Goal: Task Accomplishment & Management: Use online tool/utility

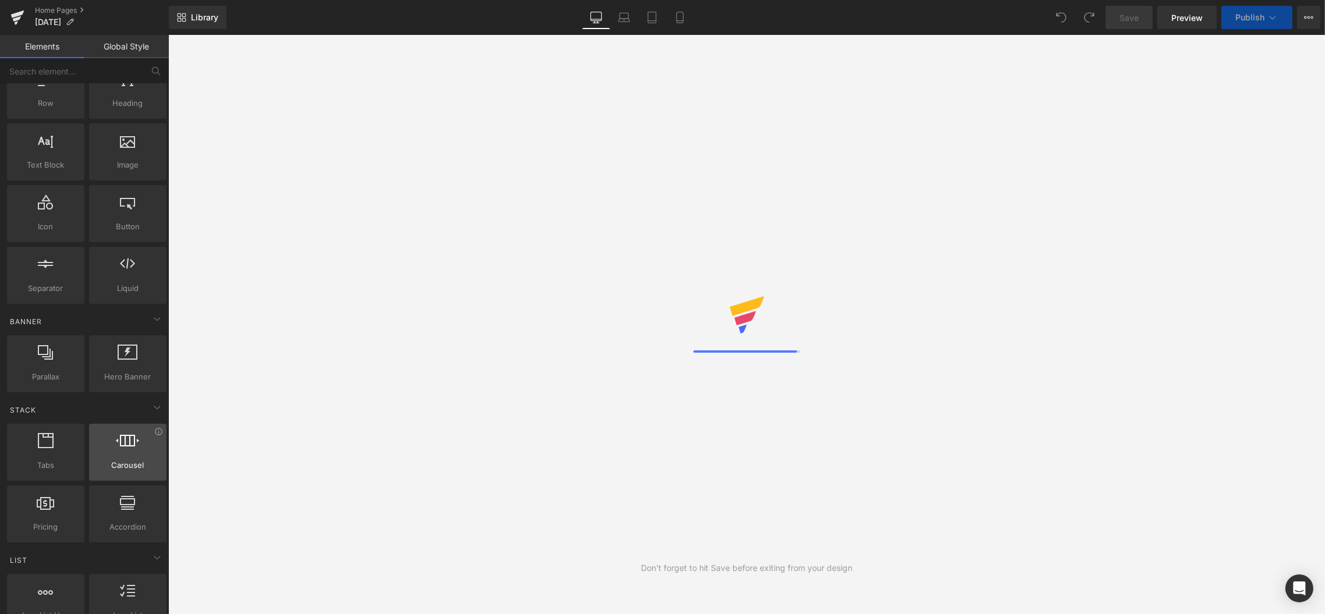
scroll to position [61, 0]
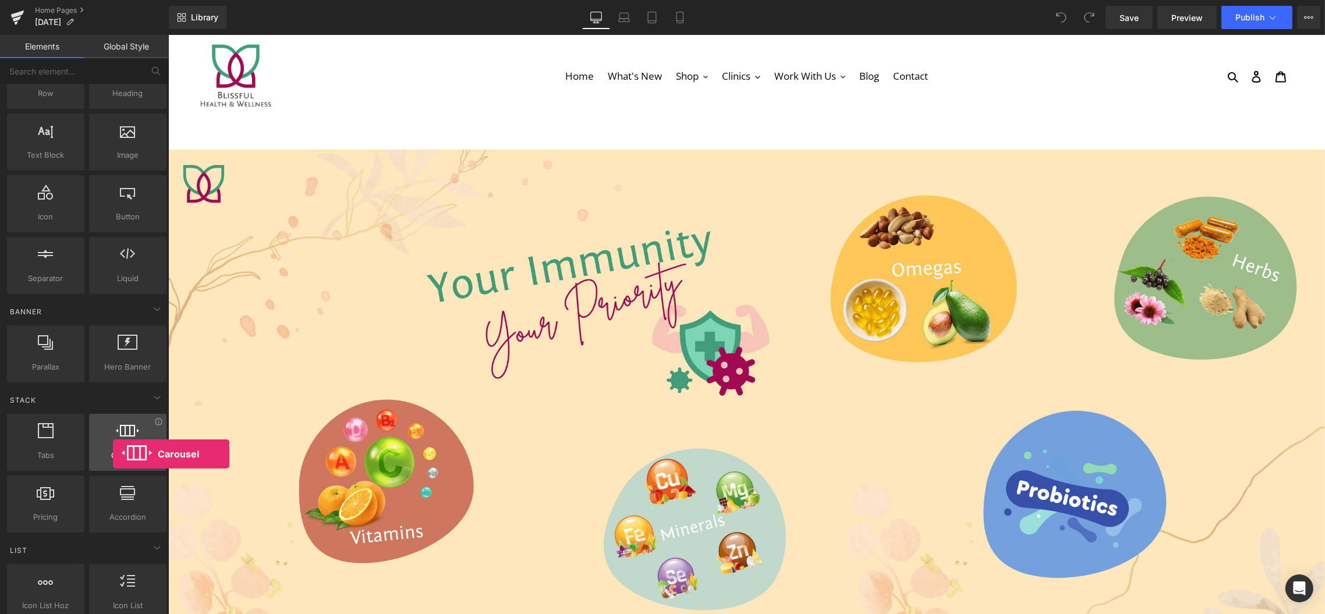
drag, startPoint x: 116, startPoint y: 464, endPoint x: 113, endPoint y: 453, distance: 11.4
click at [113, 453] on div "Carousel carousels, slideshows, sliders, slides" at bounding box center [127, 442] width 77 height 57
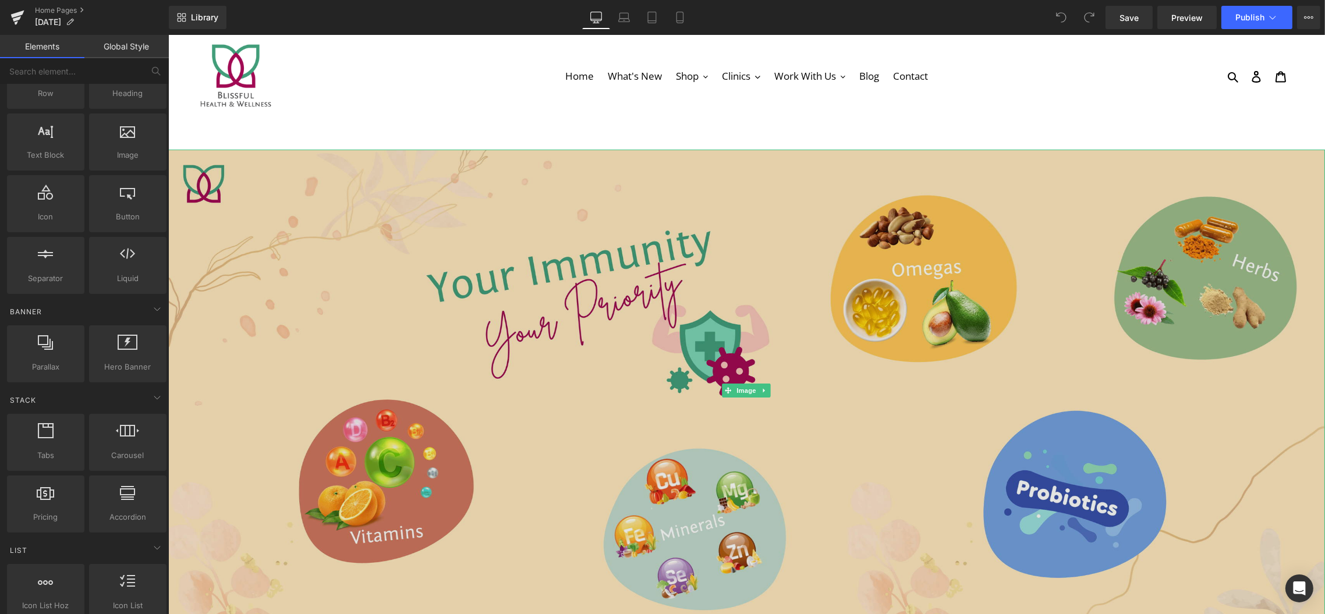
click at [350, 258] on img at bounding box center [746, 391] width 1157 height 482
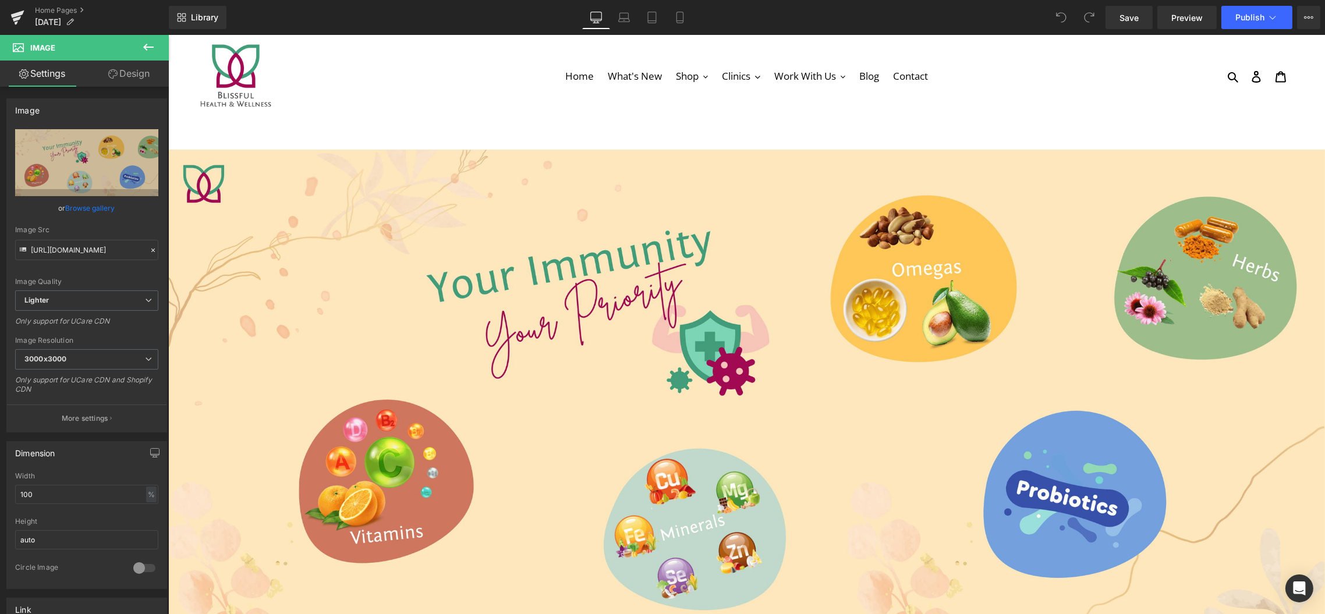
click at [147, 47] on icon at bounding box center [148, 47] width 10 height 7
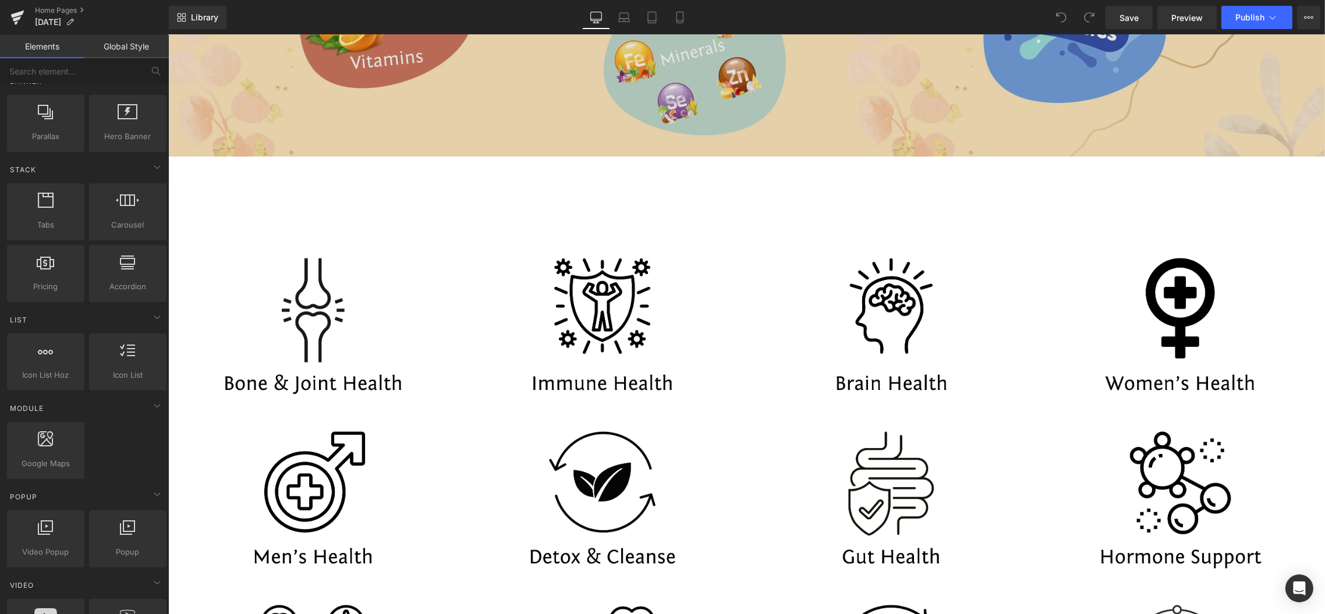
scroll to position [425, 0]
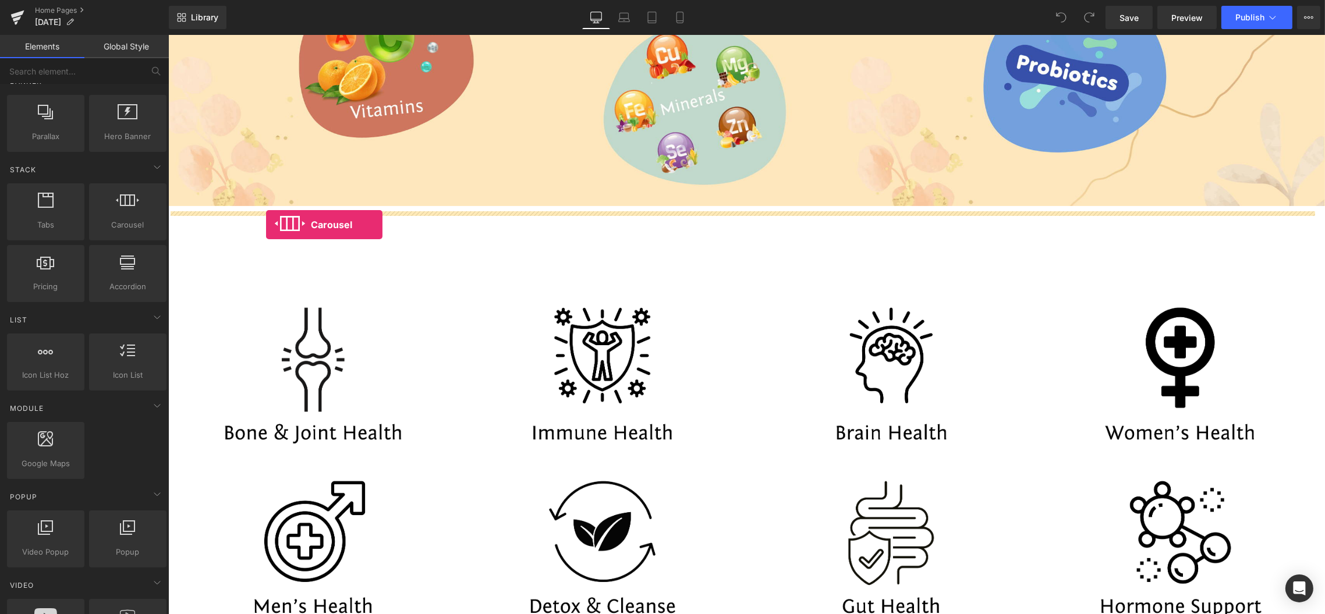
drag, startPoint x: 292, startPoint y: 246, endPoint x: 265, endPoint y: 224, distance: 34.4
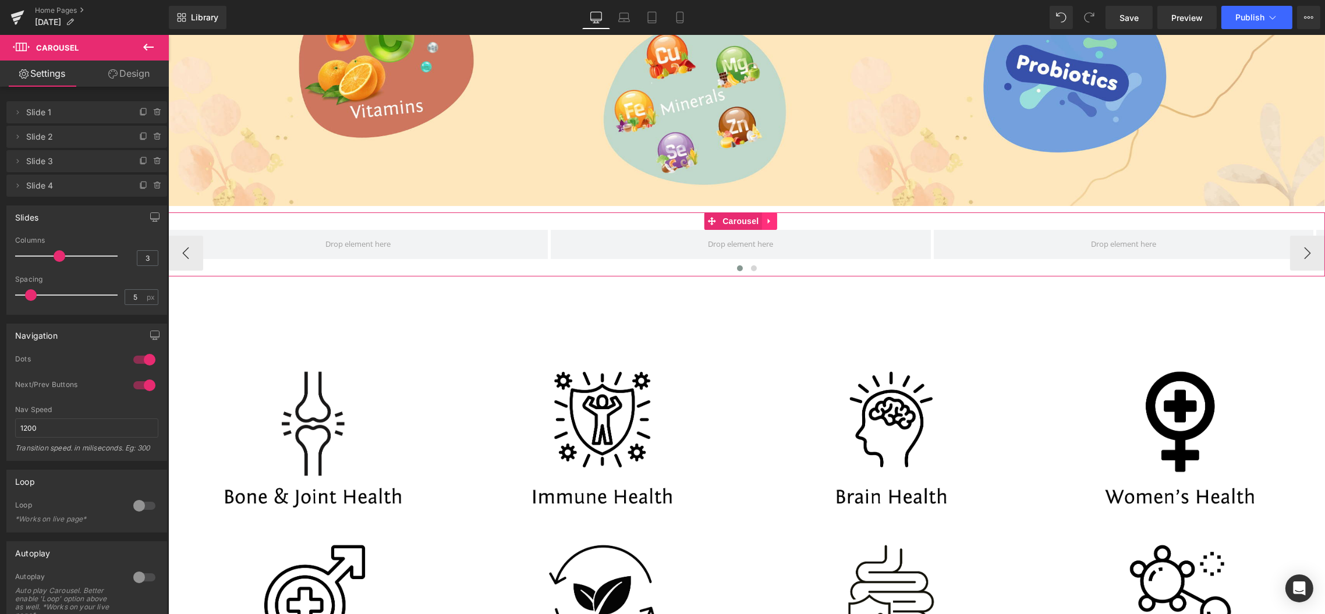
click at [775, 223] on link at bounding box center [768, 220] width 15 height 17
click at [772, 220] on icon at bounding box center [776, 221] width 8 height 8
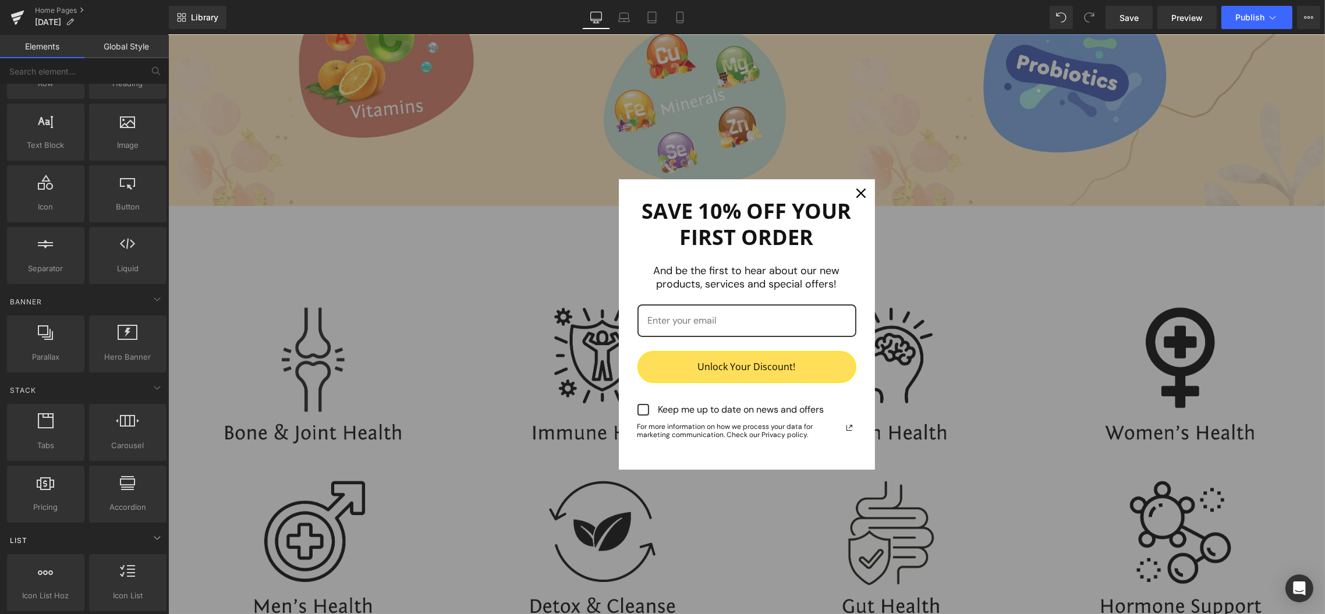
scroll to position [0, 0]
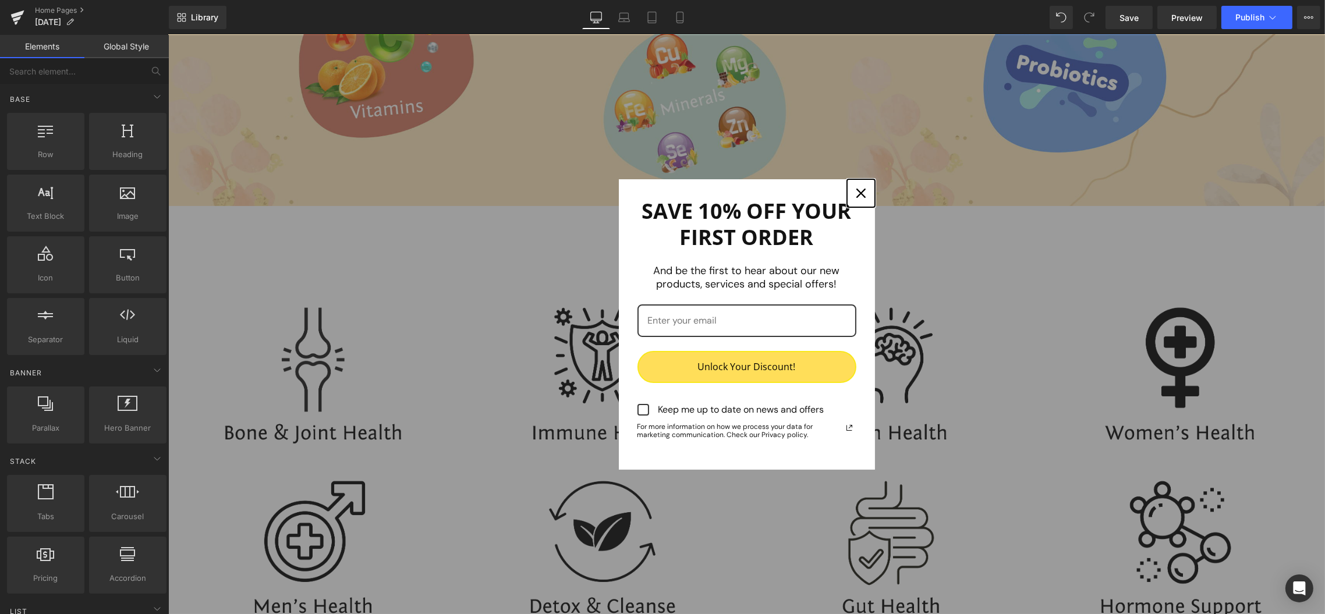
click at [856, 192] on icon "close icon" at bounding box center [860, 193] width 9 height 9
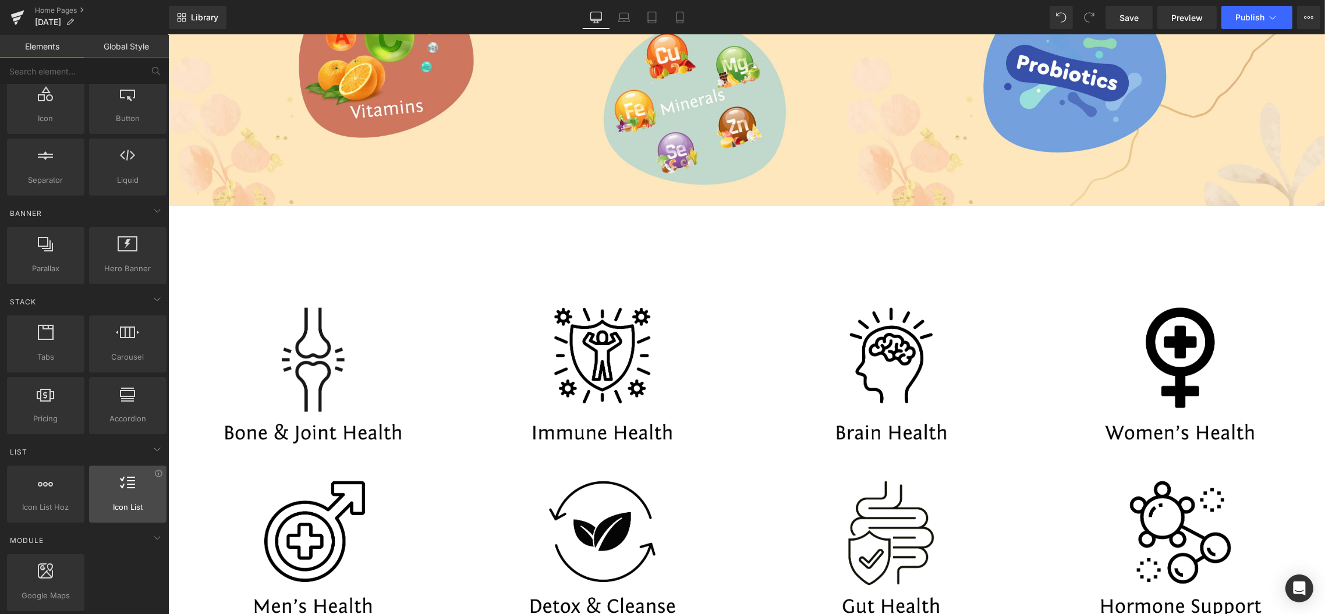
scroll to position [157, 0]
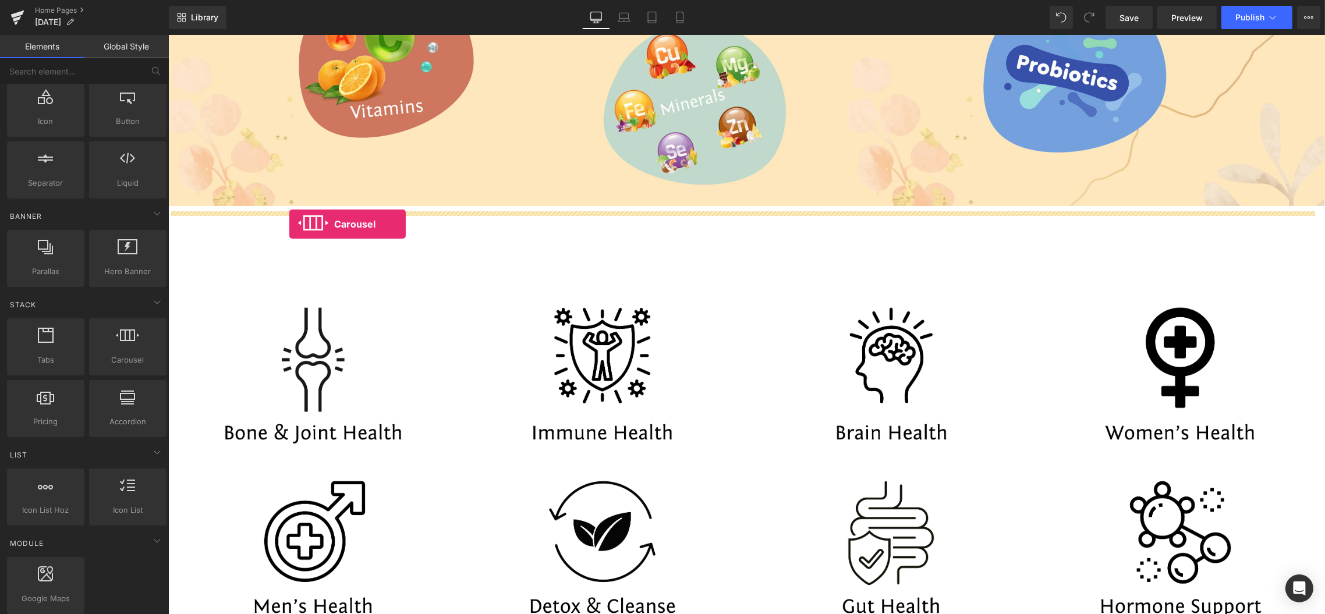
drag, startPoint x: 289, startPoint y: 377, endPoint x: 289, endPoint y: 224, distance: 153.1
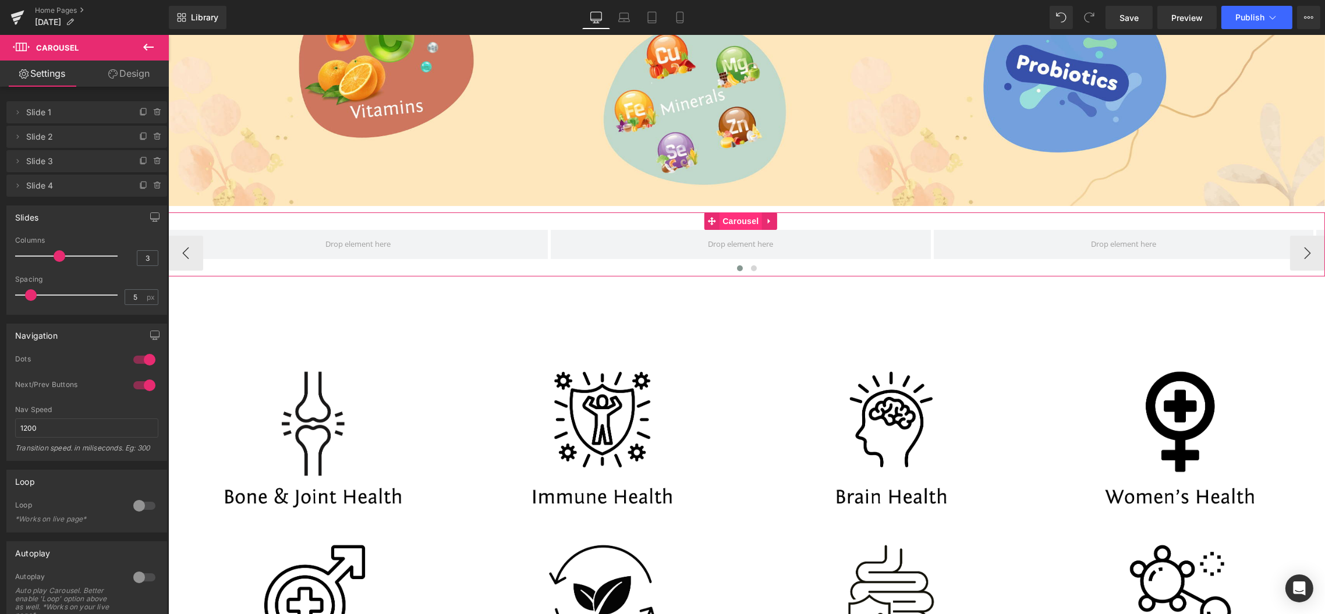
click at [749, 214] on span "Carousel" at bounding box center [740, 220] width 42 height 17
click at [68, 117] on span "Slide 1" at bounding box center [75, 112] width 98 height 22
click at [16, 109] on icon at bounding box center [17, 112] width 9 height 9
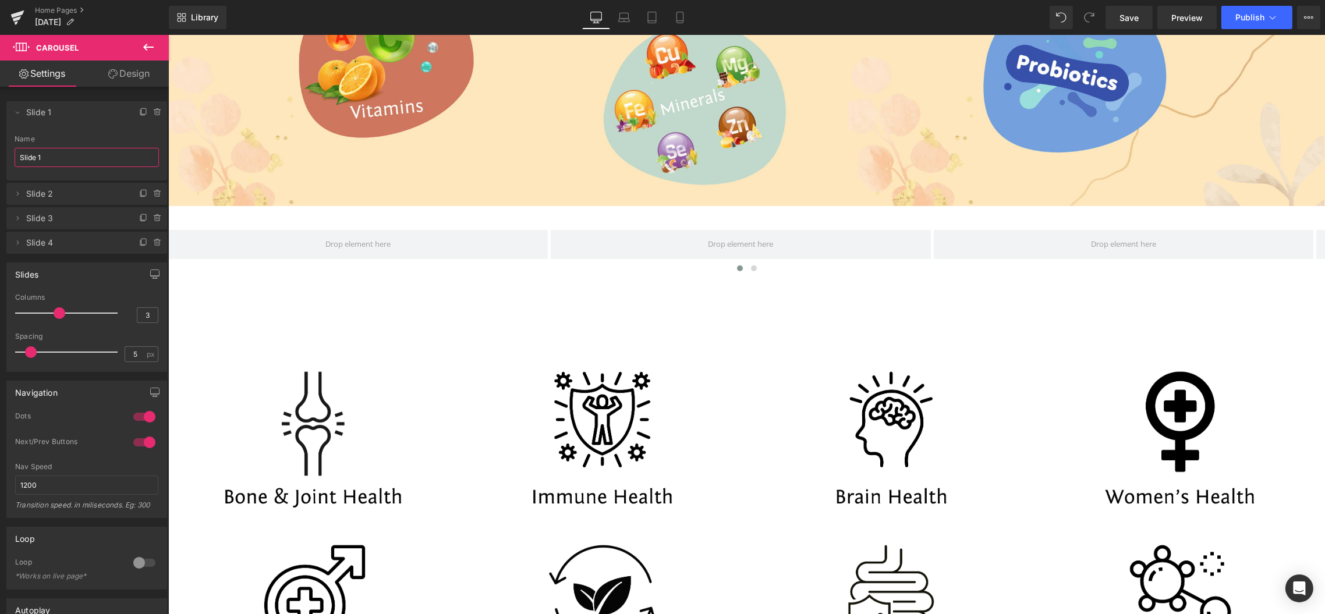
drag, startPoint x: 66, startPoint y: 155, endPoint x: -14, endPoint y: 158, distance: 79.8
click at [0, 158] on html "Carousel You are previewing how the will restyle your page. You can not edit El…" at bounding box center [662, 307] width 1325 height 614
click at [79, 189] on span "Slide 2" at bounding box center [75, 194] width 98 height 22
click at [74, 189] on span "Slide 2" at bounding box center [75, 194] width 98 height 22
click at [90, 198] on span "Slide 2" at bounding box center [75, 194] width 98 height 22
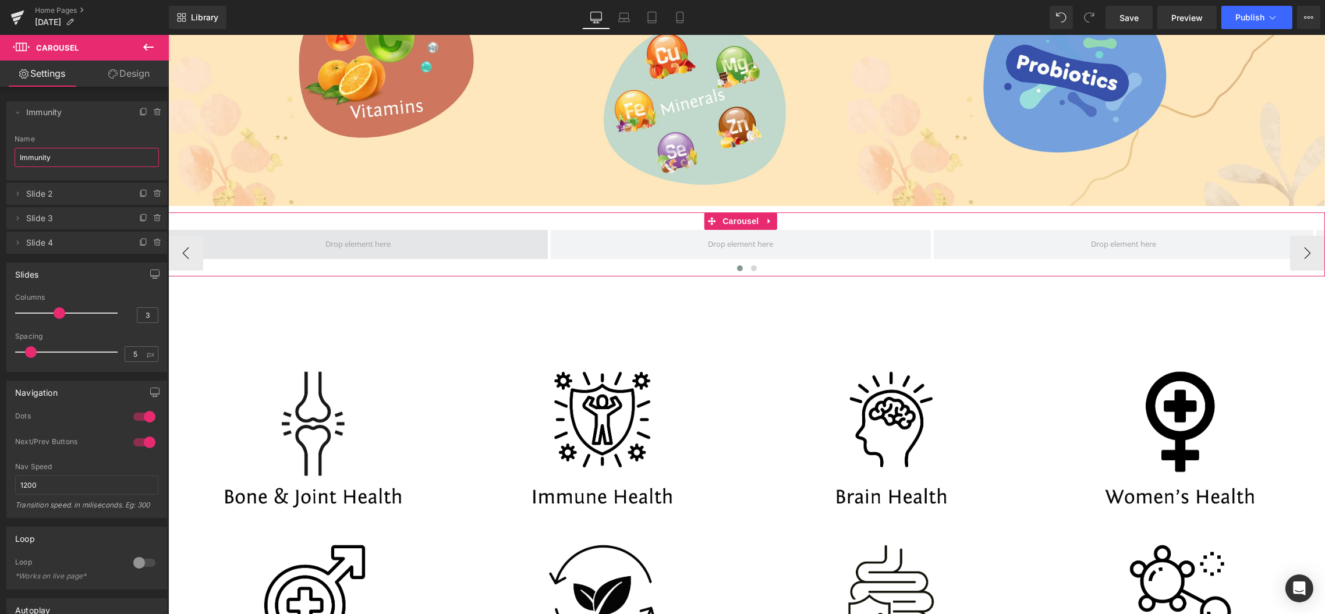
type input "Immunity"
click at [153, 217] on icon at bounding box center [157, 218] width 9 height 9
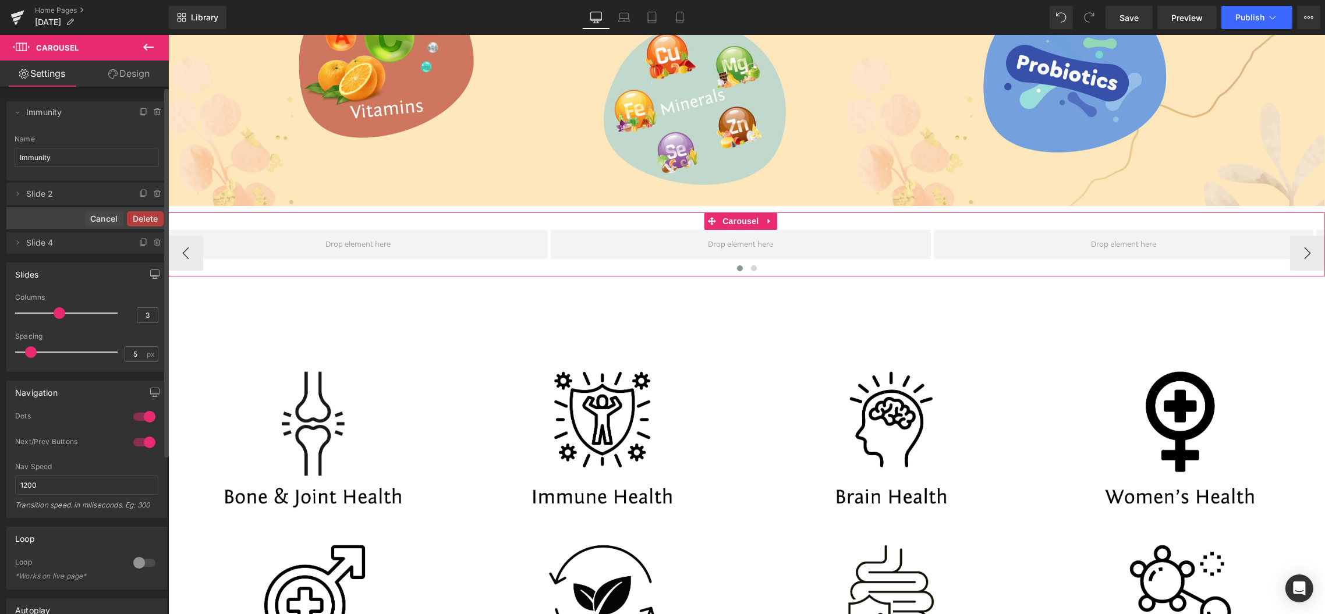
click at [149, 217] on button "Delete" at bounding box center [145, 218] width 37 height 15
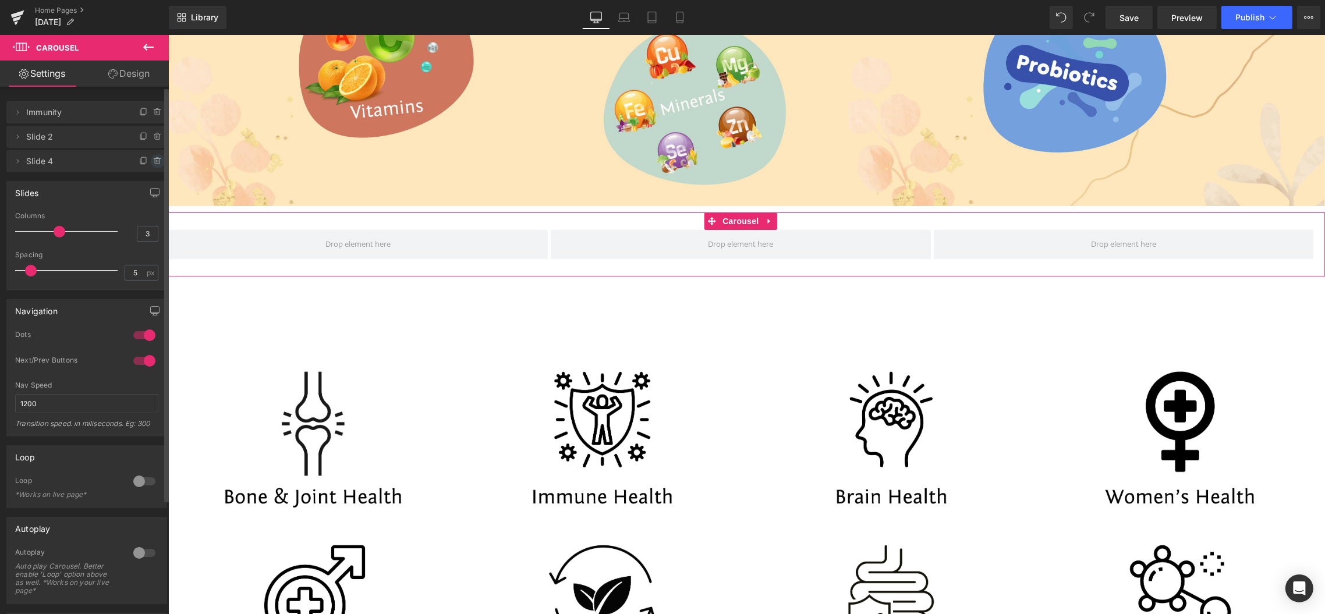
click at [153, 163] on icon at bounding box center [157, 161] width 9 height 9
click at [151, 163] on button "Delete" at bounding box center [145, 161] width 37 height 15
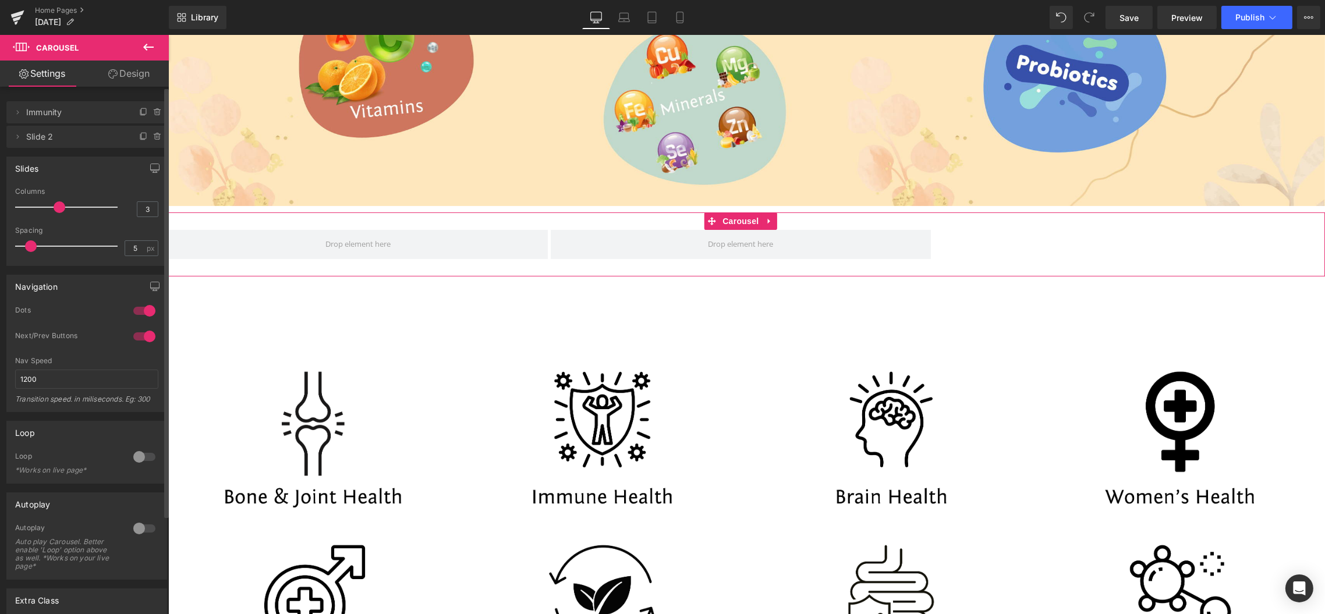
click at [33, 135] on span "Slide 2" at bounding box center [75, 137] width 98 height 22
click at [18, 135] on icon at bounding box center [17, 136] width 9 height 9
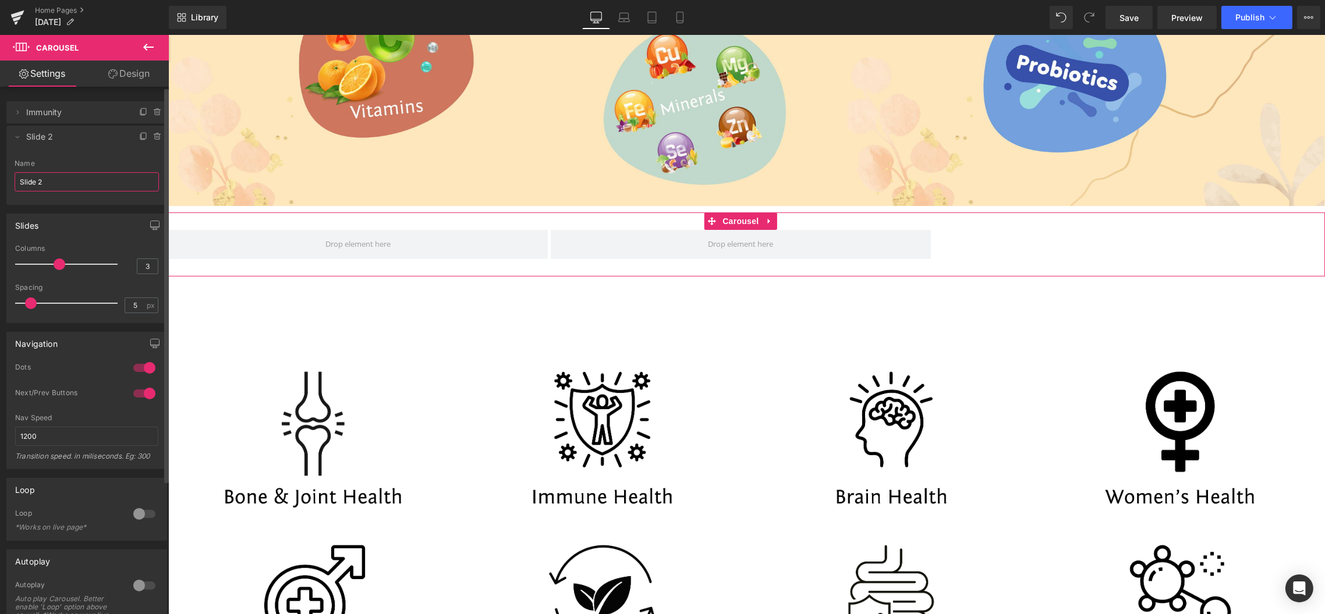
drag, startPoint x: 59, startPoint y: 178, endPoint x: 8, endPoint y: 175, distance: 50.7
click at [8, 175] on div "Slide 2 Name Slide 2" at bounding box center [86, 181] width 161 height 45
type input "[MEDICAL_DATA] Awareness Month"
click at [148, 510] on div at bounding box center [144, 514] width 28 height 19
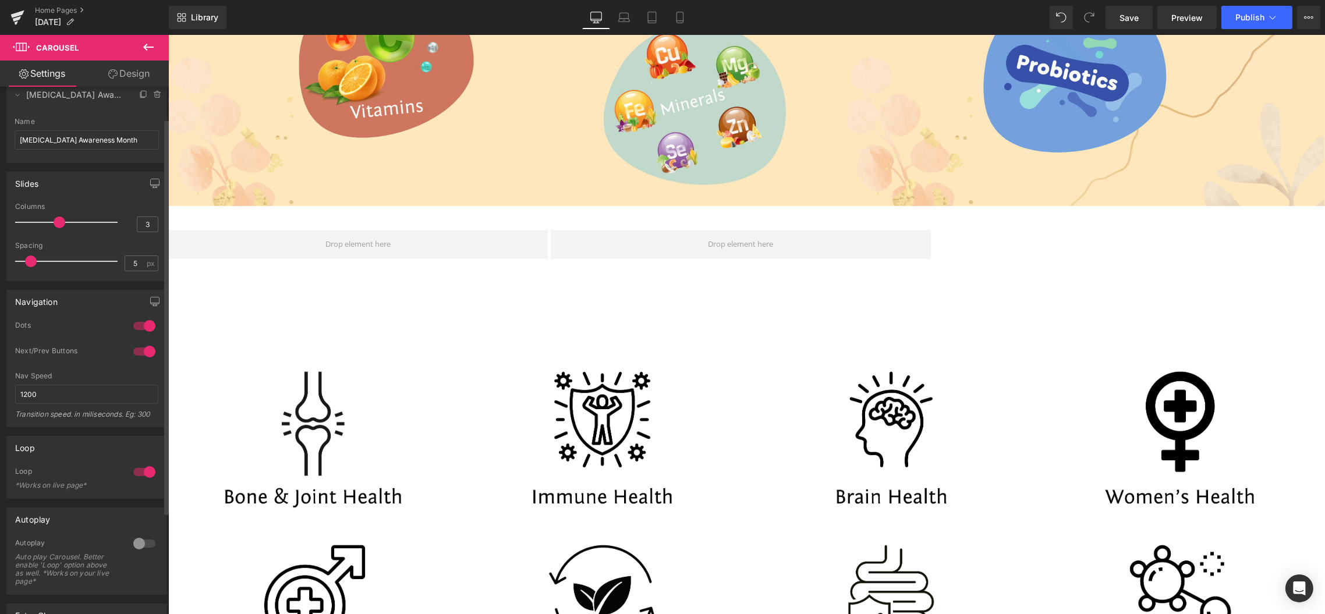
click at [144, 534] on div at bounding box center [144, 543] width 28 height 19
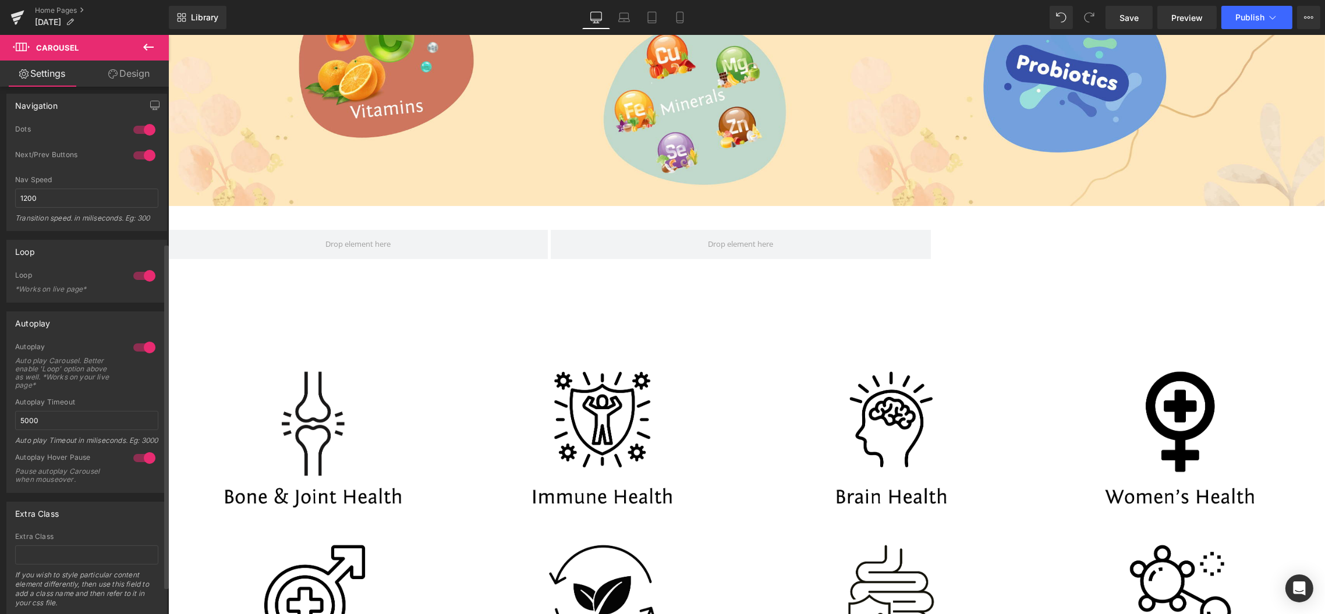
scroll to position [236, 0]
click at [62, 420] on input "5000" at bounding box center [86, 422] width 143 height 19
drag, startPoint x: 62, startPoint y: 420, endPoint x: -5, endPoint y: 256, distance: 177.3
click at [0, 256] on html "Carousel You are previewing how the will restyle your page. You can not edit El…" at bounding box center [662, 307] width 1325 height 614
type input "2500"
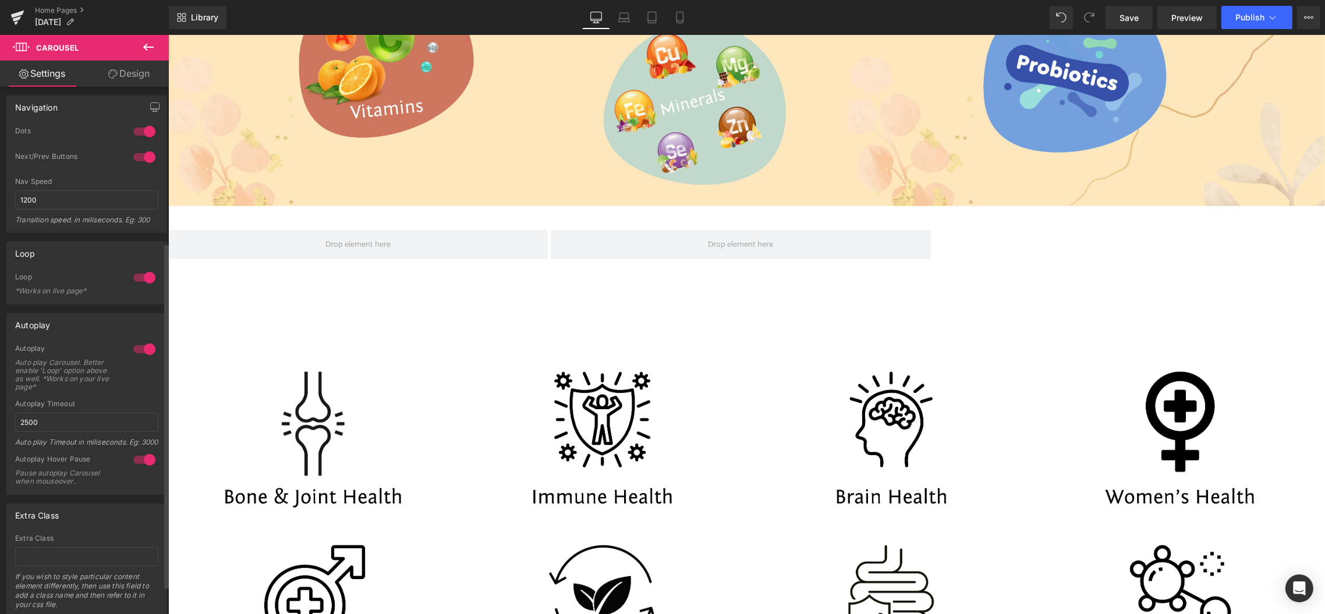
click at [140, 389] on div "Autoplay Auto play Carousel. Better enable 'Loop' option above as well. *Works …" at bounding box center [86, 372] width 143 height 56
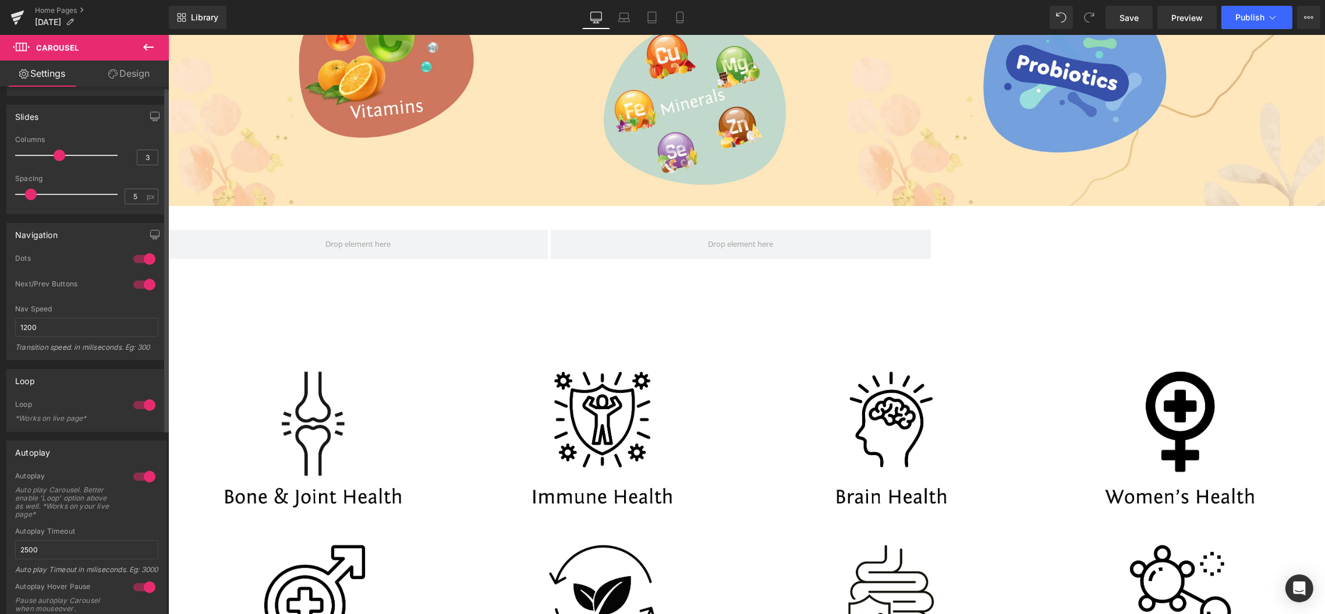
scroll to position [0, 0]
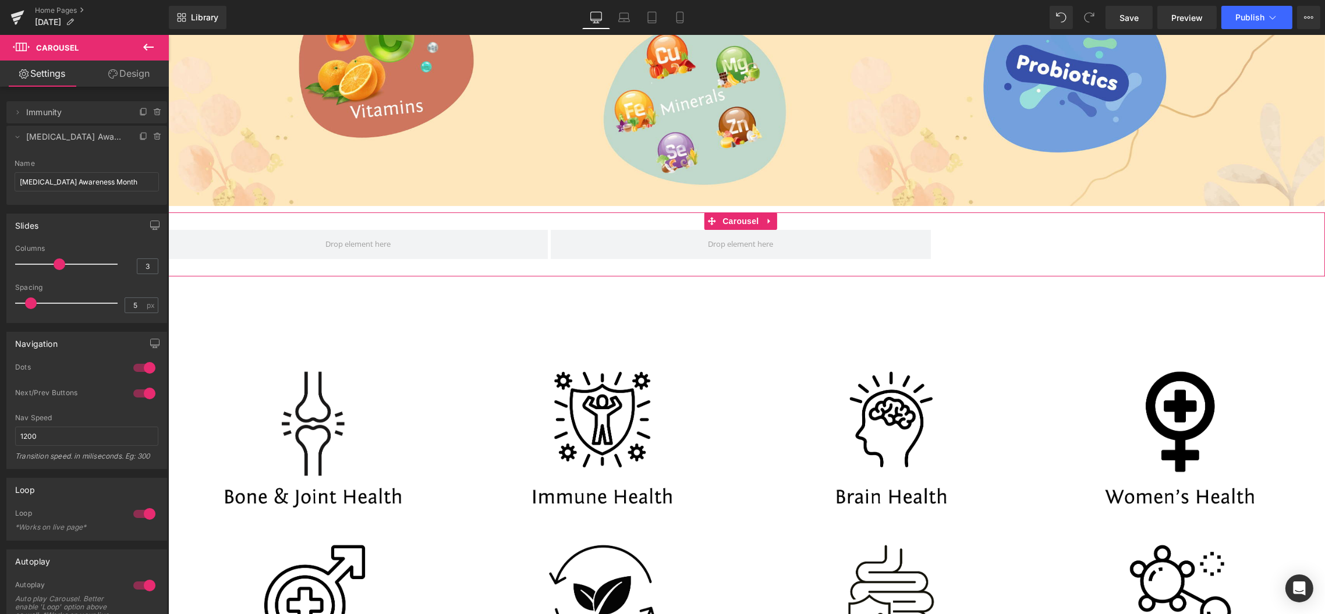
click at [341, 261] on div "‹ ›" at bounding box center [746, 253] width 1157 height 47
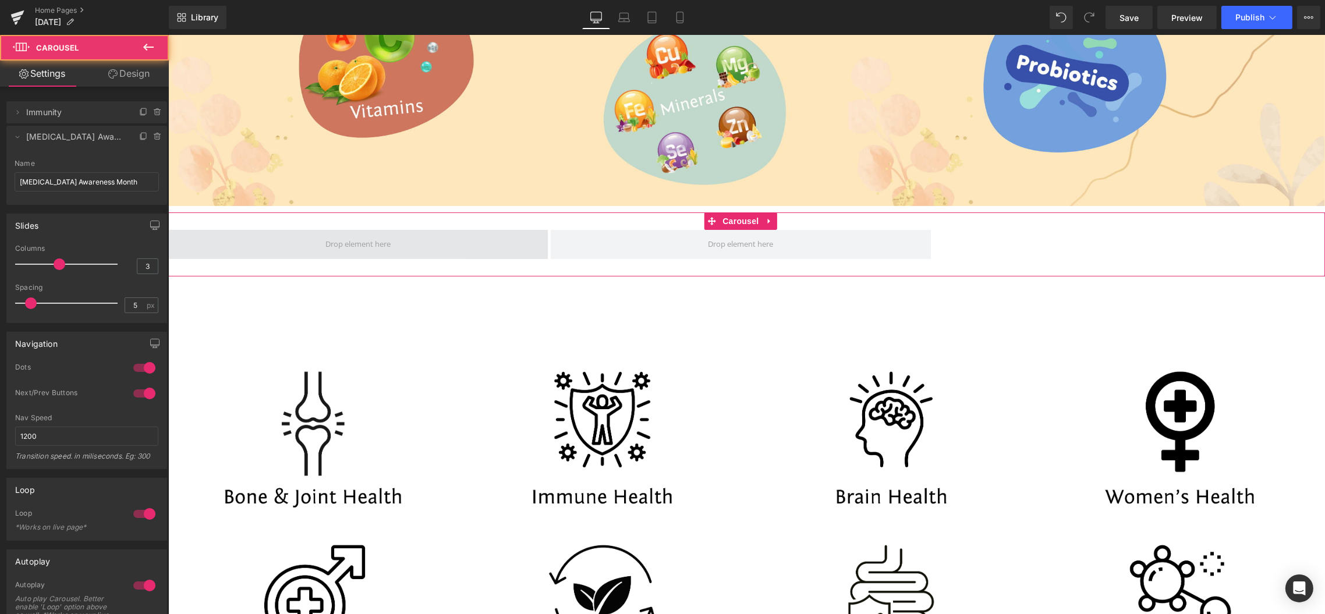
click at [334, 246] on span at bounding box center [357, 244] width 73 height 17
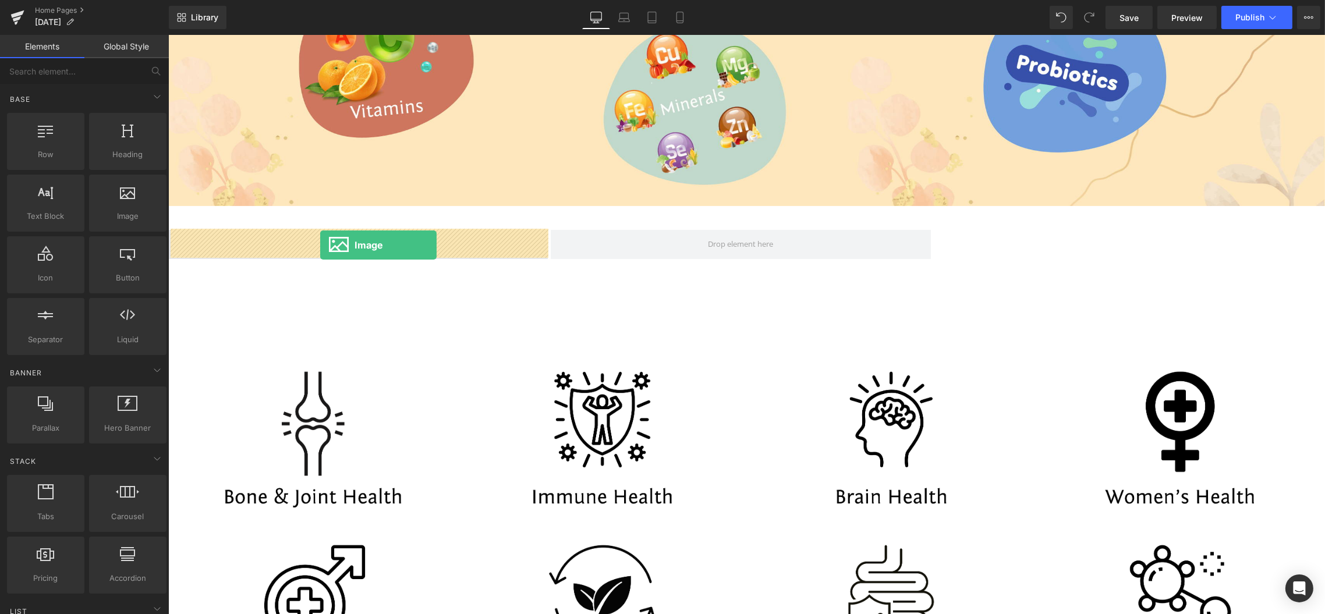
drag, startPoint x: 289, startPoint y: 233, endPoint x: 319, endPoint y: 244, distance: 31.9
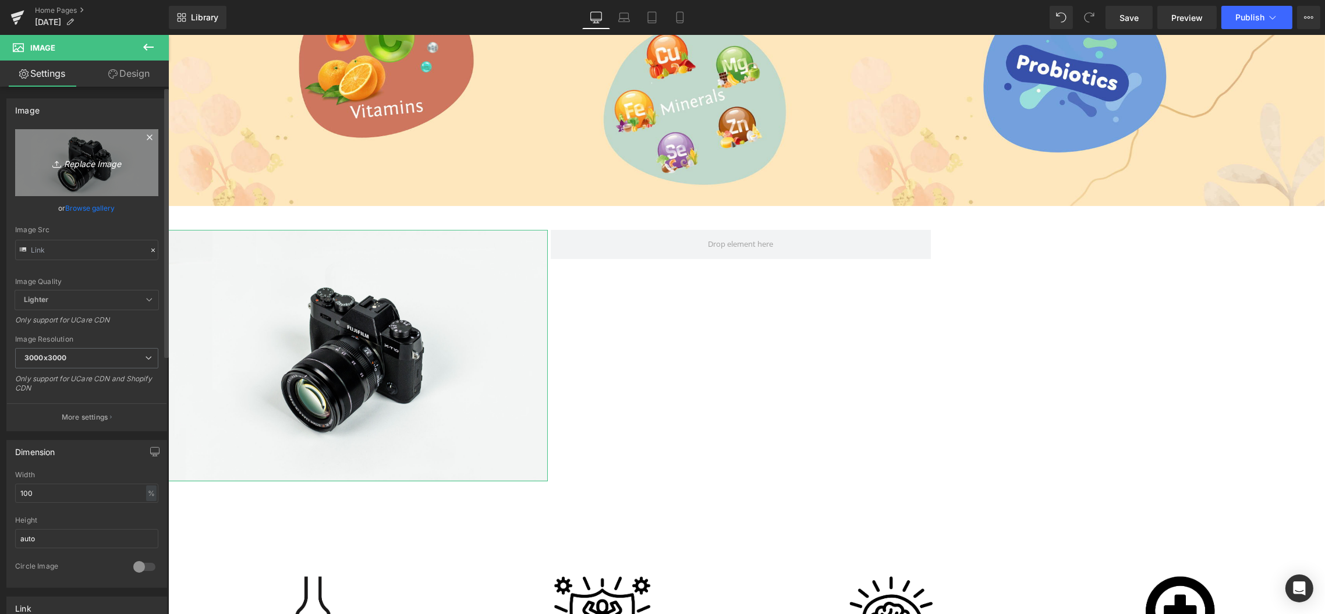
click at [95, 173] on link "Replace Image" at bounding box center [86, 162] width 143 height 67
type input "C:\fakepath\Immunity Website Banner.png"
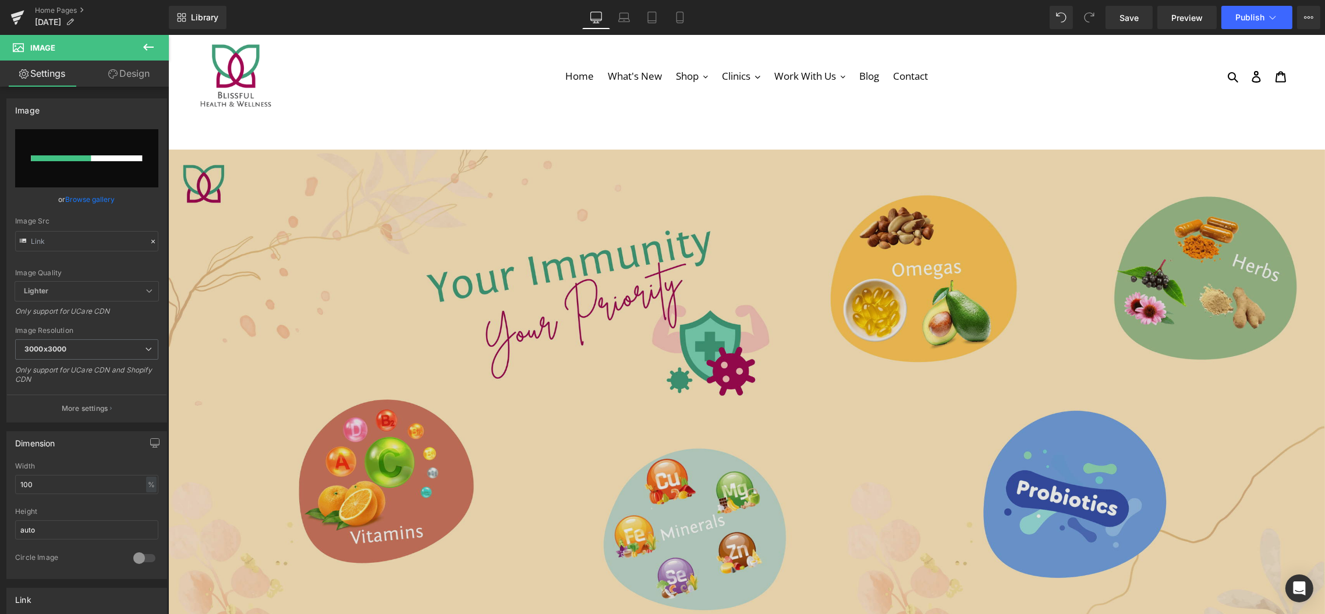
click at [703, 198] on img at bounding box center [746, 391] width 1157 height 482
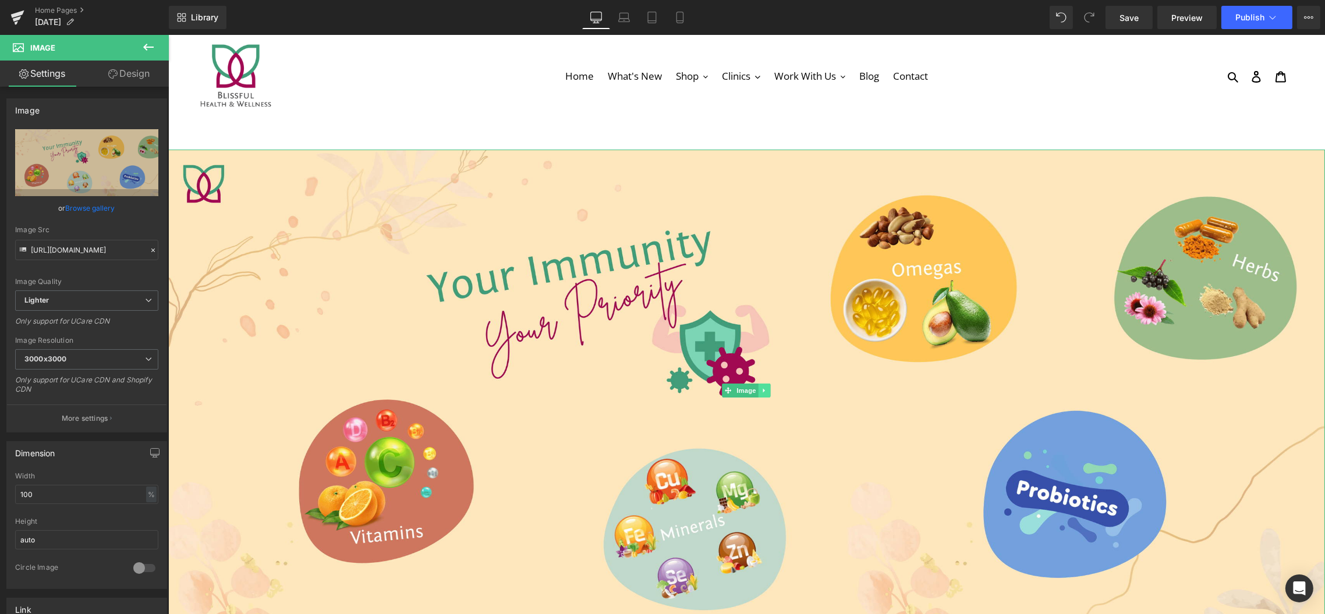
click at [762, 391] on link at bounding box center [764, 391] width 12 height 14
click at [768, 390] on link at bounding box center [770, 391] width 12 height 14
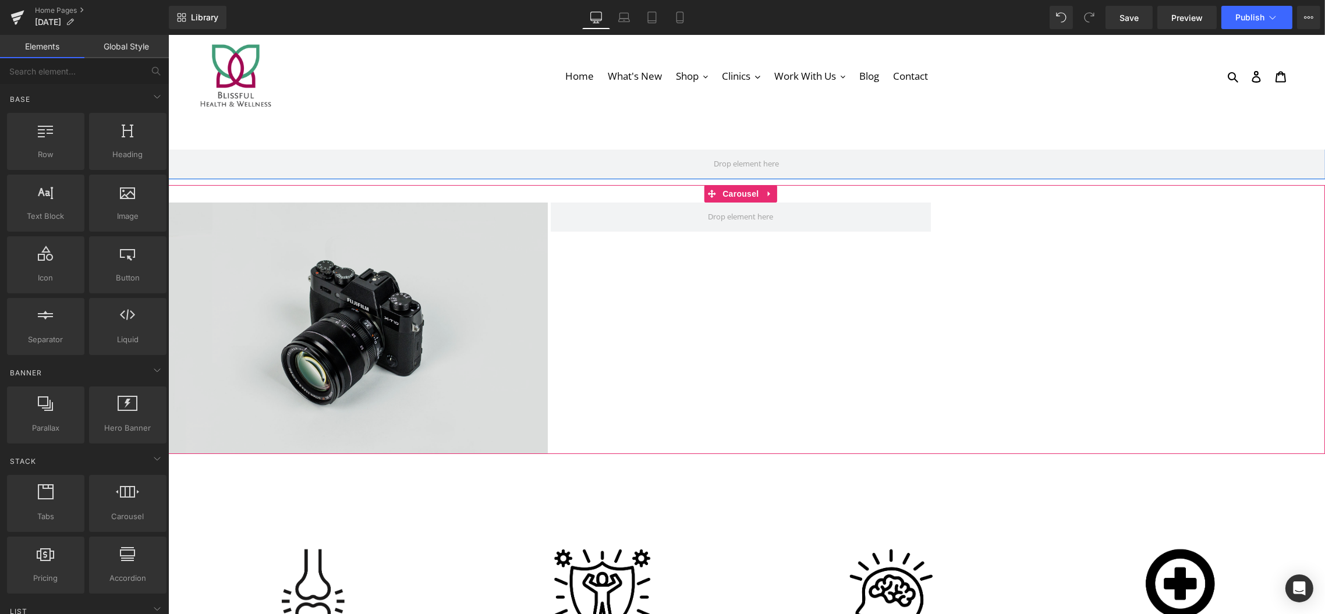
click at [335, 338] on img at bounding box center [358, 328] width 380 height 251
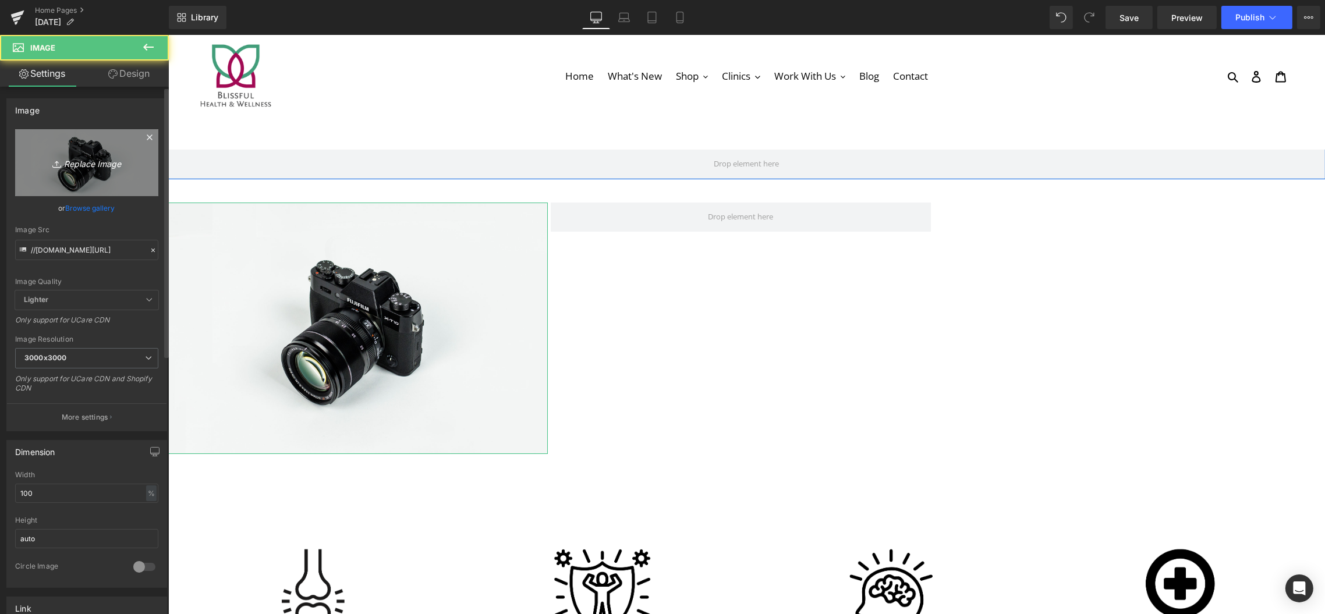
click at [83, 156] on icon "Replace Image" at bounding box center [86, 162] width 93 height 15
type input "C:\fakepath\Immunity Website Banner.png"
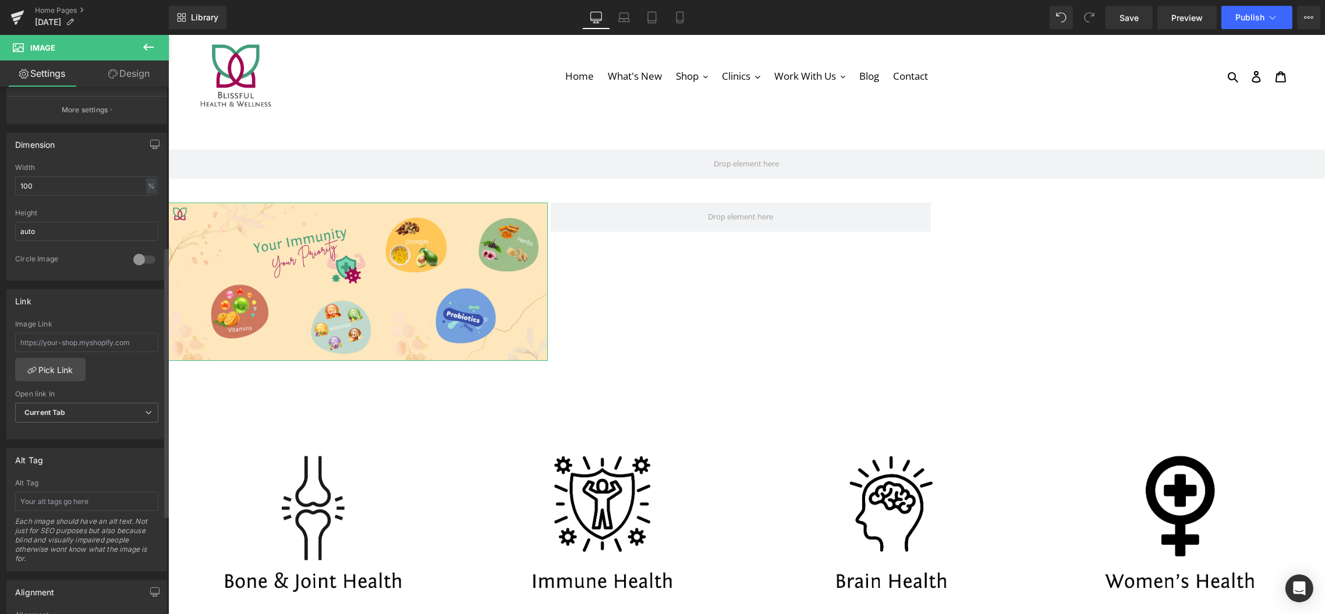
scroll to position [310, 0]
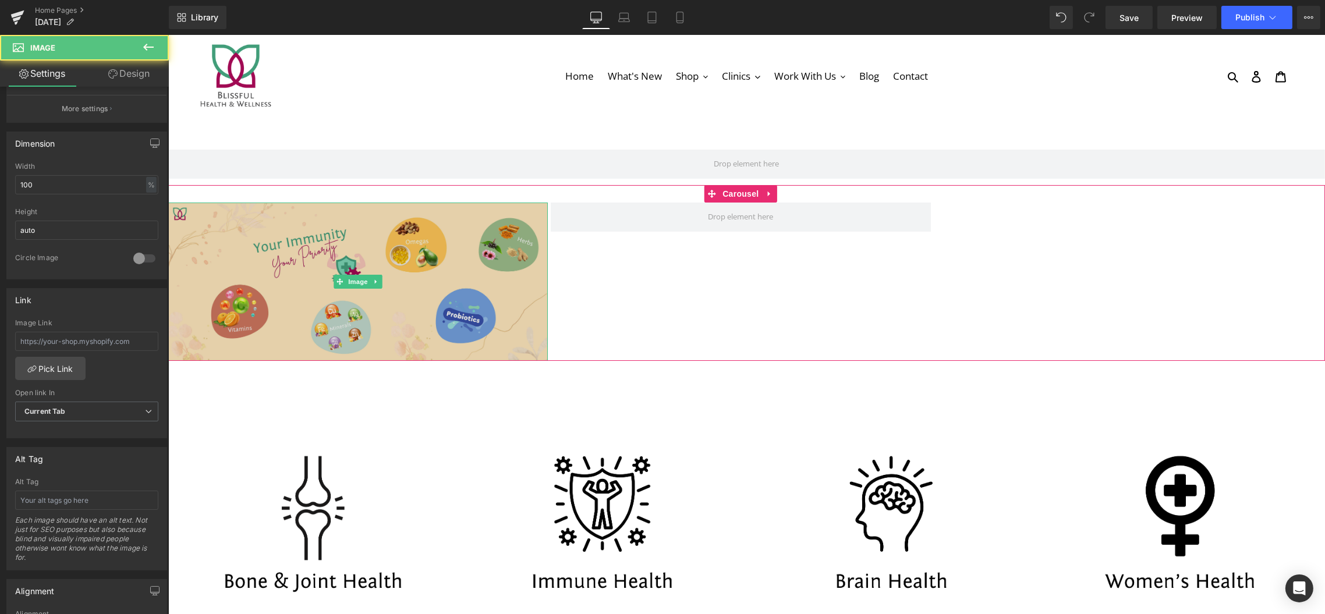
click at [360, 273] on img at bounding box center [358, 282] width 380 height 158
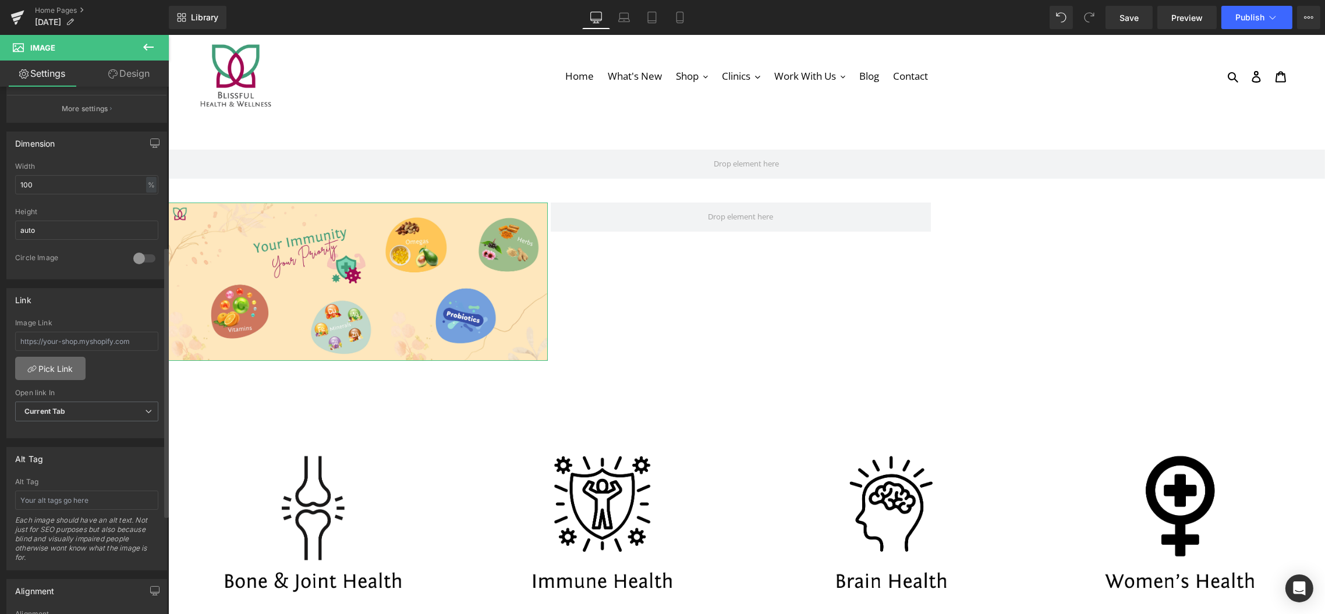
click at [49, 359] on link "Pick Link" at bounding box center [50, 368] width 70 height 23
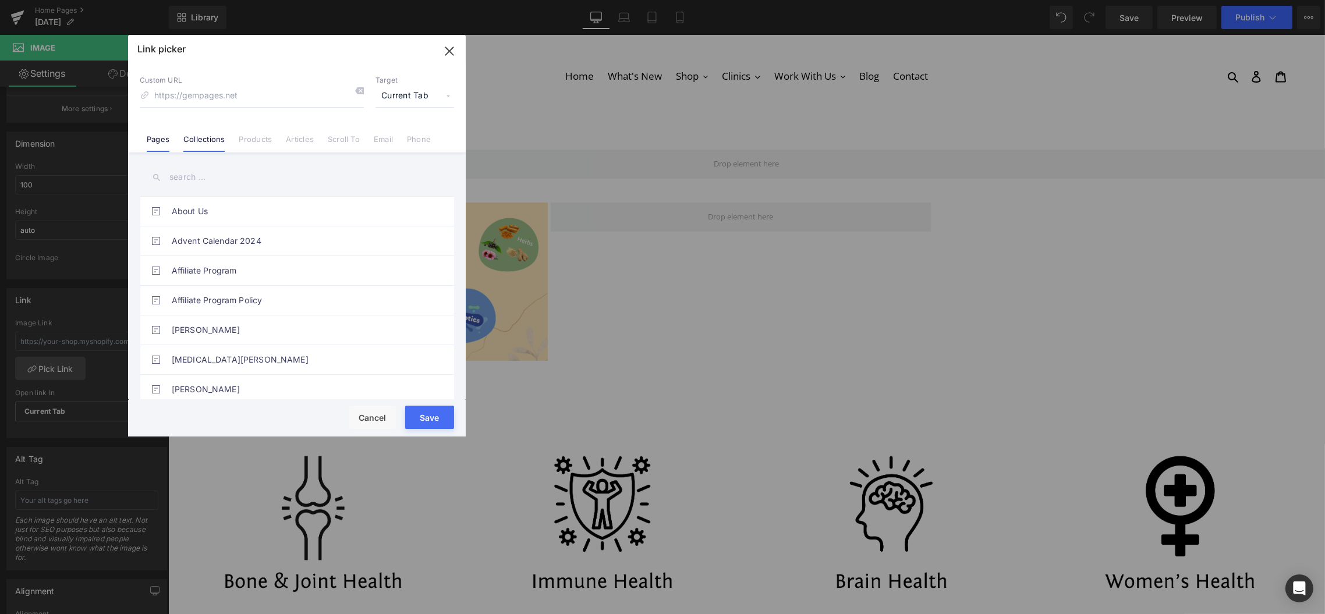
click at [211, 138] on link "Collections" at bounding box center [203, 142] width 41 height 17
click at [194, 172] on input "text" at bounding box center [297, 177] width 314 height 26
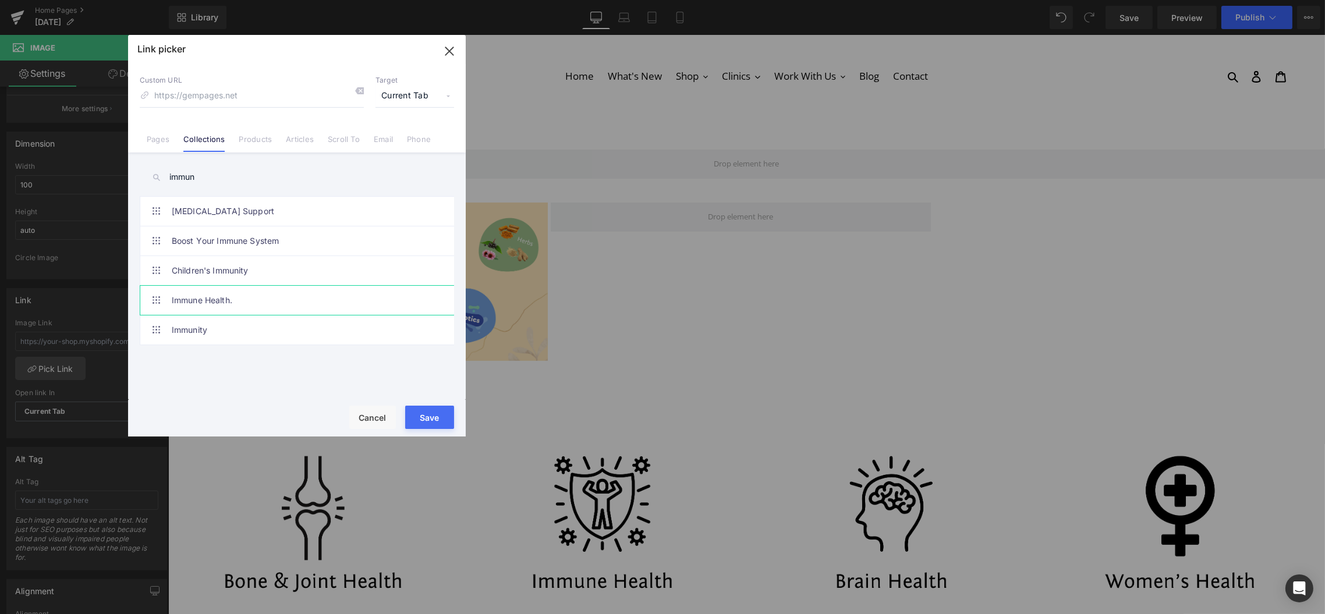
type input "immun"
click at [240, 290] on link "Immune Health." at bounding box center [300, 300] width 256 height 29
click at [430, 422] on button "Save" at bounding box center [429, 417] width 49 height 23
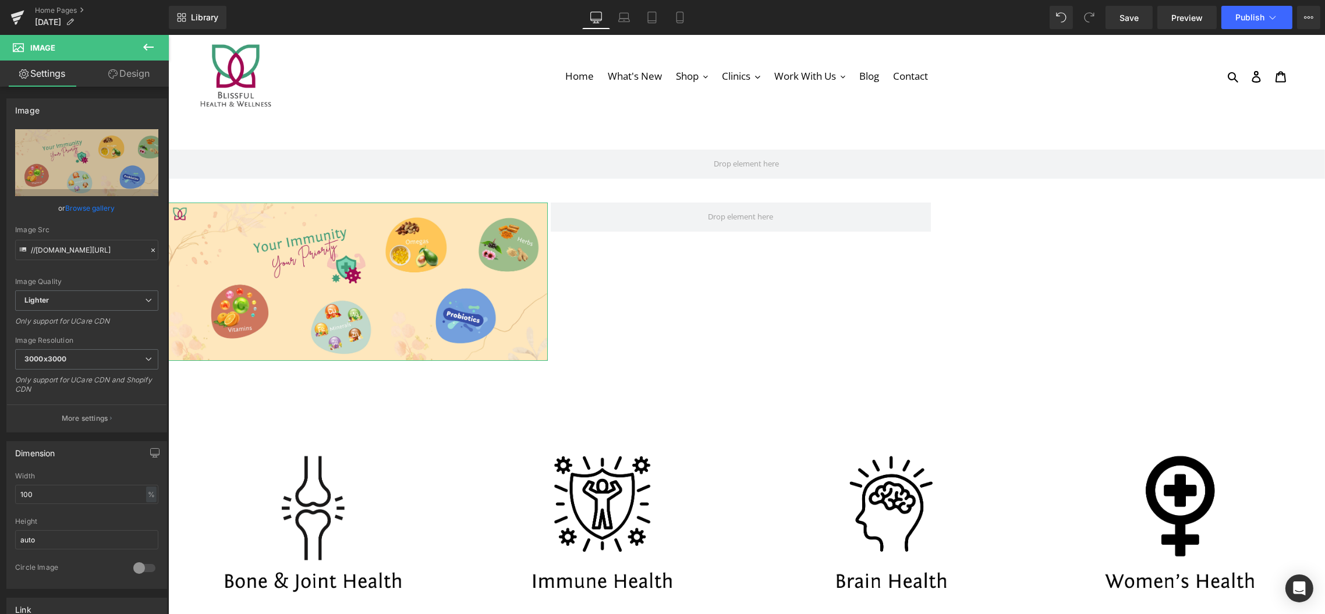
click at [144, 63] on link "Design" at bounding box center [129, 74] width 84 height 26
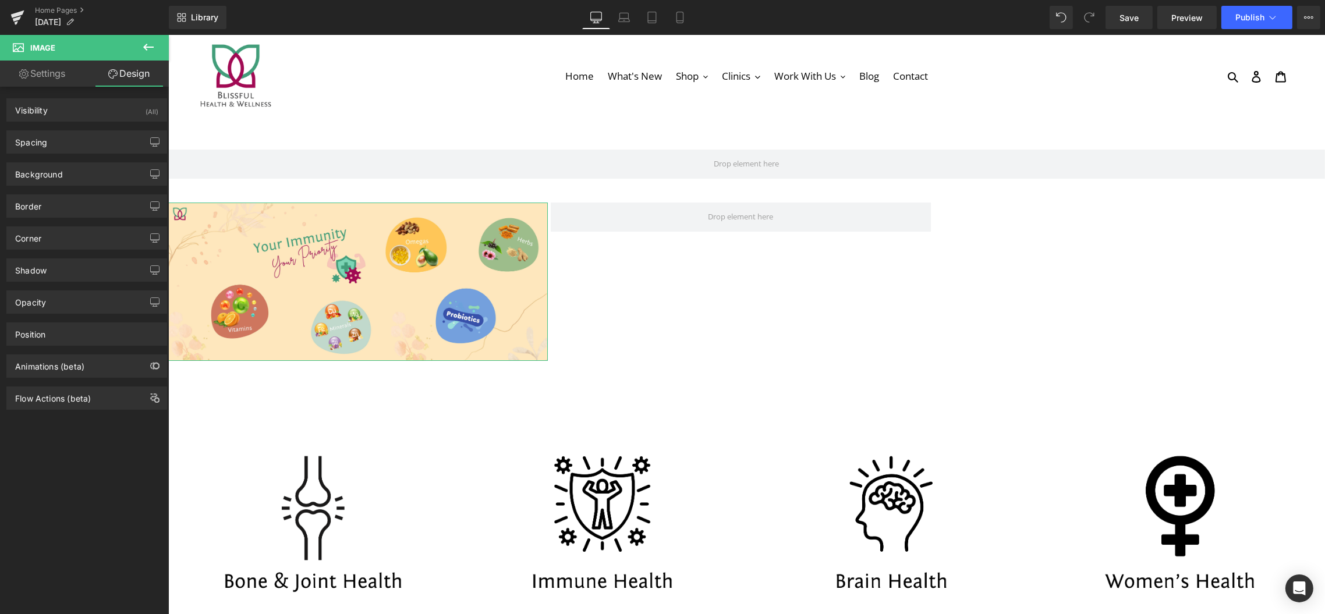
click at [46, 70] on link "Settings" at bounding box center [42, 74] width 84 height 26
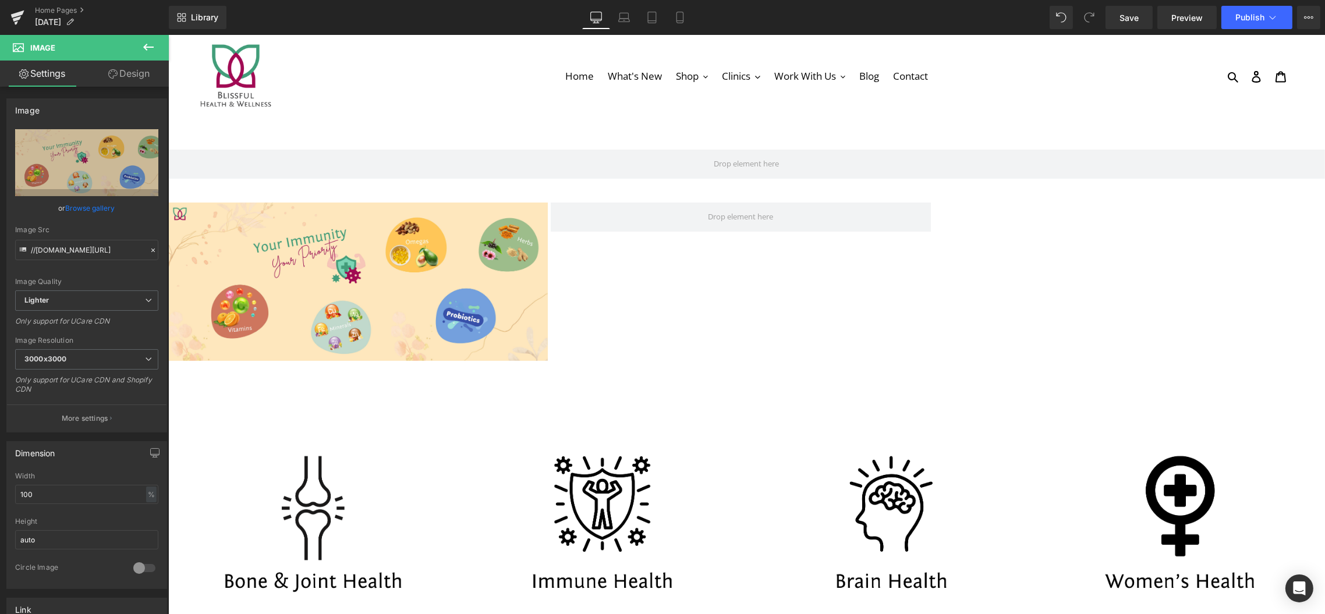
click at [146, 47] on icon at bounding box center [148, 47] width 10 height 7
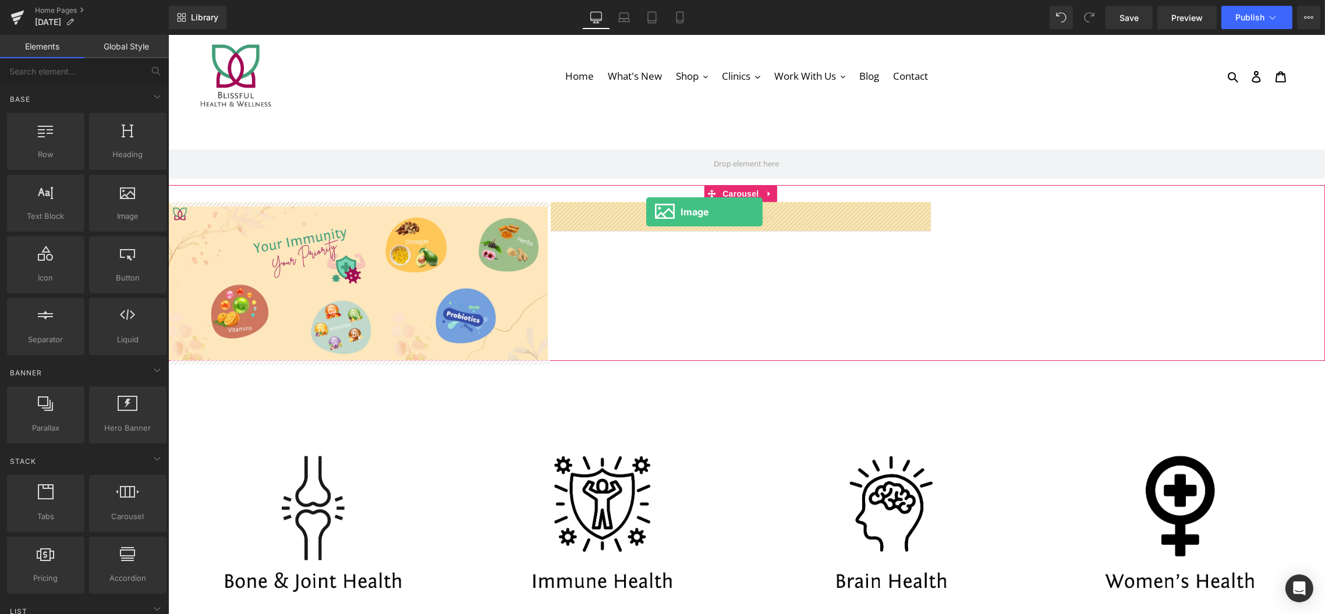
drag, startPoint x: 293, startPoint y: 235, endPoint x: 648, endPoint y: 215, distance: 355.6
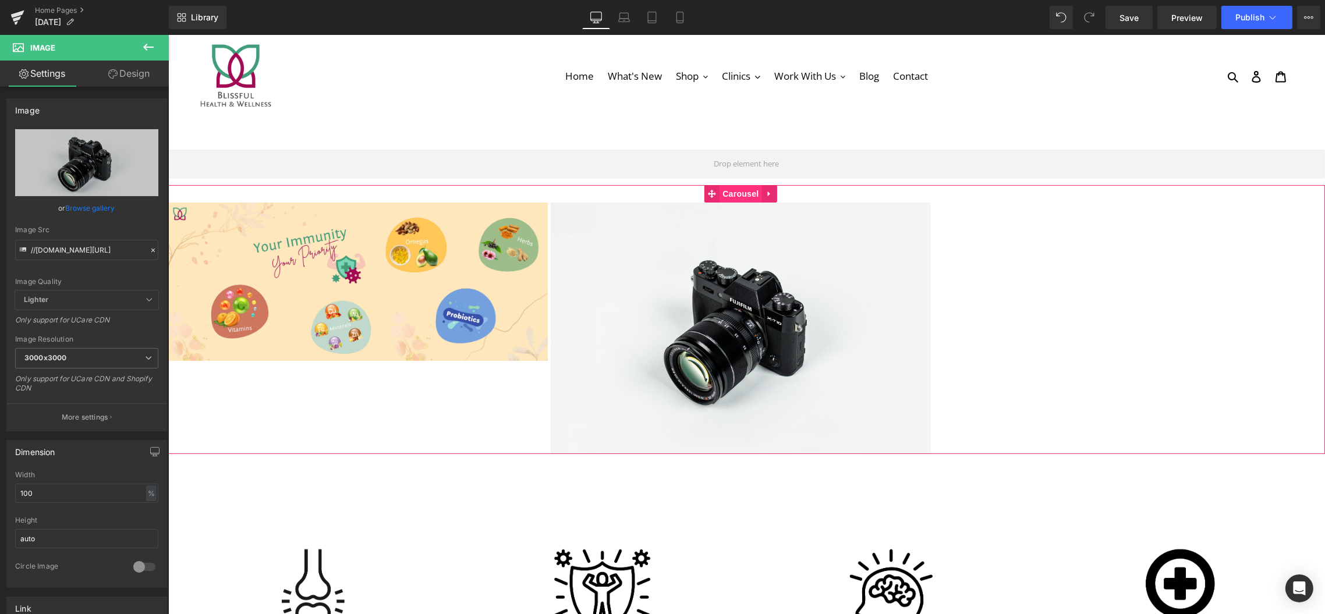
click at [731, 198] on span "Carousel" at bounding box center [740, 193] width 42 height 17
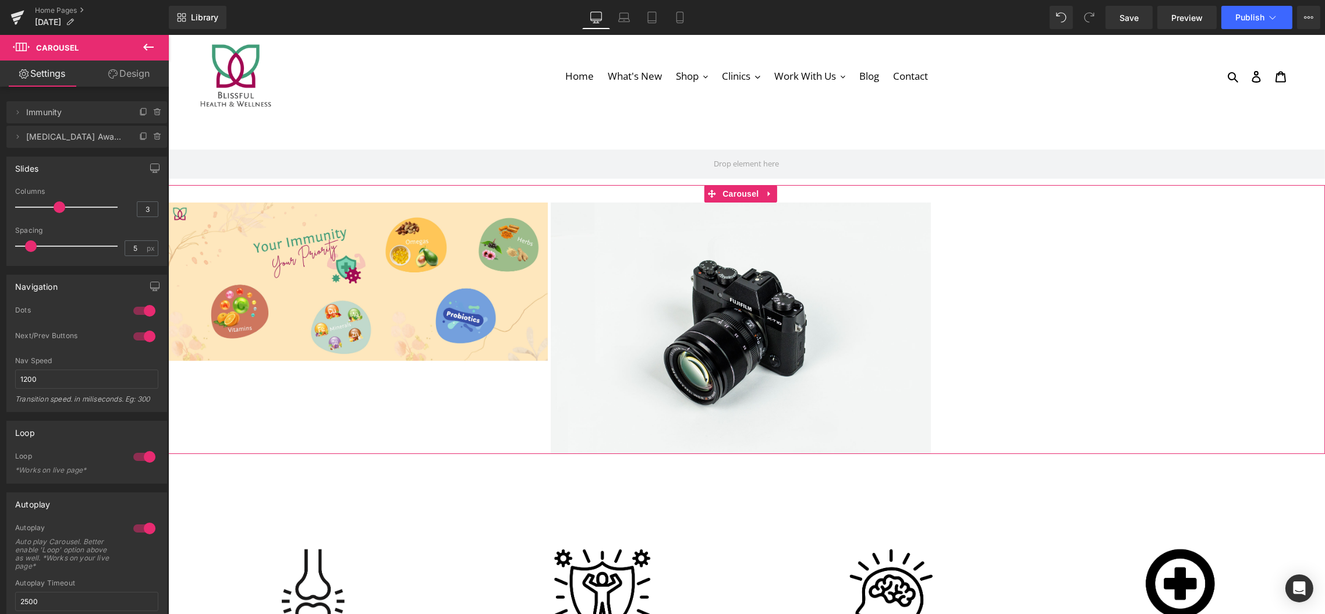
click at [127, 78] on link "Design" at bounding box center [129, 74] width 84 height 26
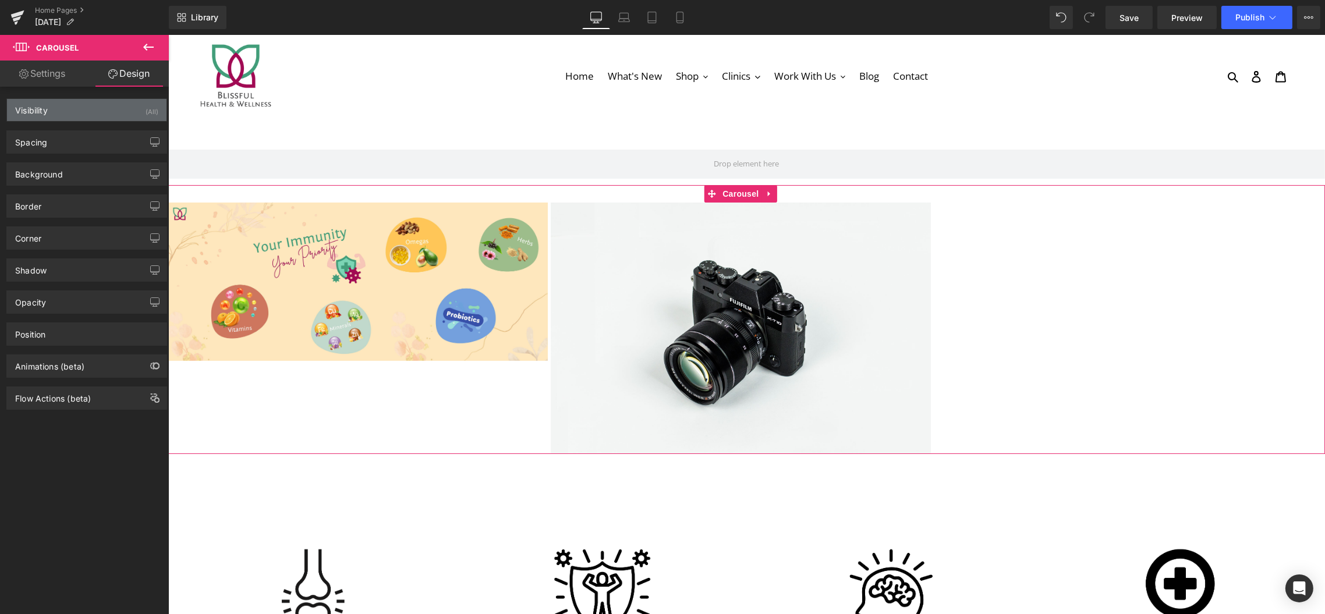
click at [47, 108] on div "Visibility" at bounding box center [31, 107] width 33 height 16
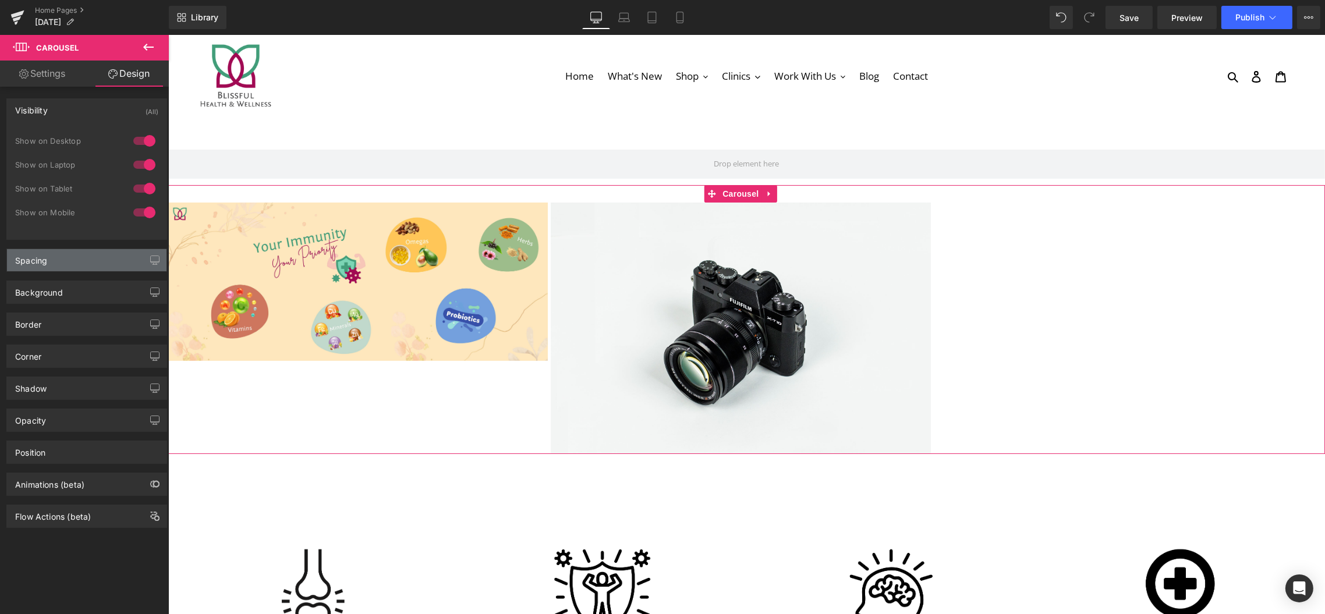
click at [57, 257] on div "Spacing" at bounding box center [86, 260] width 159 height 22
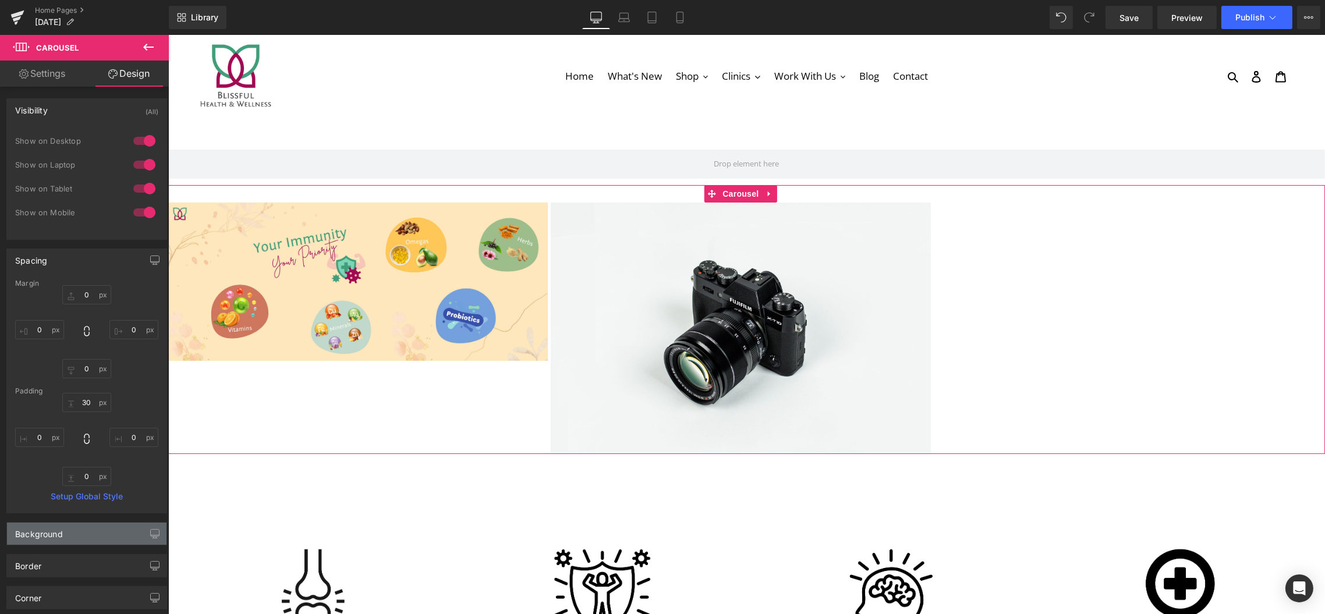
click at [64, 526] on div "Background" at bounding box center [86, 534] width 159 height 22
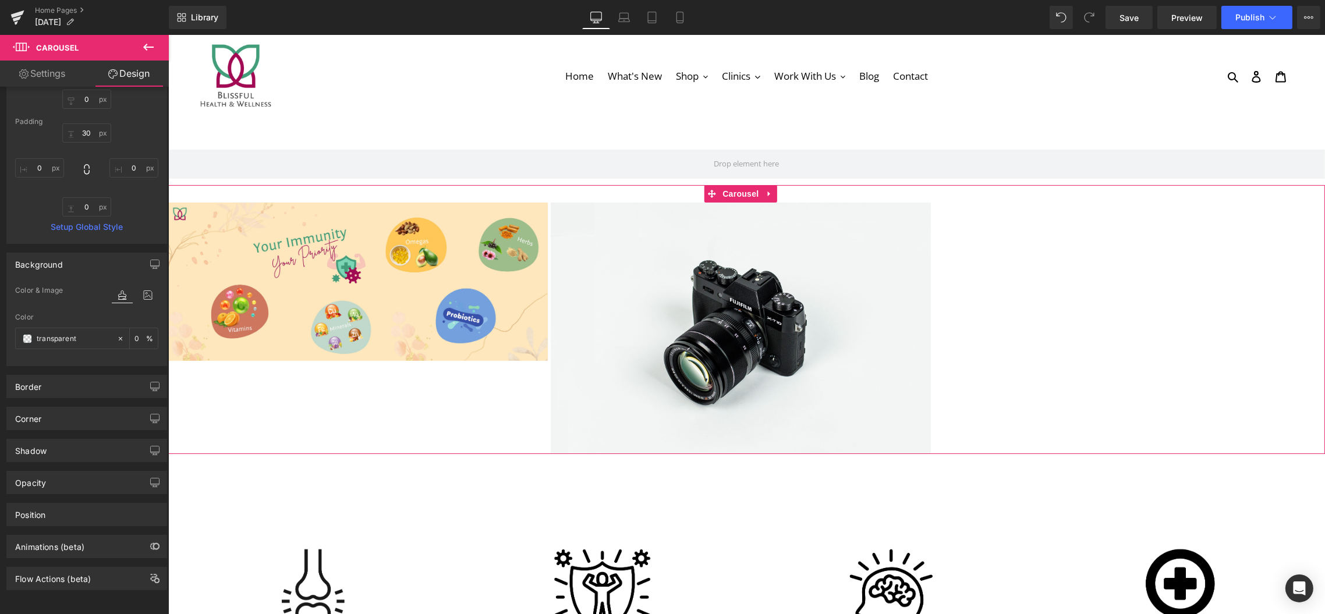
scroll to position [275, 0]
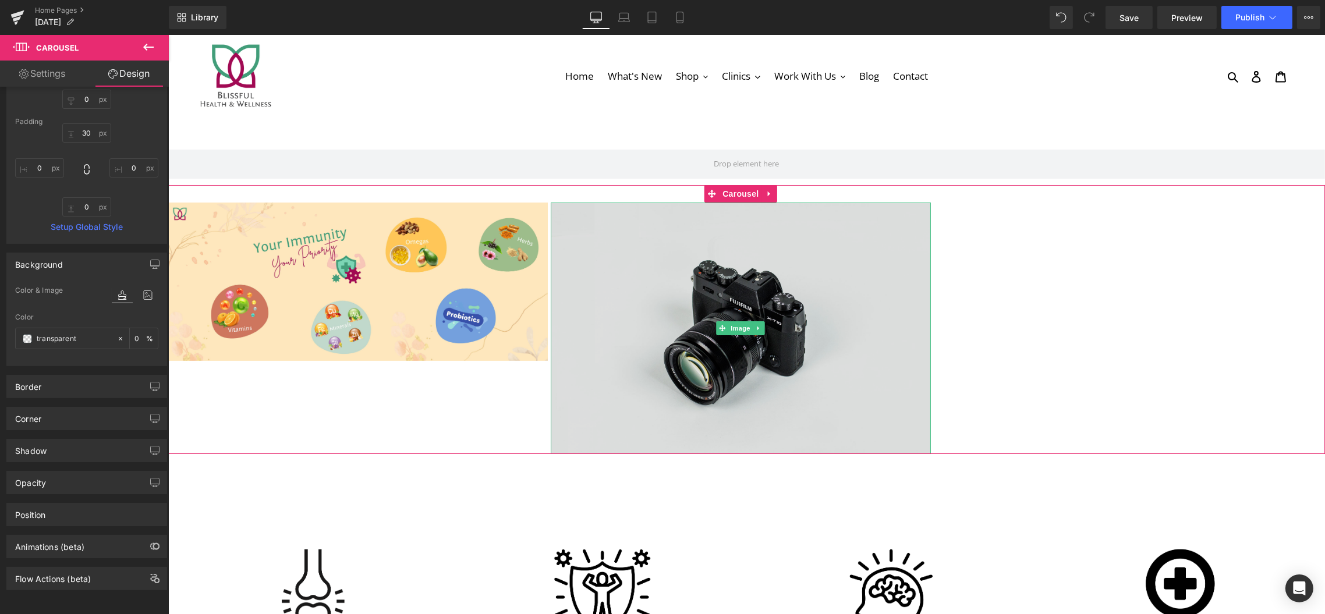
click at [723, 339] on img at bounding box center [740, 328] width 380 height 251
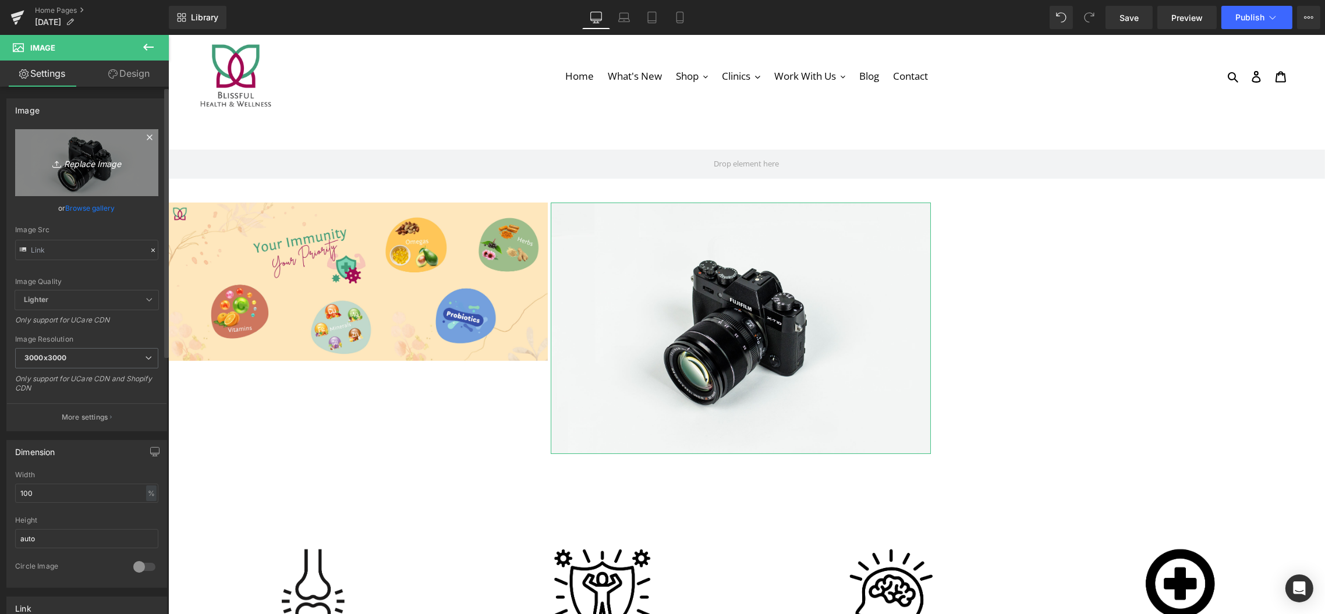
click at [61, 174] on link "Replace Image" at bounding box center [86, 162] width 143 height 67
type input "C:\fakepath\[MEDICAL_DATA] Awareness 2025 Banner.png"
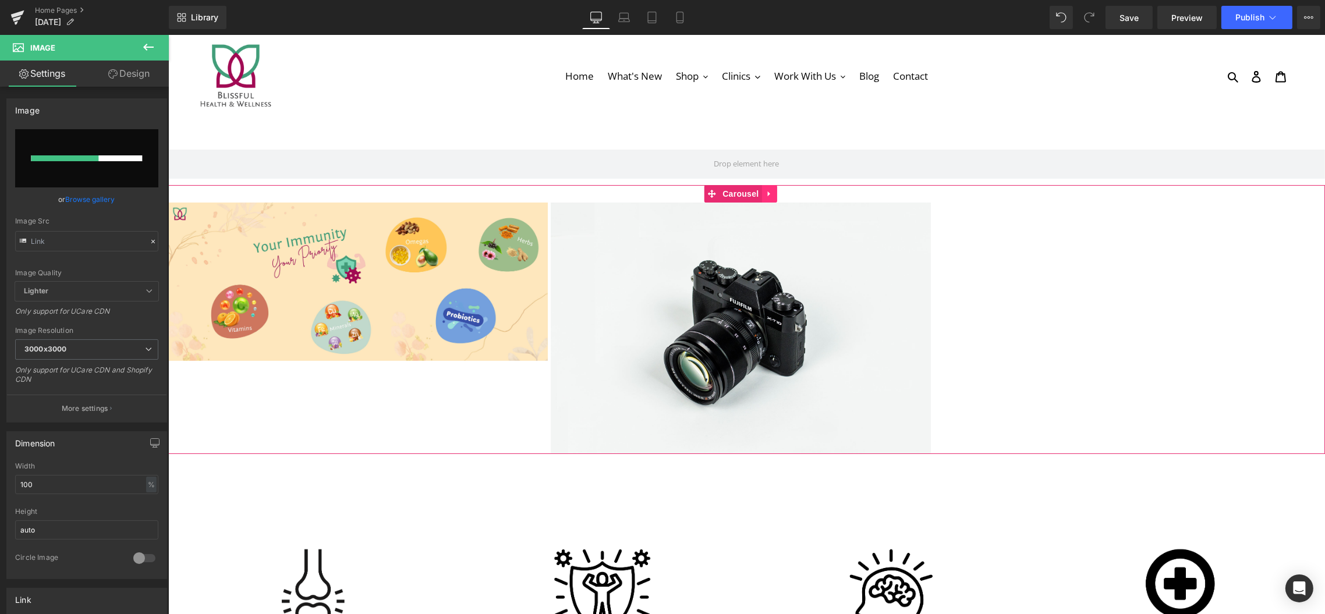
click at [770, 195] on icon at bounding box center [769, 194] width 8 height 9
click at [707, 195] on link "Carousel" at bounding box center [732, 193] width 57 height 17
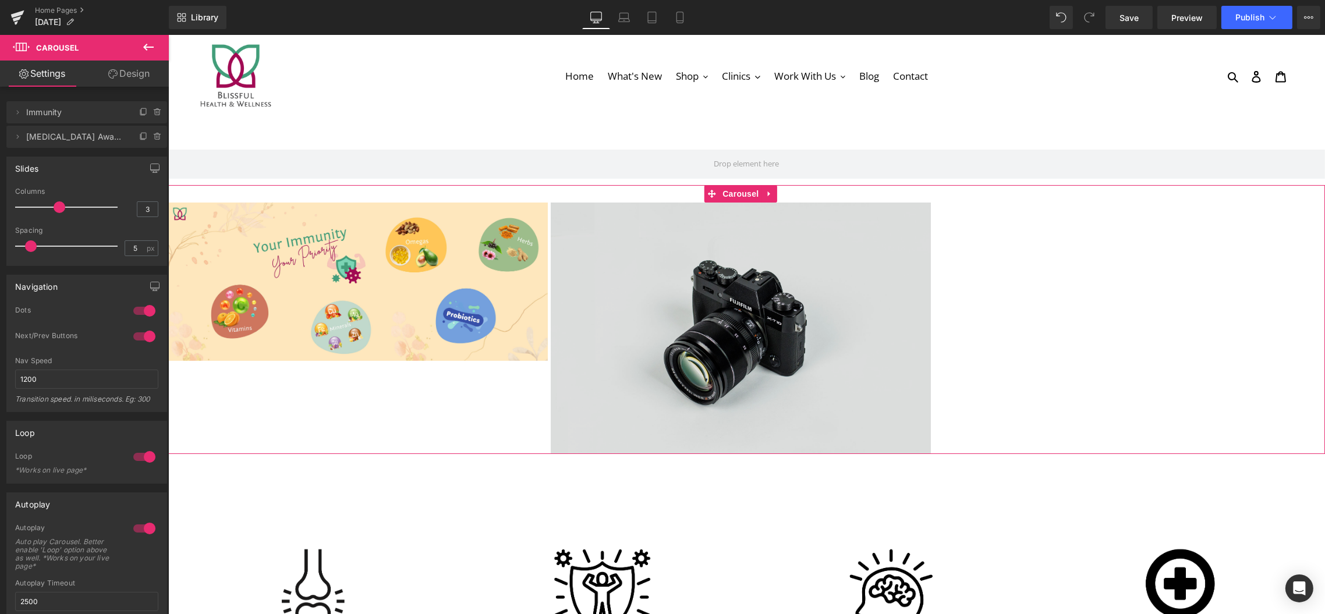
click at [754, 289] on img at bounding box center [740, 328] width 380 height 251
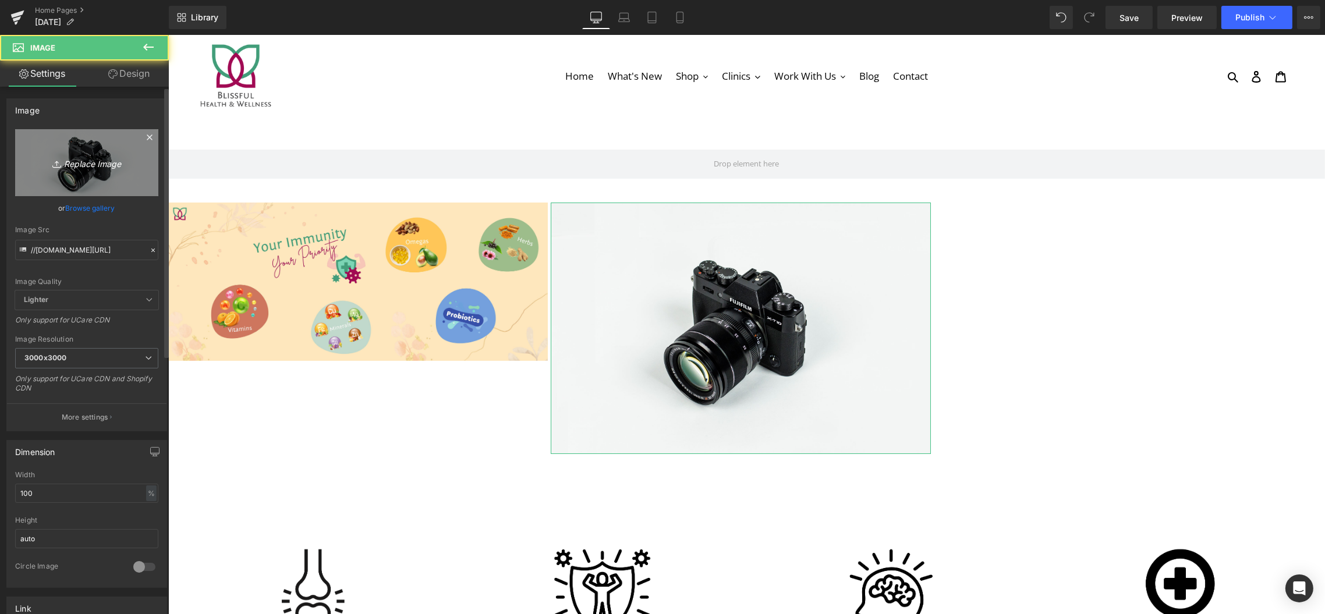
click at [105, 162] on icon "Replace Image" at bounding box center [86, 162] width 93 height 15
type input "C:\fakepath\[MEDICAL_DATA] Awareness 2025 Banner.png"
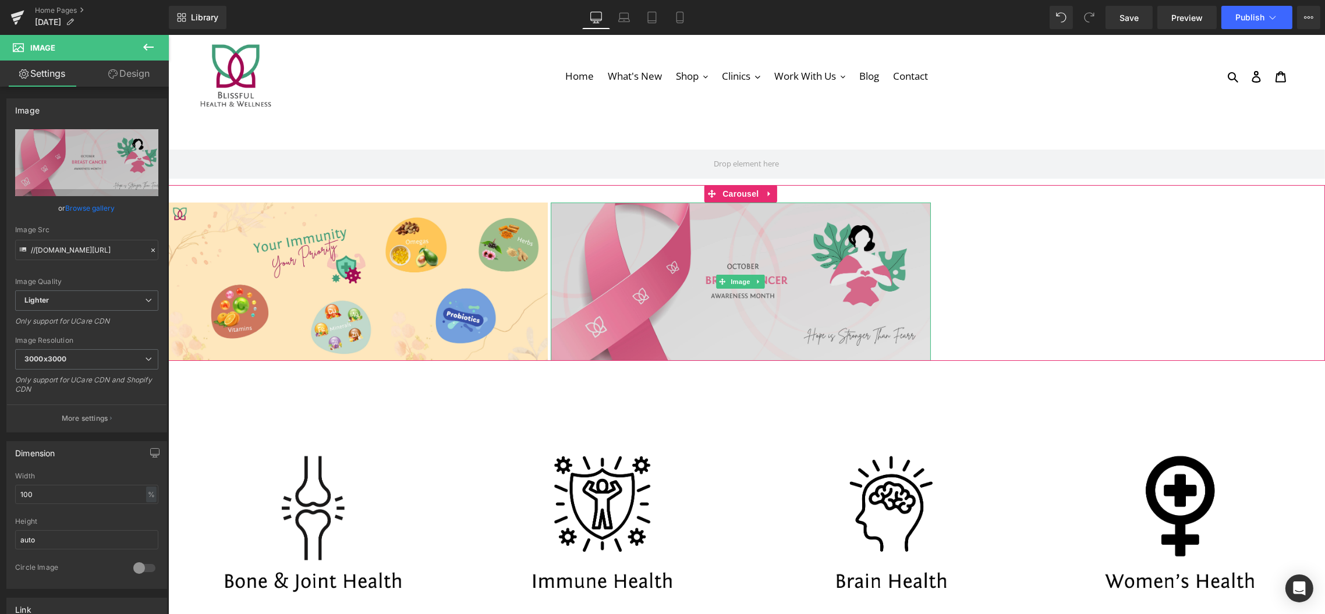
click at [659, 260] on img at bounding box center [740, 282] width 380 height 158
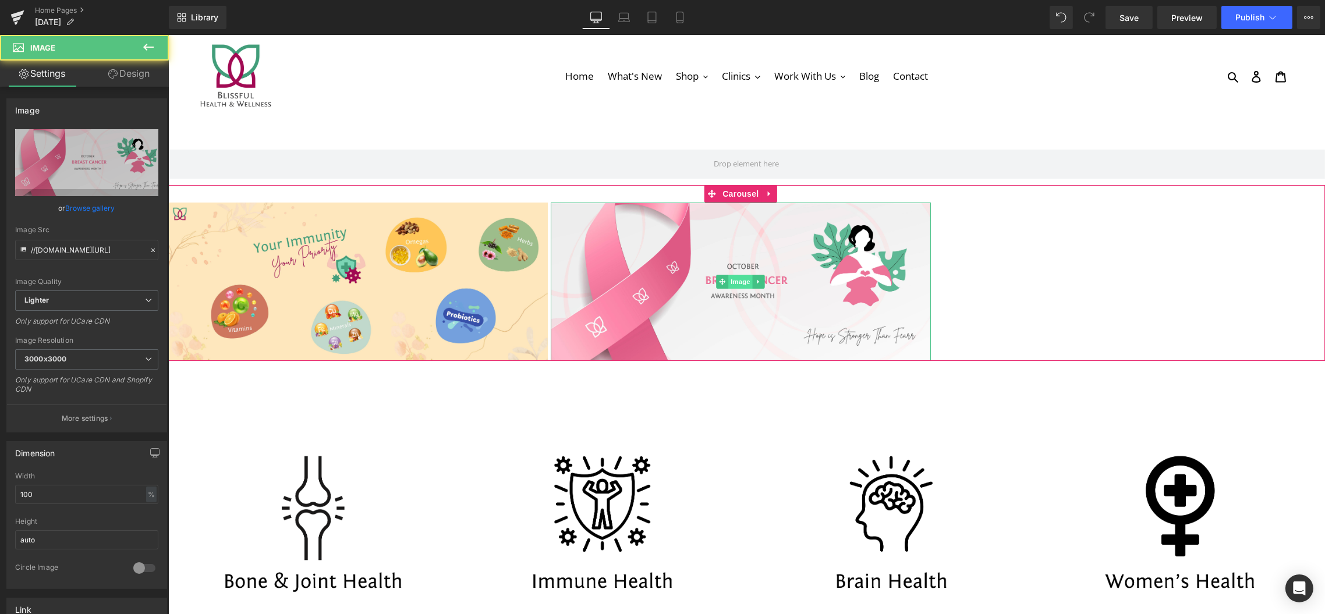
click at [739, 283] on span "Image" at bounding box center [740, 282] width 24 height 14
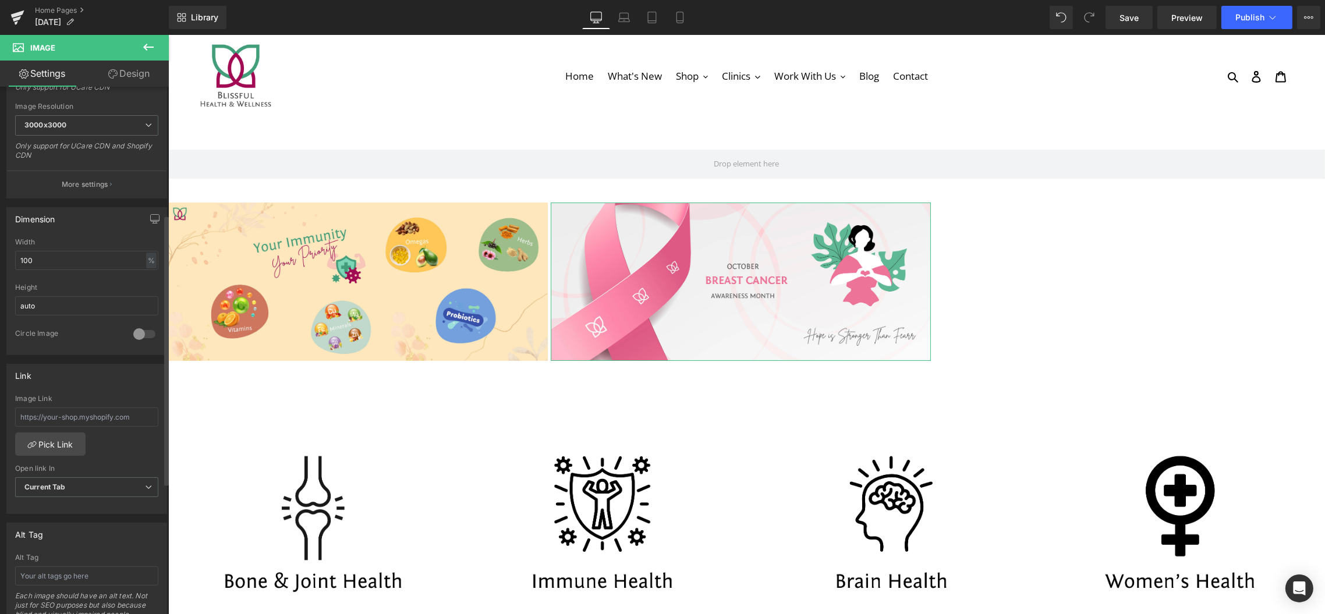
scroll to position [245, 0]
click at [45, 431] on link "Pick Link" at bounding box center [50, 432] width 70 height 23
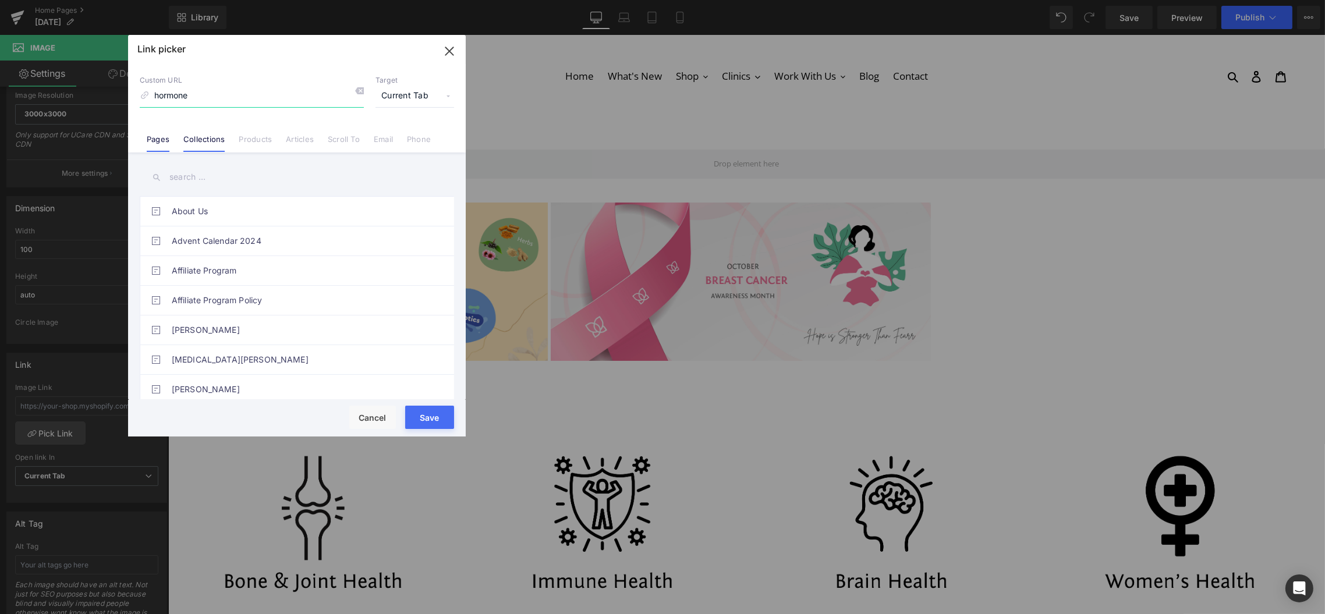
type input "hormone"
click at [211, 137] on link "Collections" at bounding box center [203, 142] width 41 height 17
click at [204, 173] on input "text" at bounding box center [297, 177] width 314 height 26
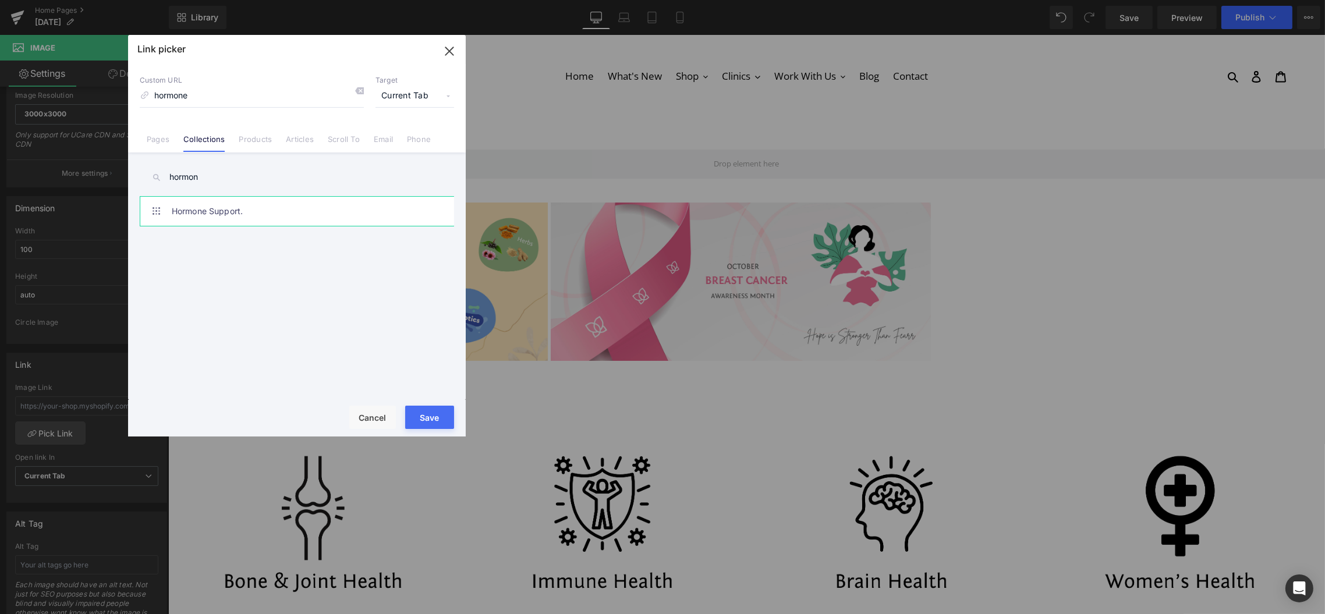
type input "hormon"
click at [219, 211] on link "Hormone Support." at bounding box center [300, 211] width 256 height 29
click at [424, 420] on button "Save" at bounding box center [429, 417] width 49 height 23
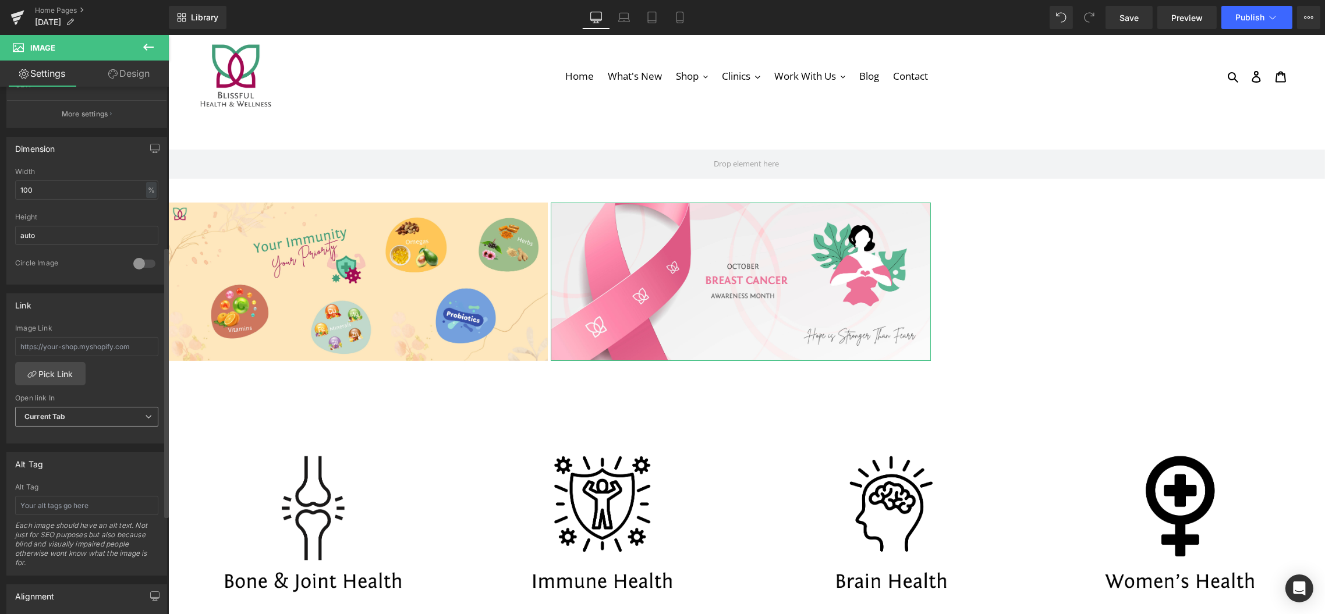
scroll to position [265, 0]
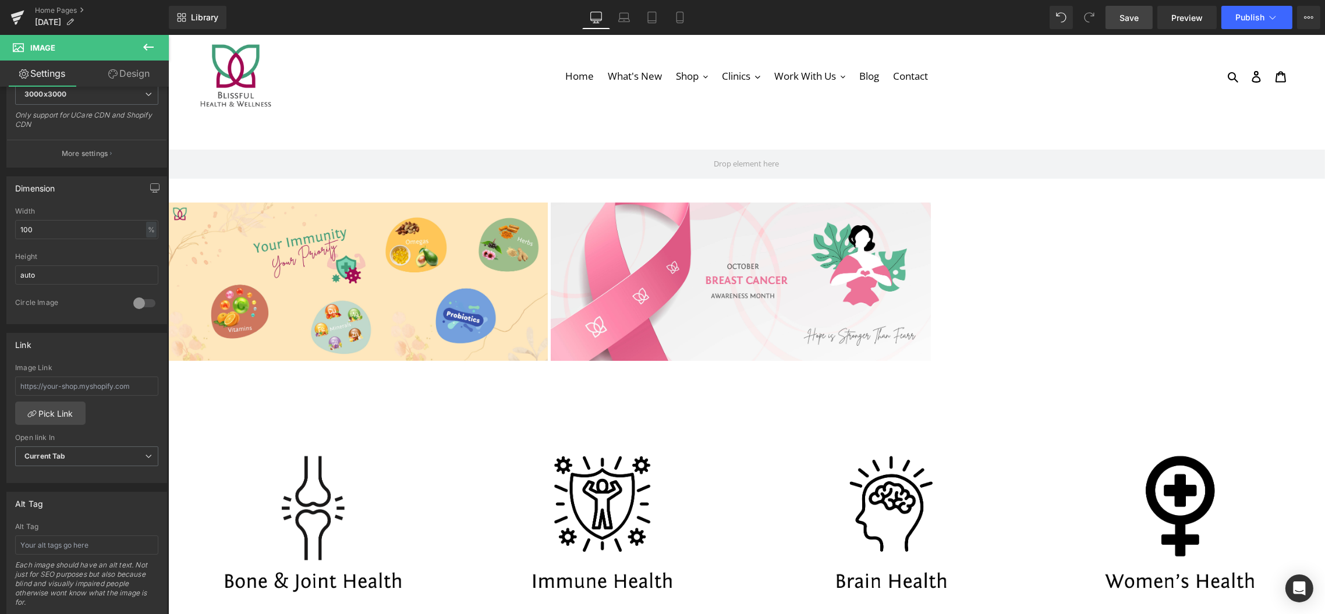
click at [1139, 16] on span "Save" at bounding box center [1128, 18] width 19 height 12
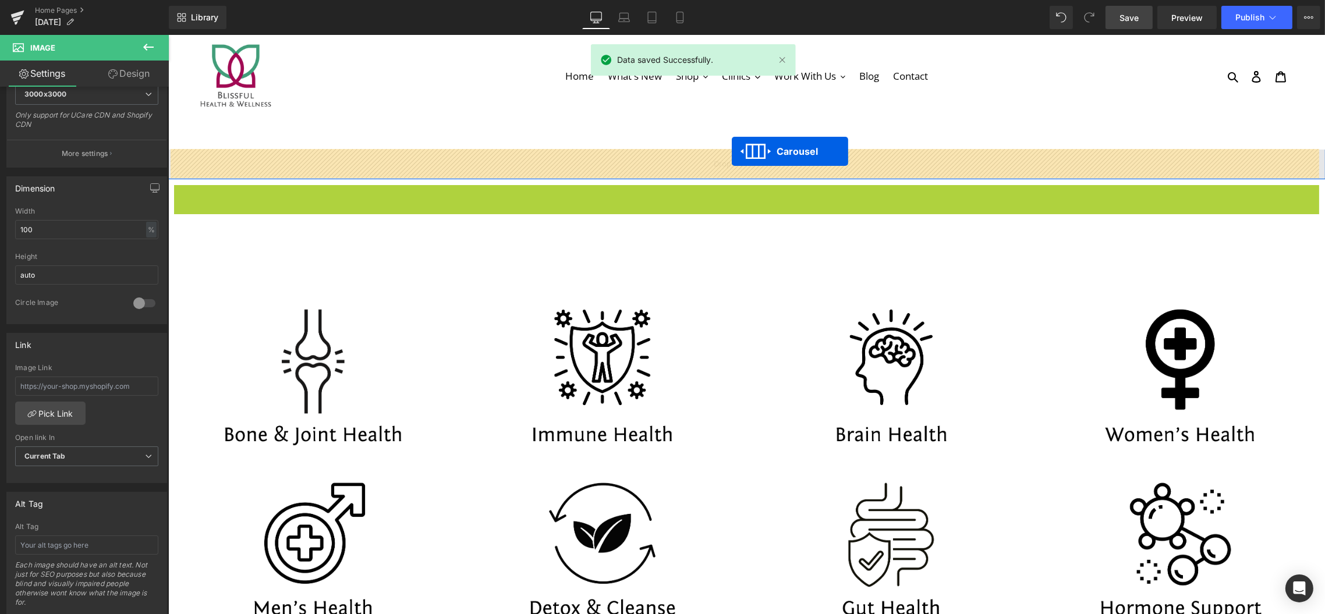
drag, startPoint x: 711, startPoint y: 192, endPoint x: 731, endPoint y: 151, distance: 45.0
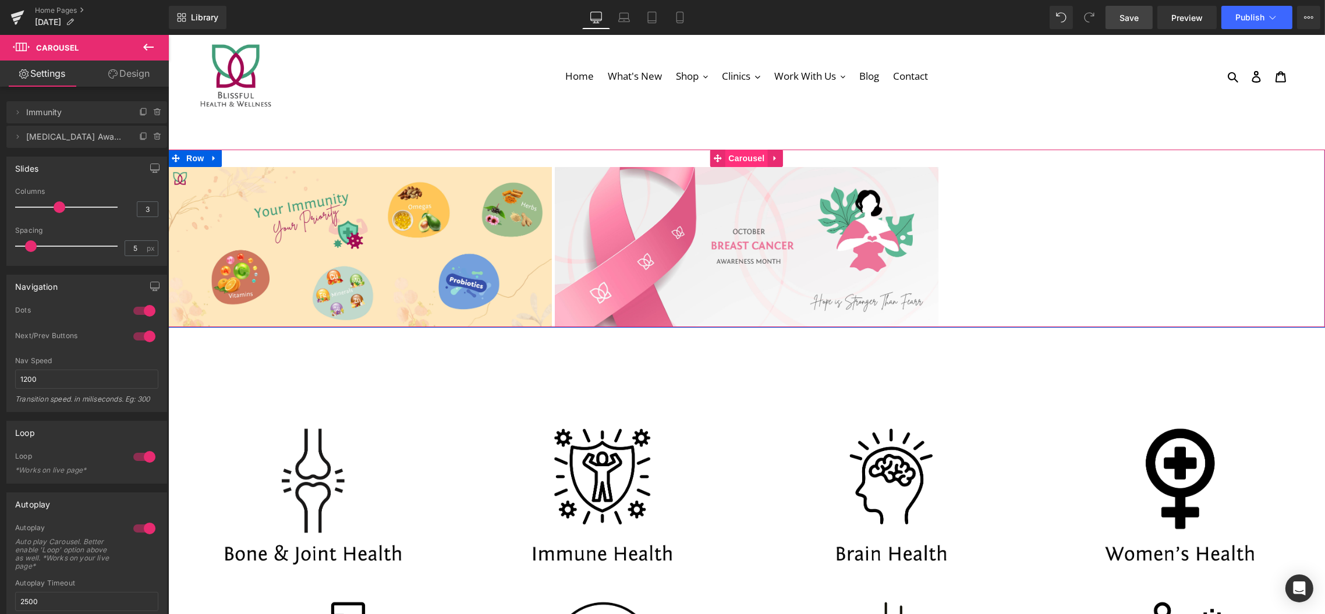
click at [757, 157] on span "Carousel" at bounding box center [746, 158] width 42 height 17
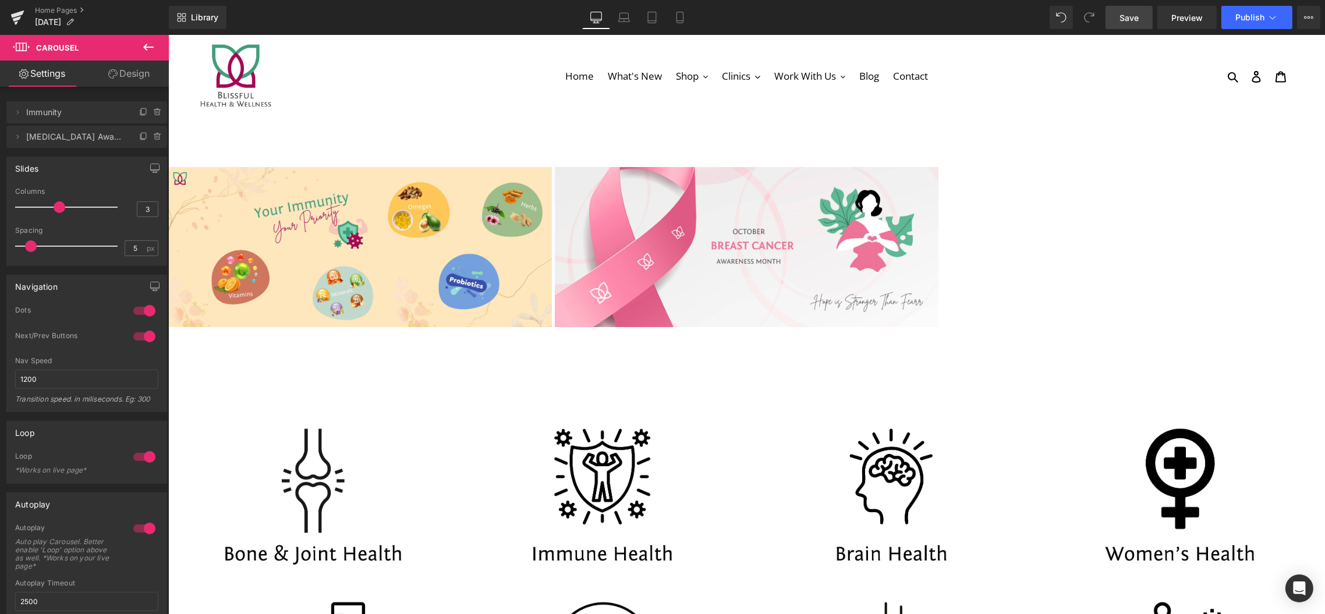
click at [1134, 10] on link "Save" at bounding box center [1128, 17] width 47 height 23
click at [1186, 7] on link "Preview" at bounding box center [1186, 17] width 59 height 23
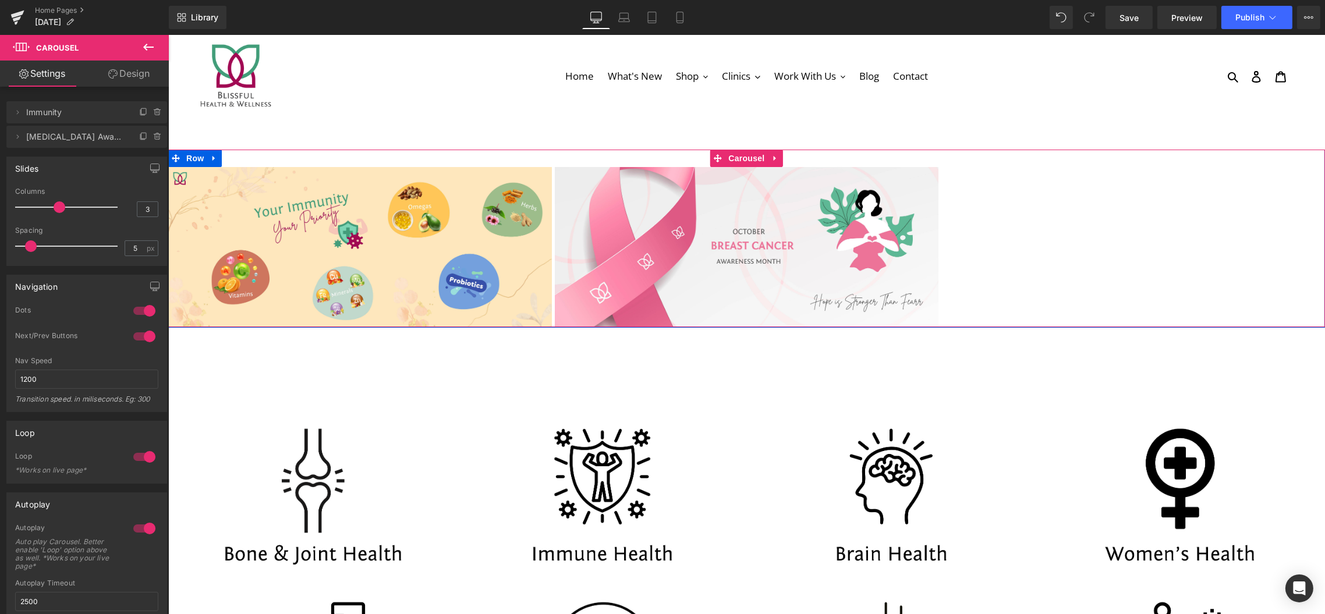
click at [211, 157] on div "Image Image ‹ › [GEOGRAPHIC_DATA]" at bounding box center [746, 239] width 1157 height 178
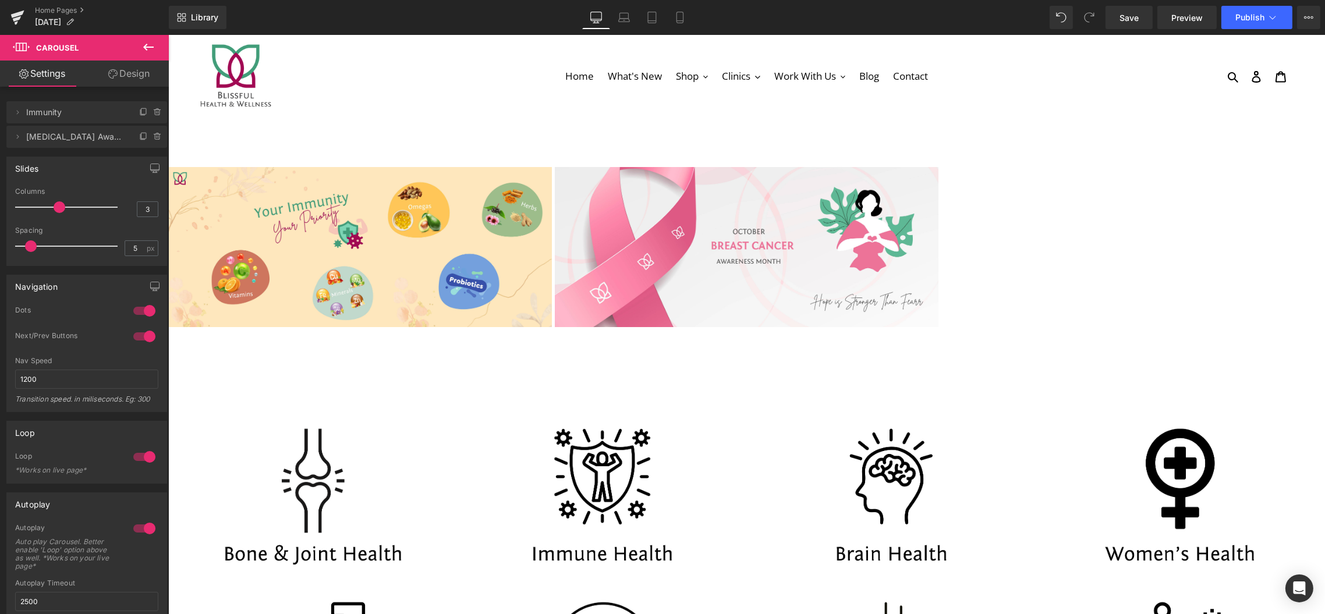
click at [146, 42] on icon at bounding box center [148, 47] width 14 height 14
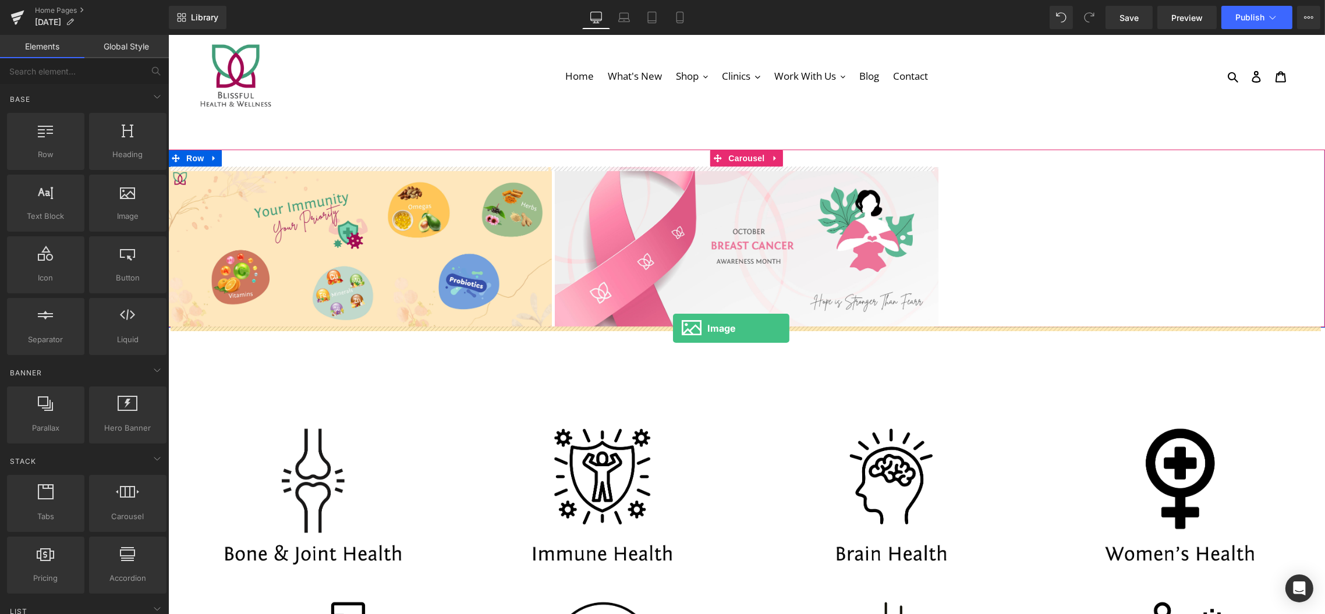
drag, startPoint x: 285, startPoint y: 250, endPoint x: 672, endPoint y: 328, distance: 394.9
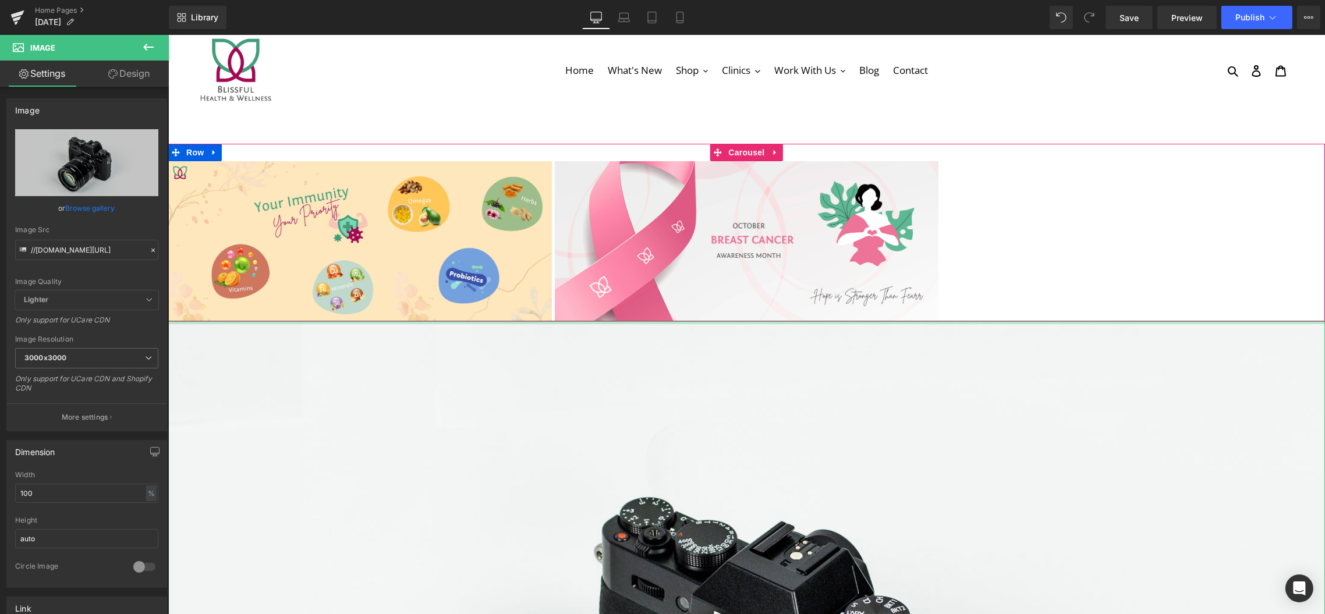
scroll to position [5, 0]
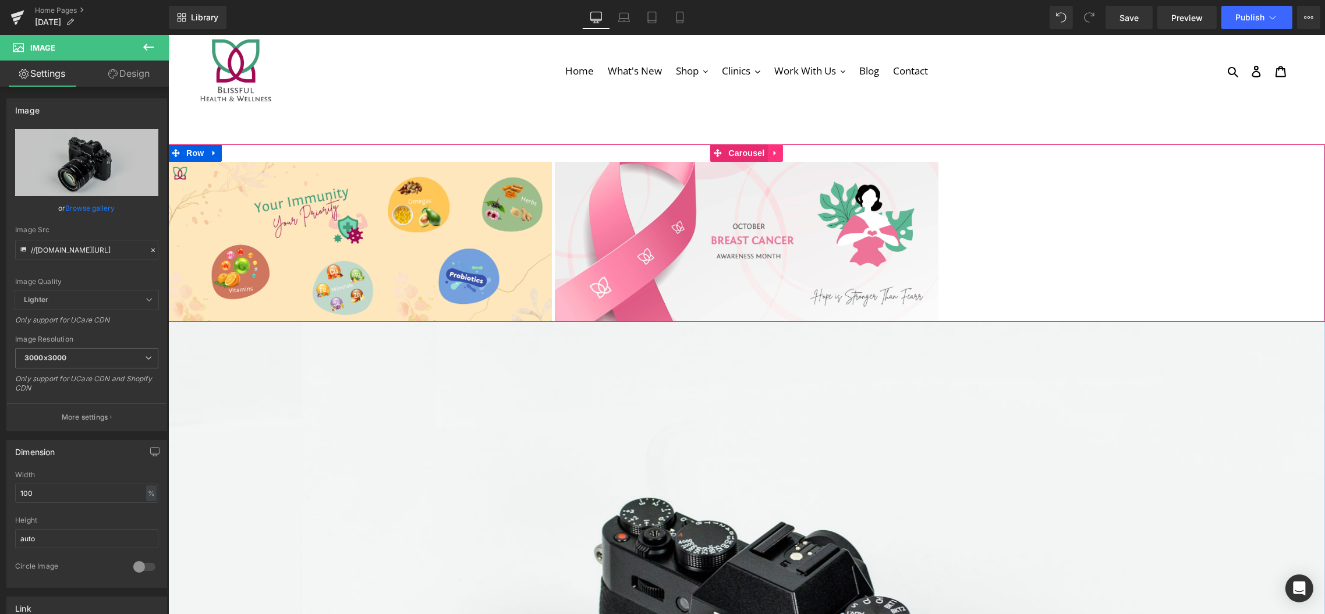
click at [772, 152] on icon at bounding box center [773, 153] width 2 height 5
click at [780, 150] on icon at bounding box center [782, 153] width 8 height 9
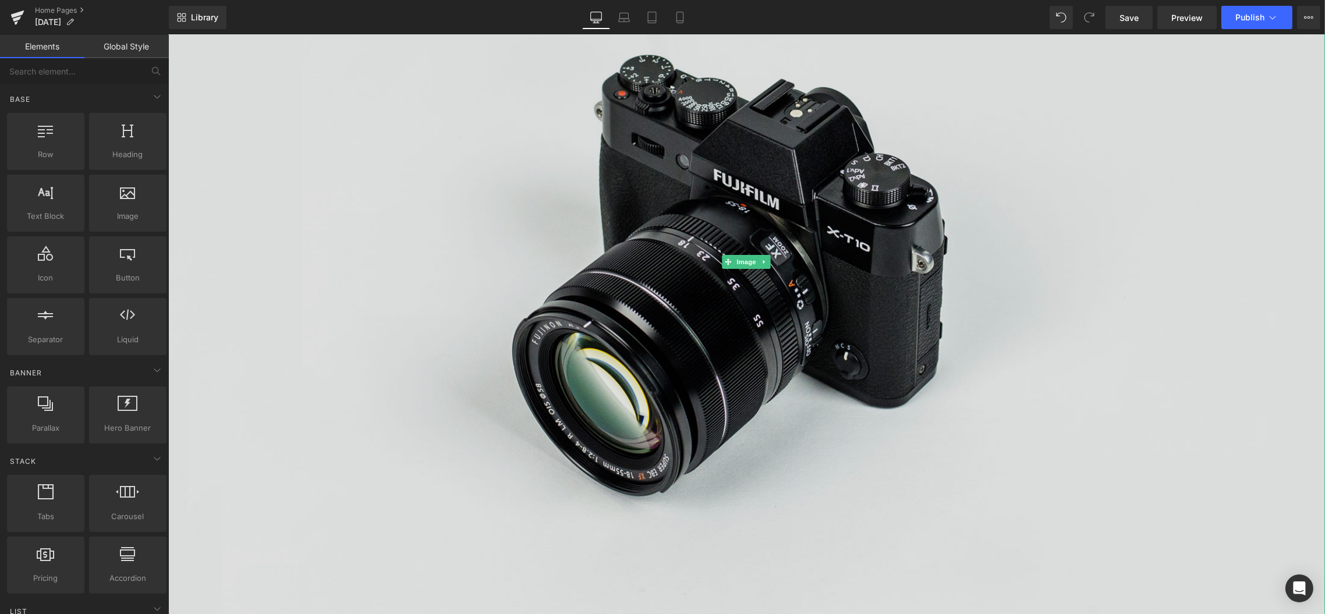
scroll to position [254, 0]
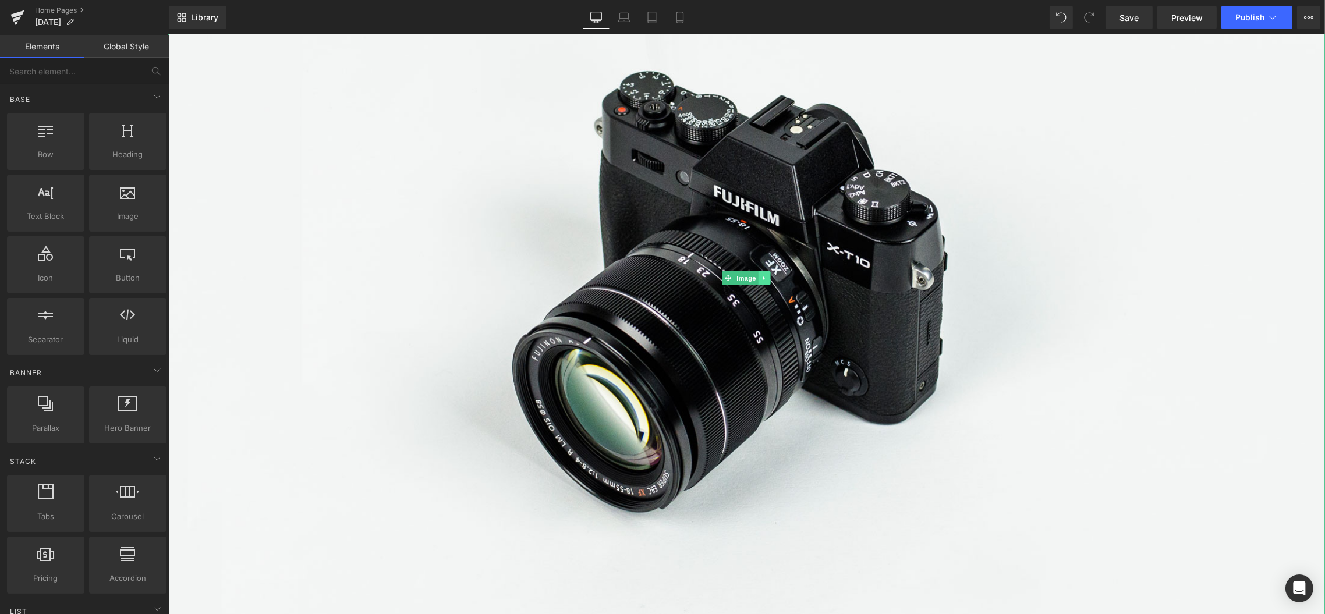
click at [763, 277] on icon at bounding box center [764, 278] width 2 height 4
click at [767, 277] on icon at bounding box center [770, 278] width 6 height 7
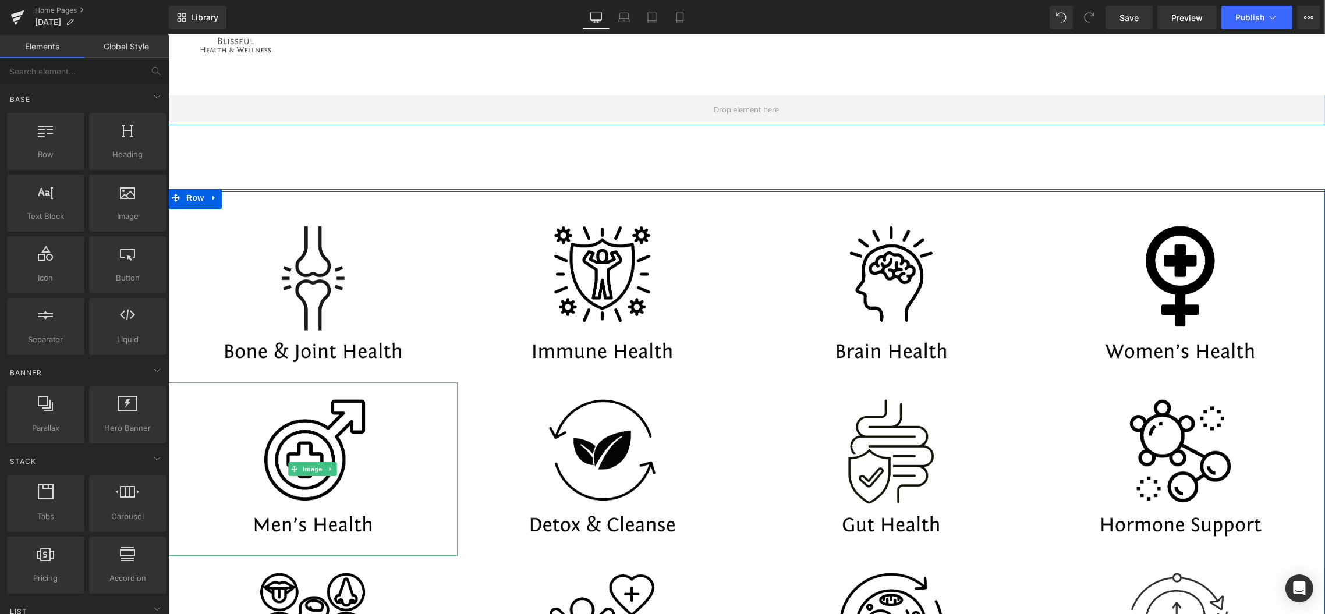
scroll to position [0, 0]
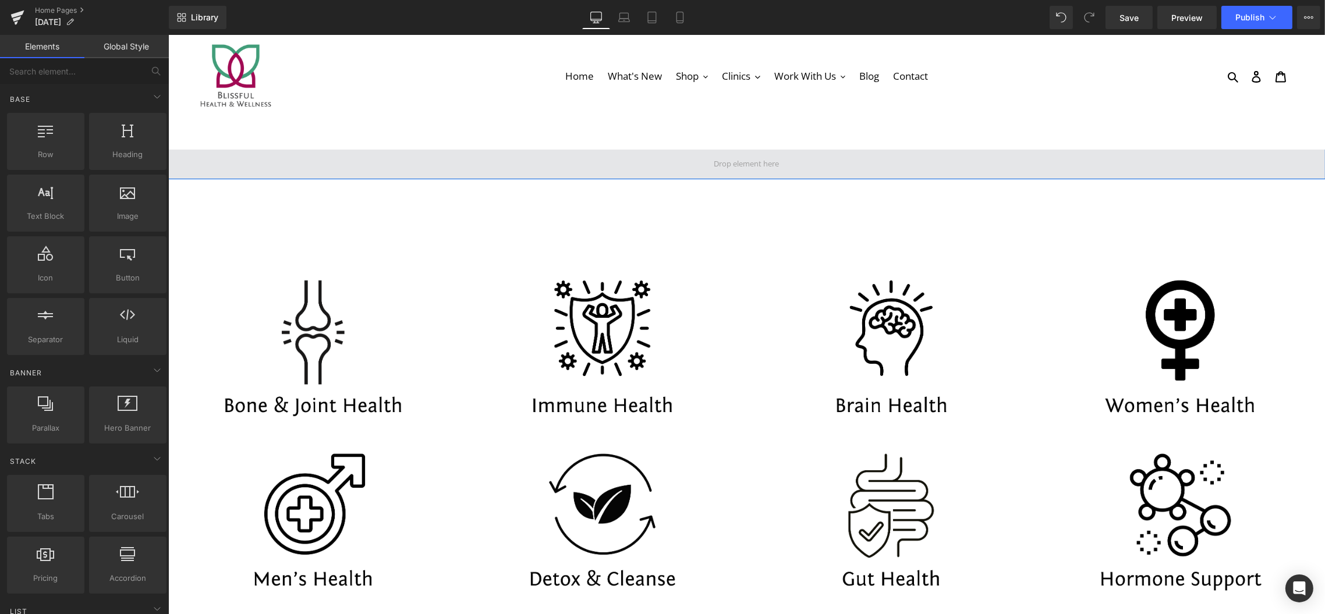
click at [691, 166] on span at bounding box center [746, 164] width 1157 height 29
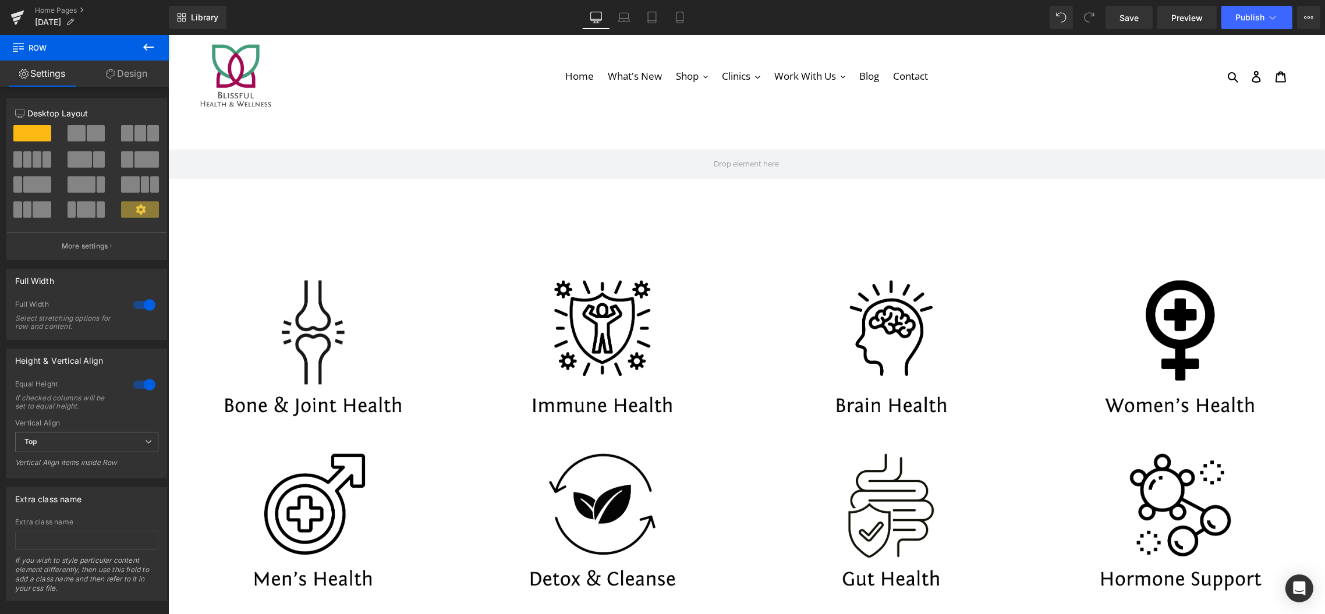
click at [148, 48] on icon at bounding box center [148, 47] width 14 height 14
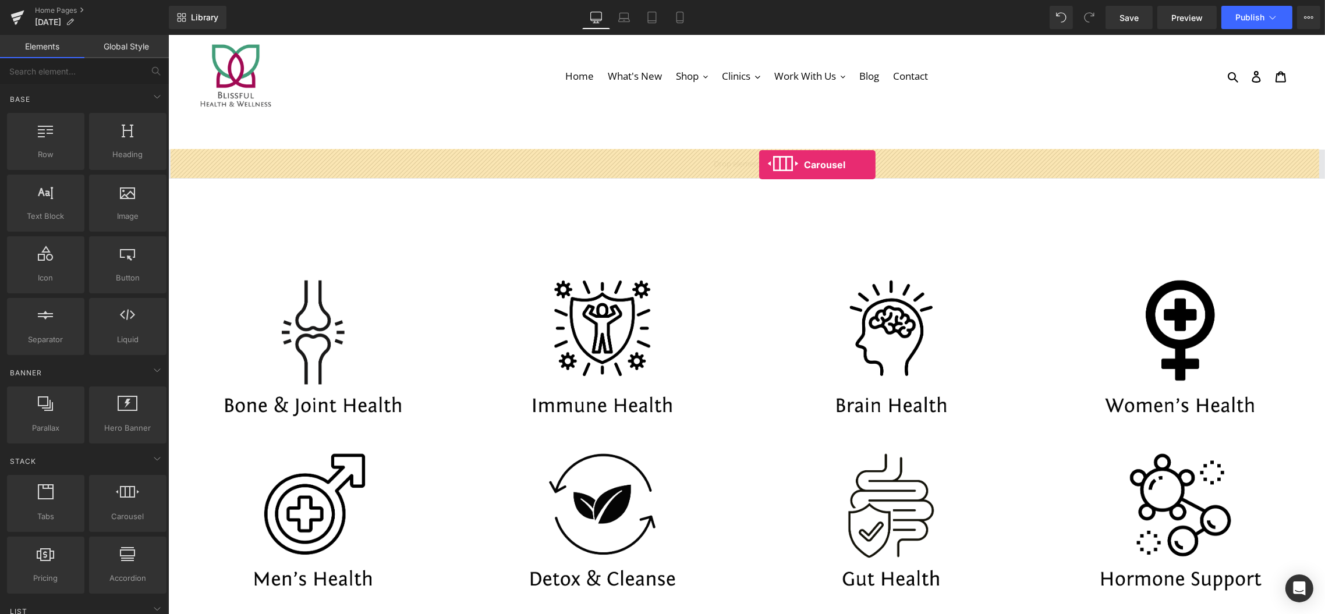
drag, startPoint x: 286, startPoint y: 547, endPoint x: 758, endPoint y: 164, distance: 607.9
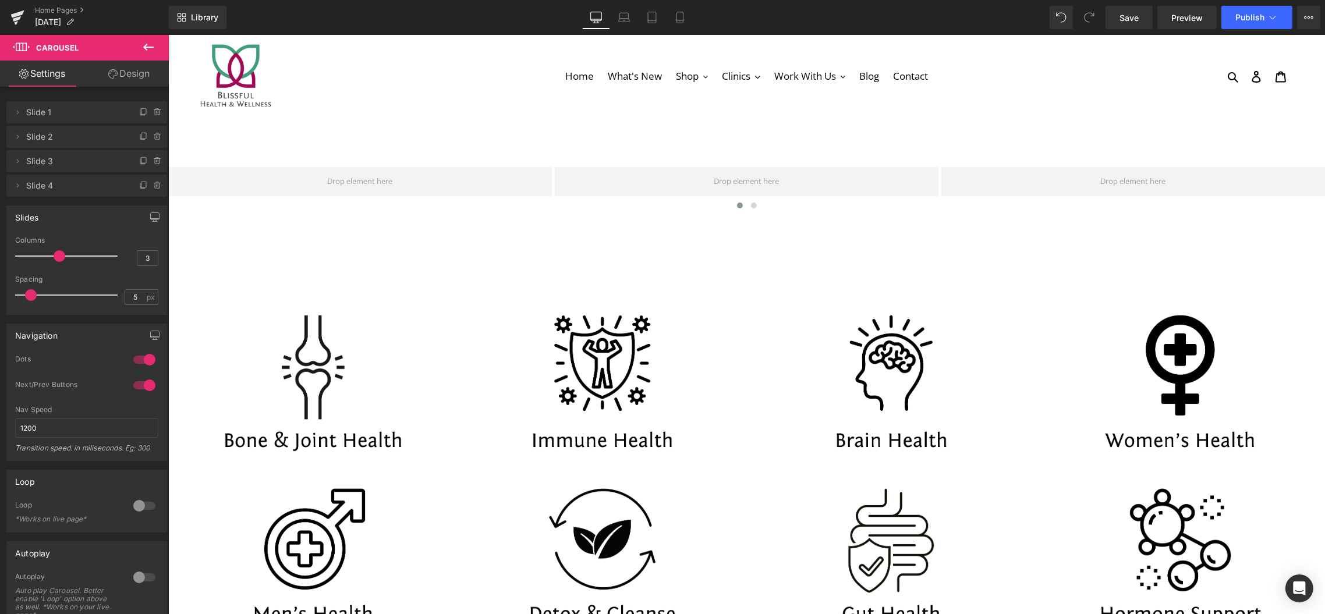
click at [147, 48] on icon at bounding box center [148, 47] width 14 height 14
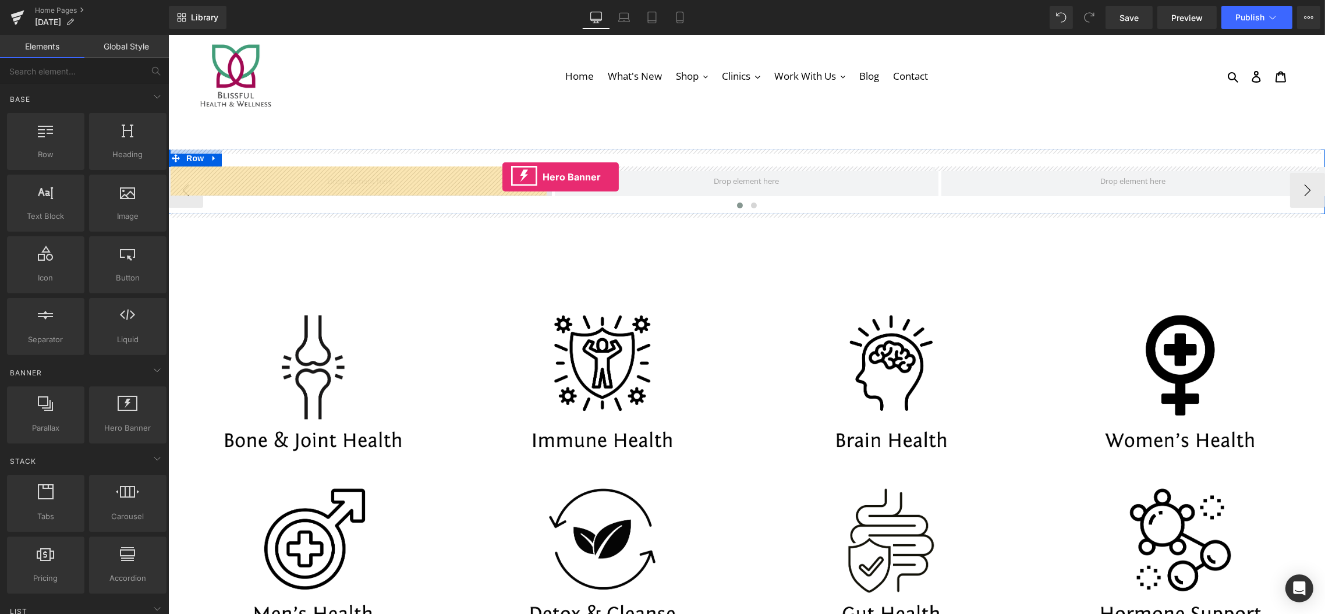
drag, startPoint x: 290, startPoint y: 471, endPoint x: 502, endPoint y: 177, distance: 362.8
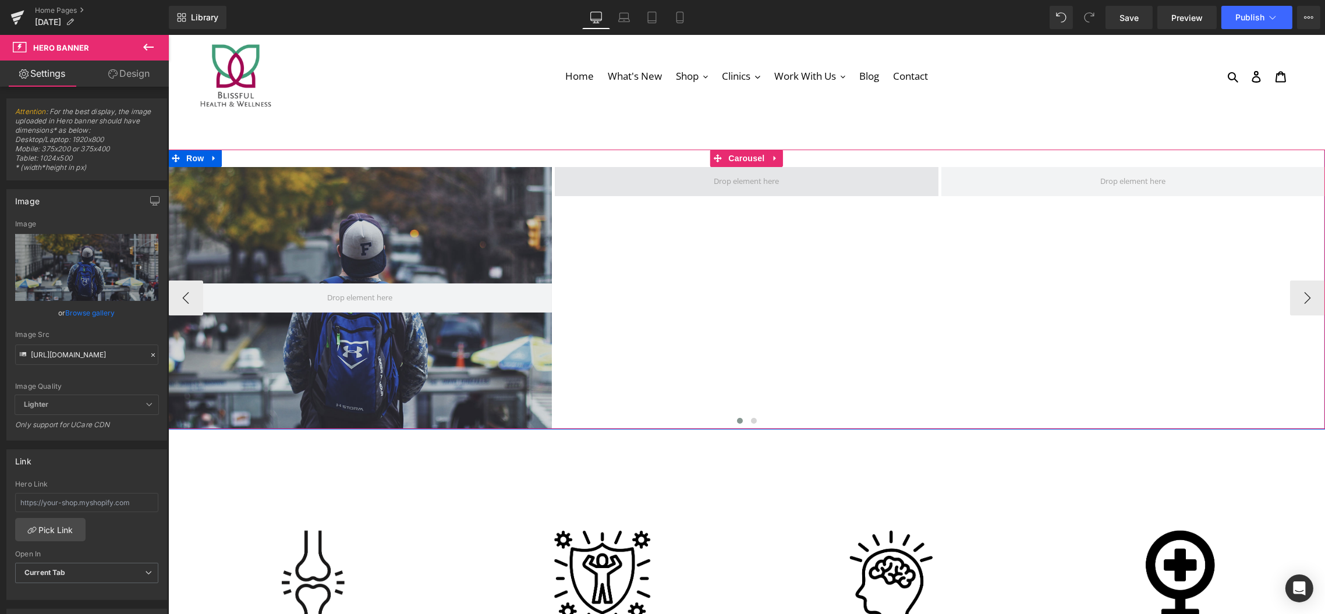
click at [768, 182] on span at bounding box center [746, 181] width 73 height 17
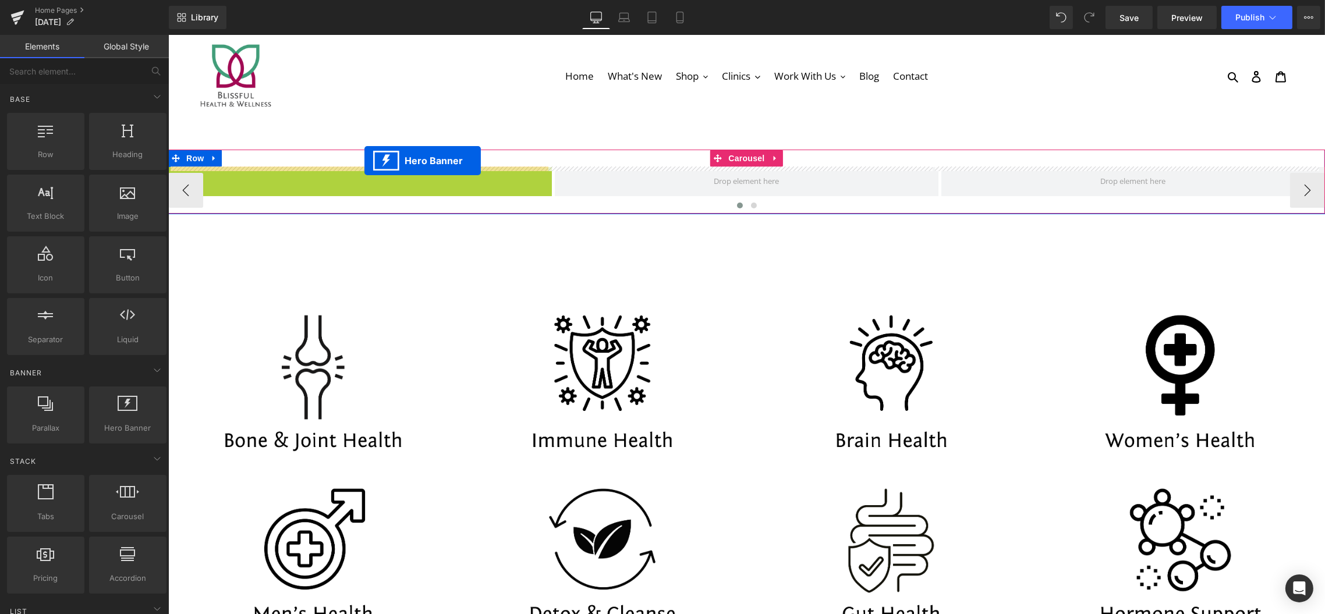
drag, startPoint x: 317, startPoint y: 172, endPoint x: 364, endPoint y: 161, distance: 48.0
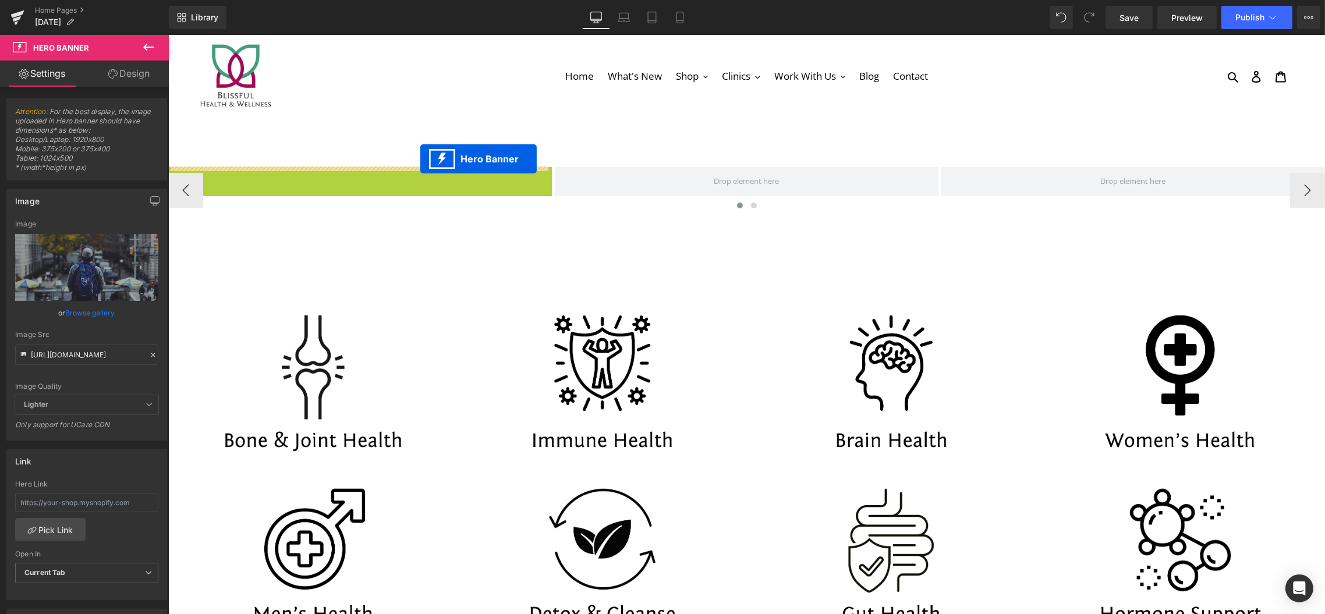
drag, startPoint x: 318, startPoint y: 173, endPoint x: 419, endPoint y: 159, distance: 102.2
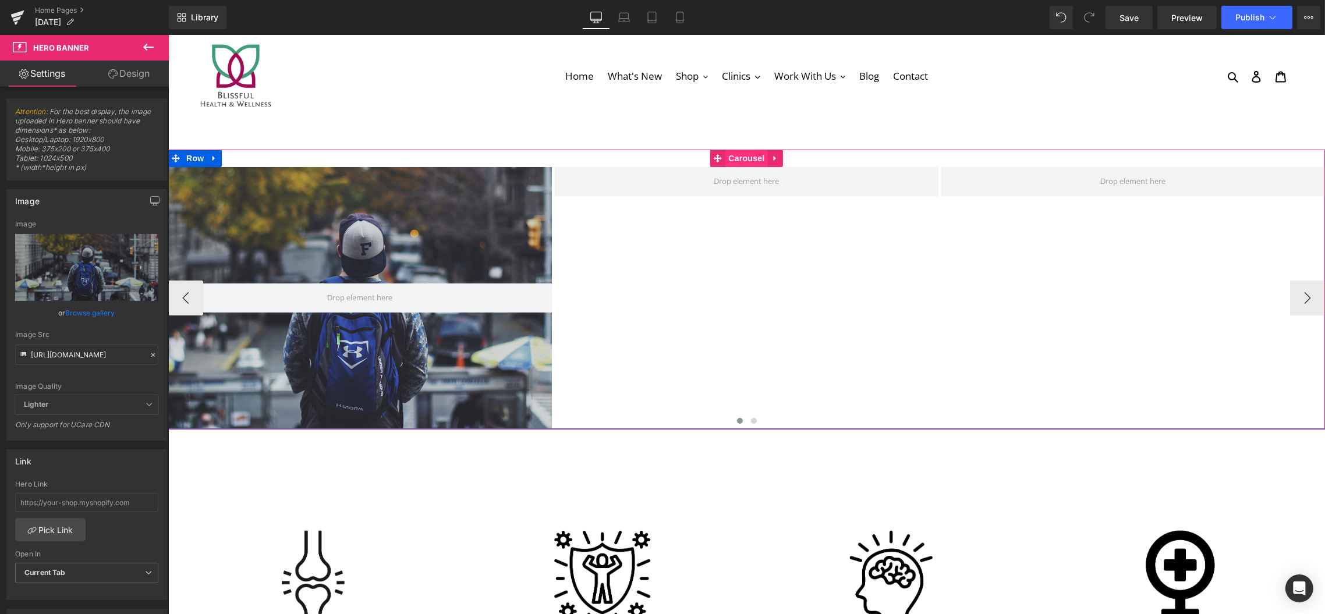
click at [742, 153] on span "Carousel" at bounding box center [746, 158] width 42 height 17
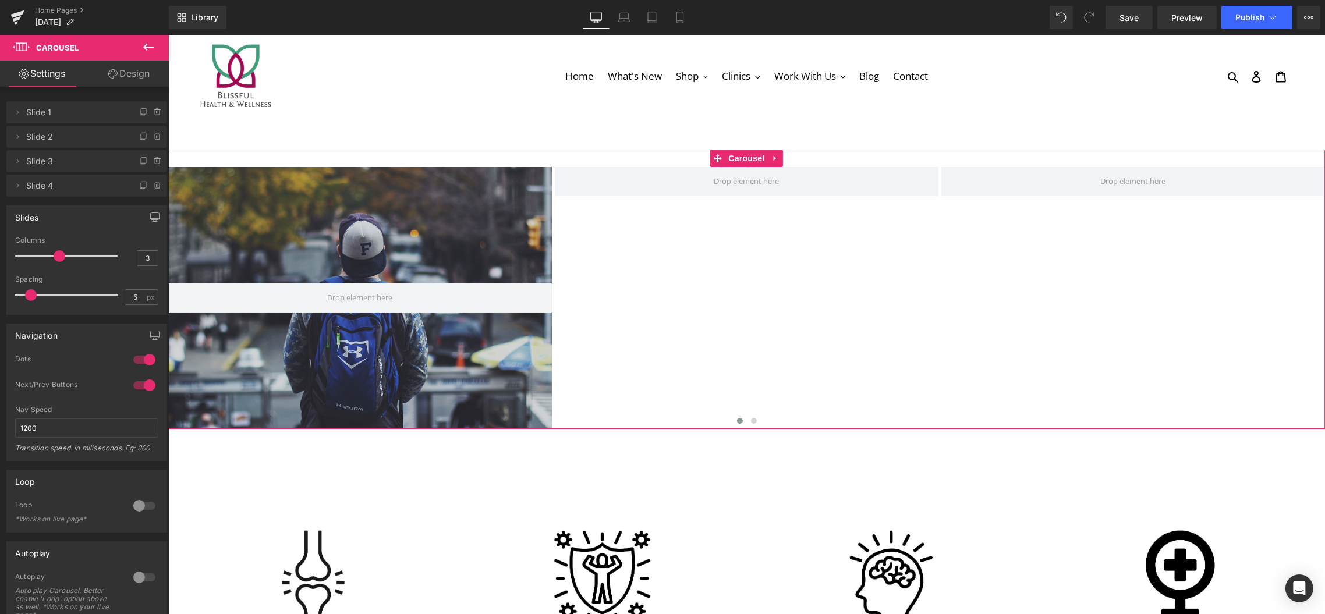
click at [144, 76] on link "Design" at bounding box center [129, 74] width 84 height 26
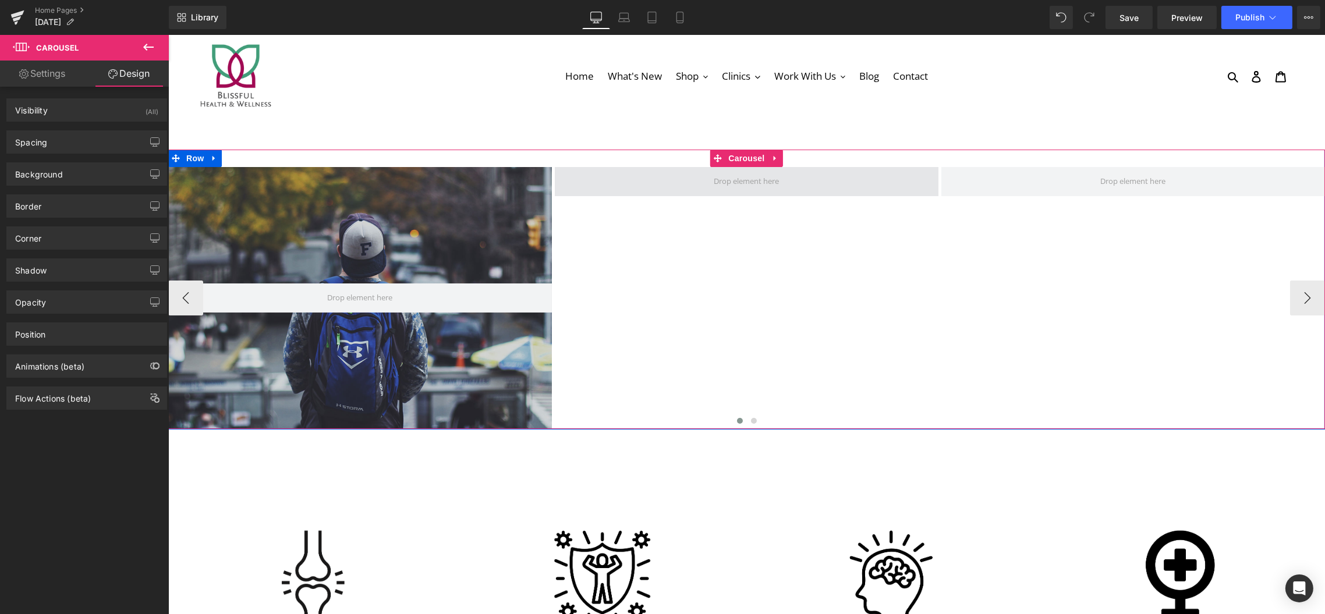
click at [764, 182] on span at bounding box center [746, 181] width 73 height 17
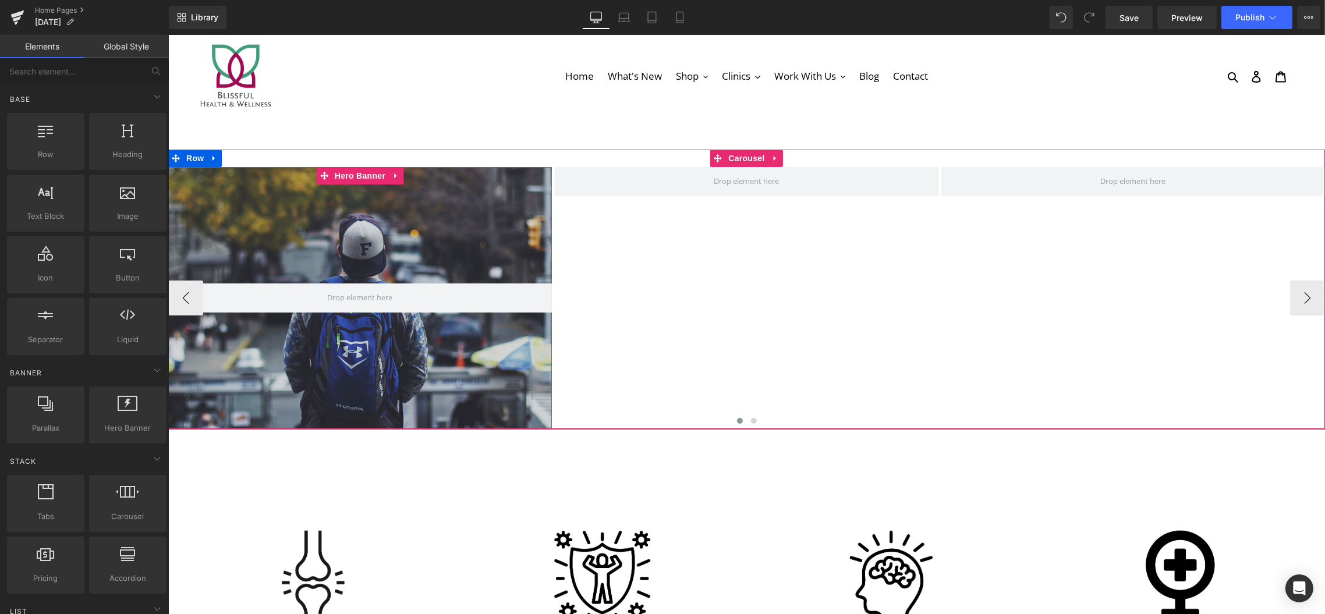
click at [320, 240] on div at bounding box center [360, 298] width 384 height 262
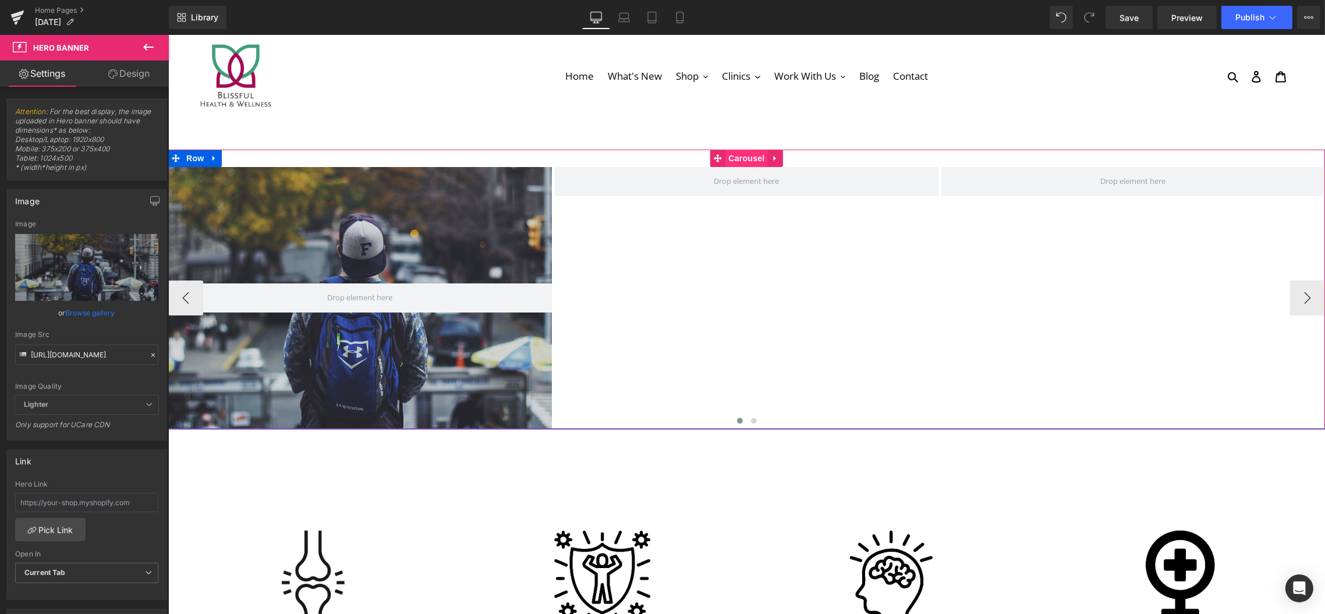
click at [736, 159] on span "Carousel" at bounding box center [746, 158] width 42 height 17
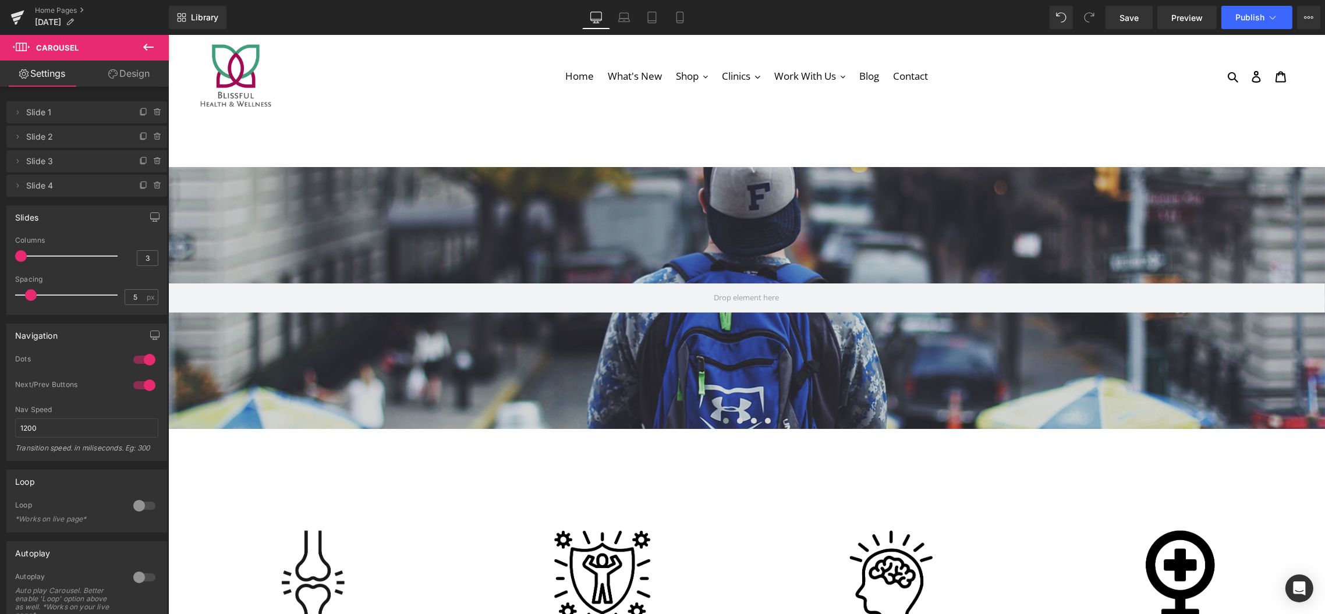
drag, startPoint x: 55, startPoint y: 255, endPoint x: 23, endPoint y: 255, distance: 31.4
click at [23, 255] on span at bounding box center [21, 256] width 12 height 12
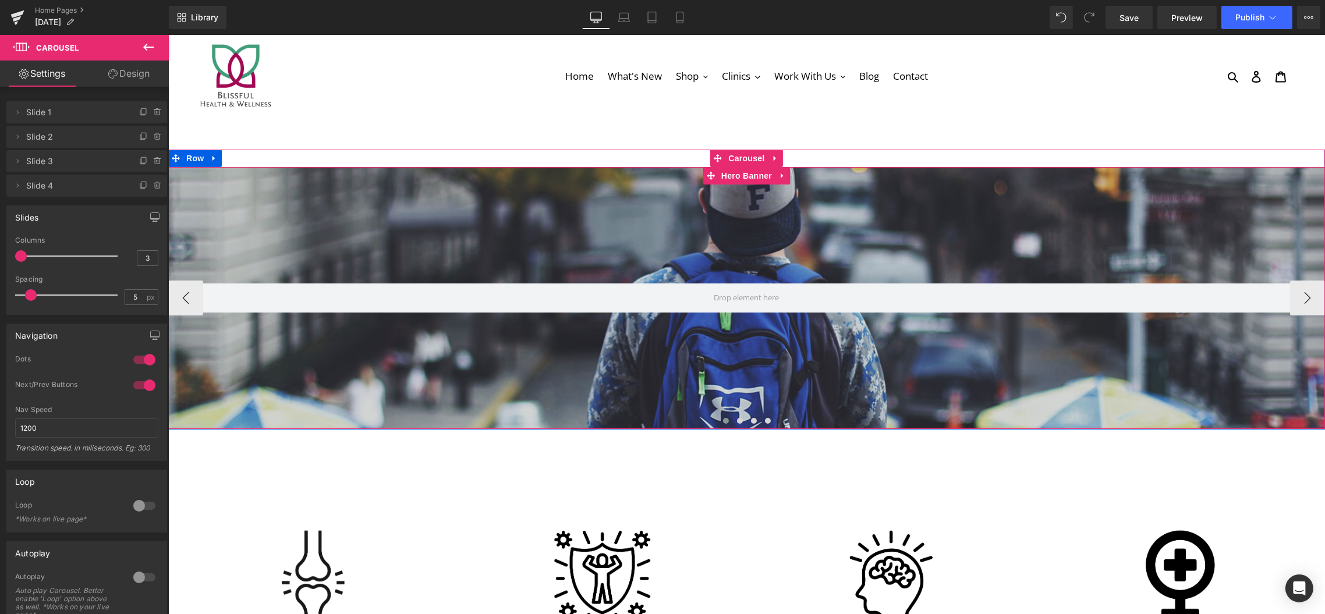
click at [439, 261] on div at bounding box center [746, 298] width 1157 height 262
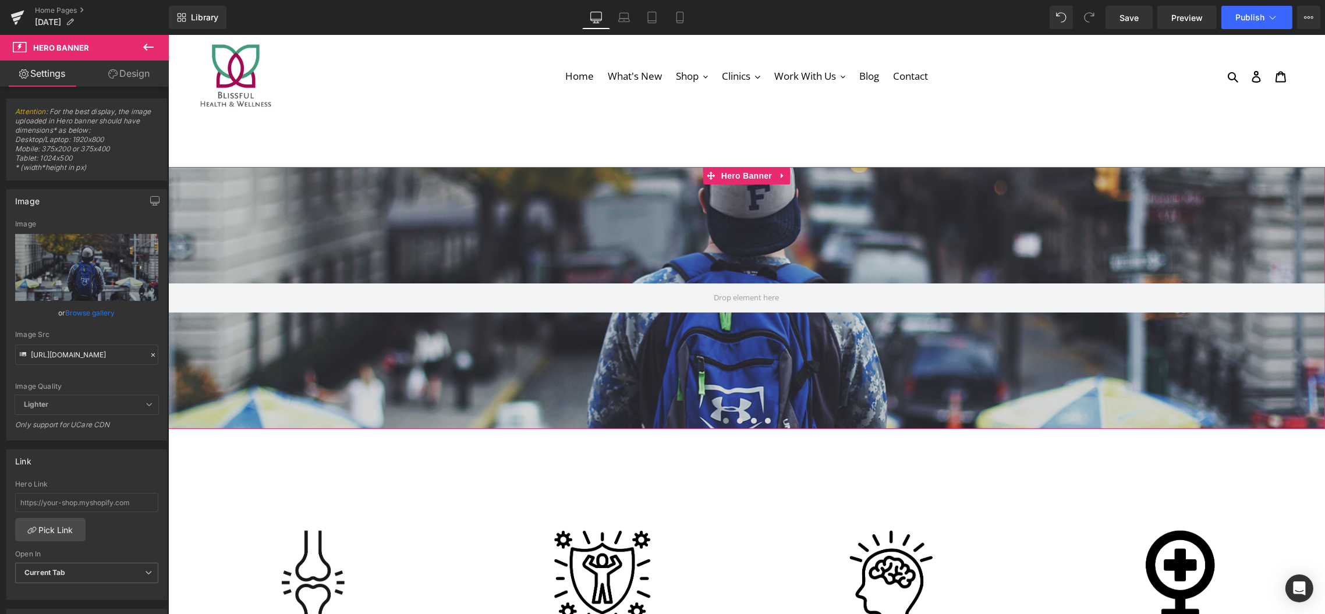
click at [87, 308] on link "Browse gallery" at bounding box center [90, 313] width 49 height 20
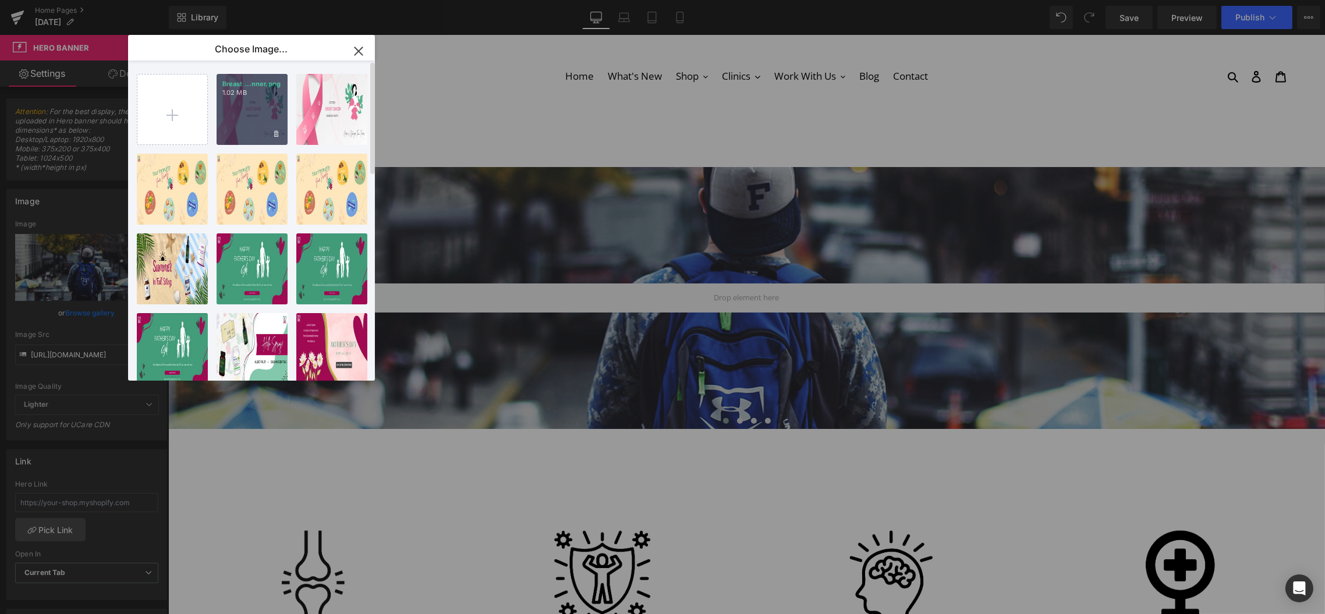
click at [262, 103] on div "Breast ...nner.png 1.02 MB" at bounding box center [252, 109] width 71 height 71
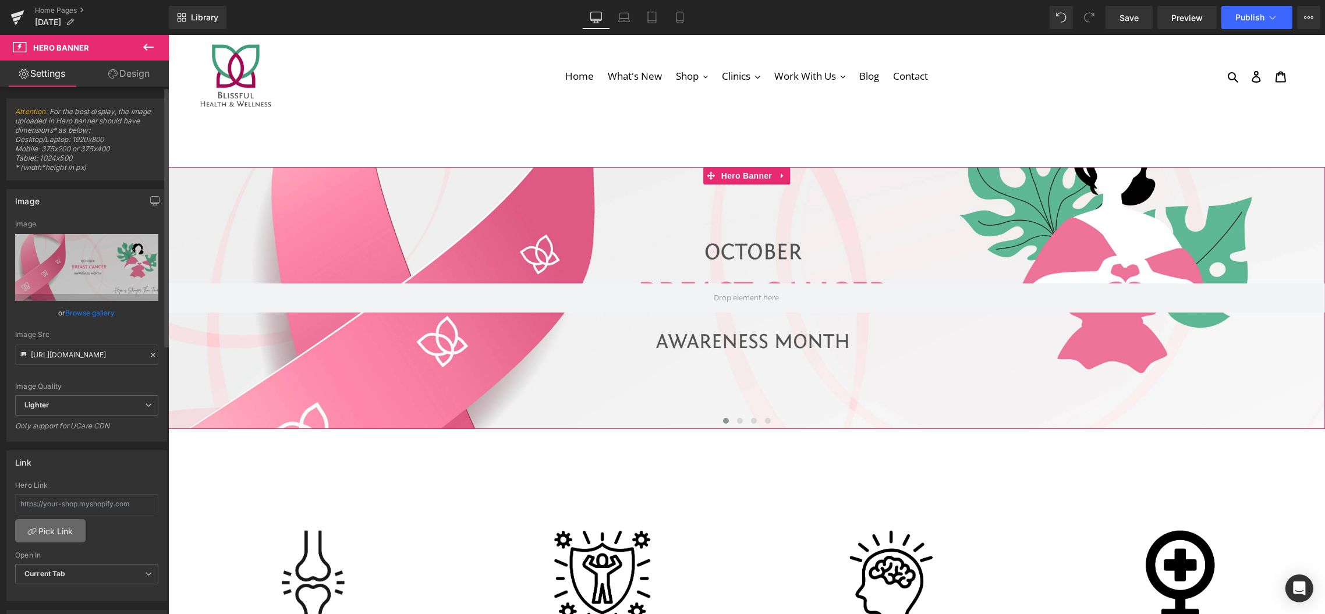
click at [70, 526] on link "Pick Link" at bounding box center [50, 530] width 70 height 23
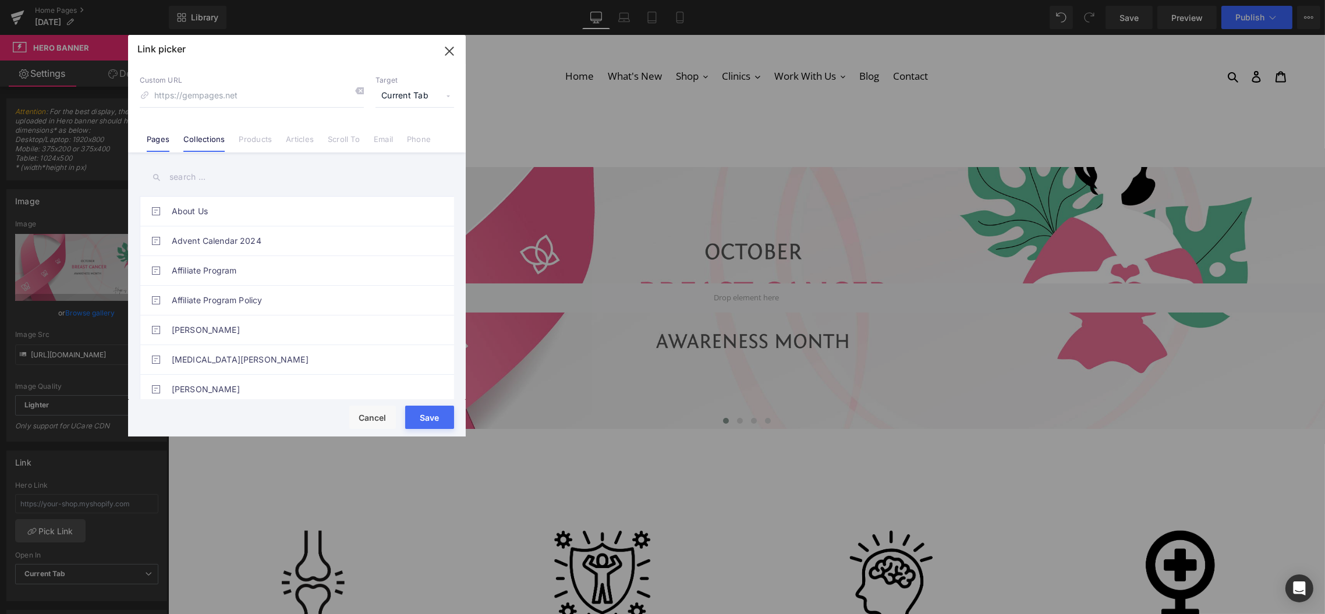
click at [213, 149] on link "Collections" at bounding box center [203, 142] width 41 height 17
click at [217, 181] on input "text" at bounding box center [297, 177] width 314 height 26
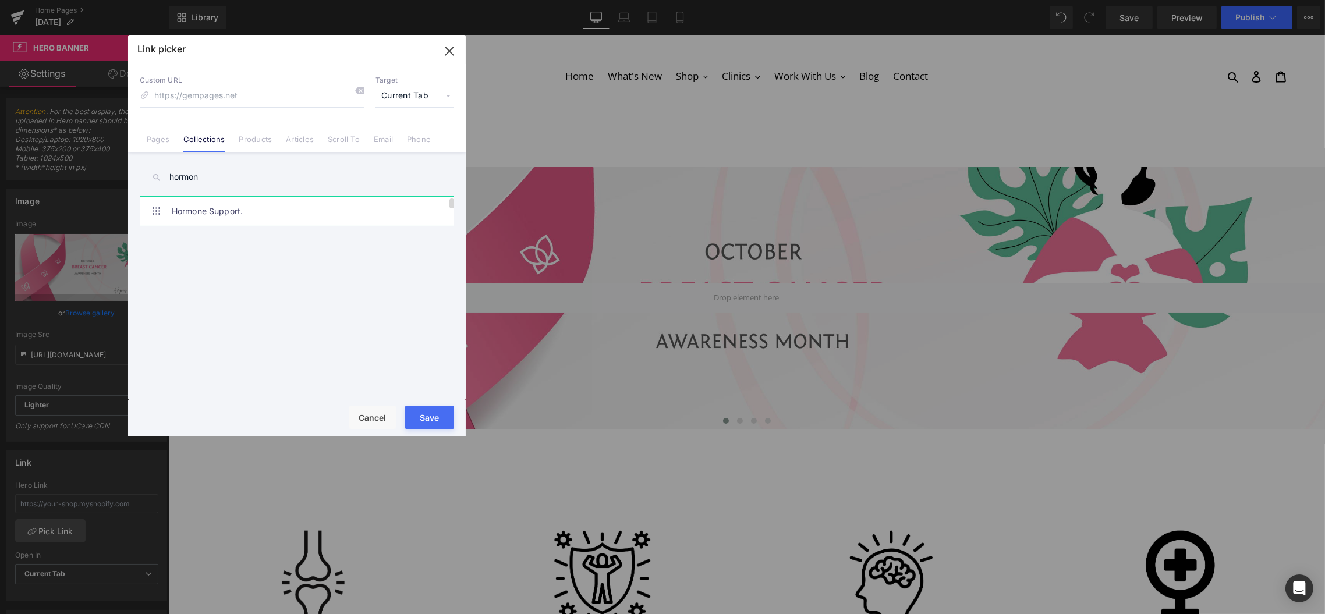
type input "hormon"
click at [226, 217] on link "Hormone Support." at bounding box center [300, 211] width 256 height 29
click at [425, 410] on button "Save" at bounding box center [429, 417] width 49 height 23
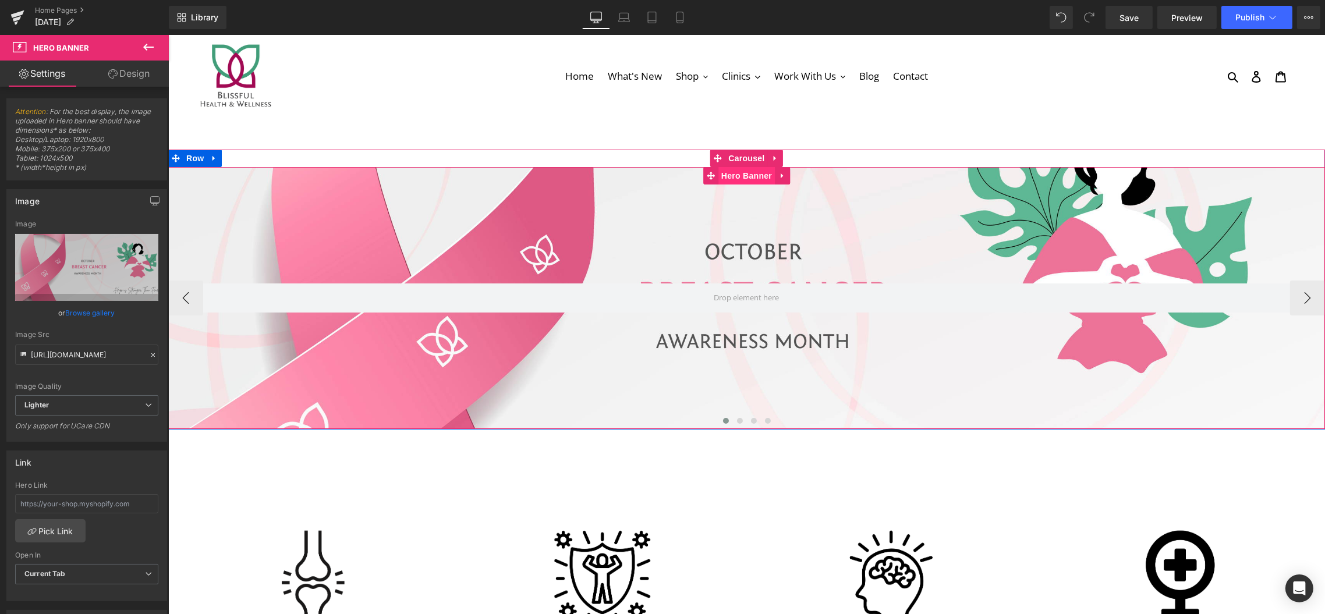
click at [747, 180] on span "Hero Banner" at bounding box center [746, 175] width 56 height 17
click at [734, 159] on span "Carousel" at bounding box center [746, 158] width 42 height 17
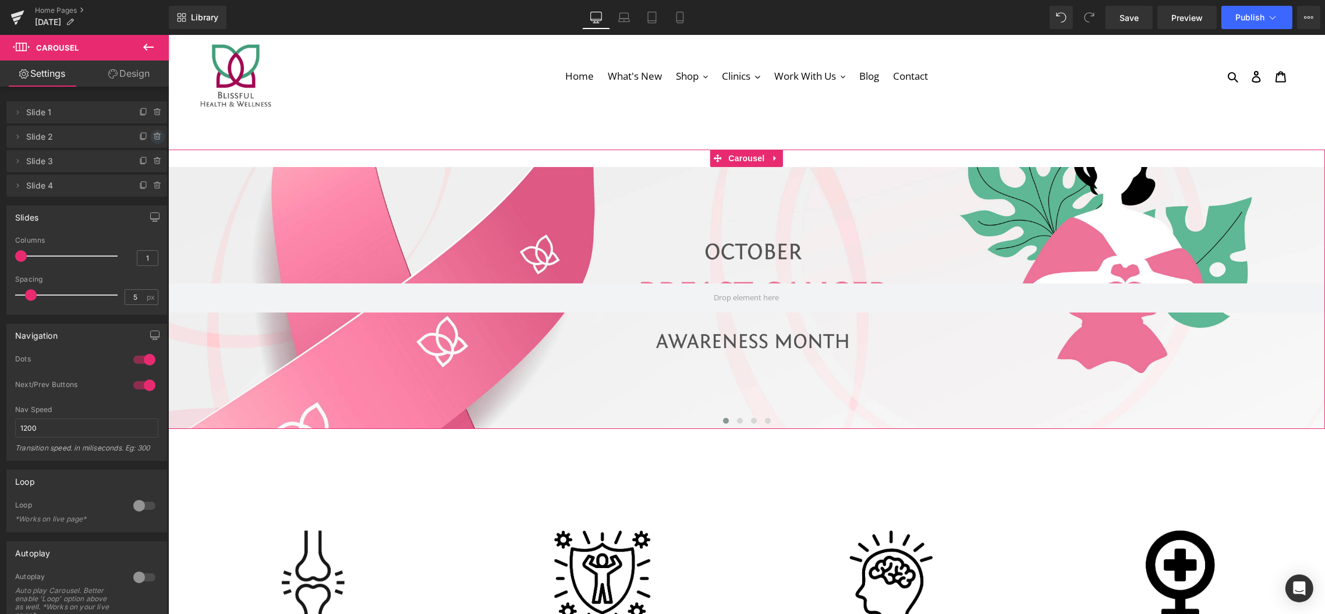
click at [153, 133] on icon at bounding box center [157, 136] width 9 height 9
click at [152, 133] on button "Delete" at bounding box center [145, 137] width 37 height 15
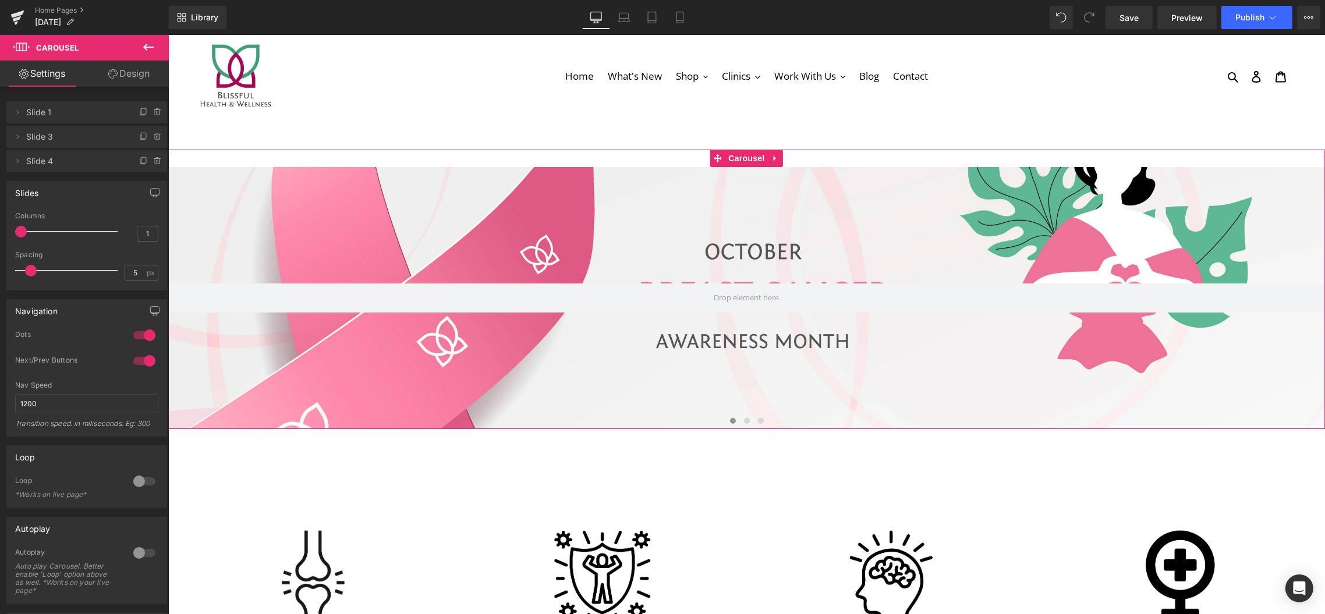
click at [153, 133] on icon at bounding box center [157, 136] width 9 height 9
click at [152, 133] on button "Delete" at bounding box center [145, 137] width 37 height 15
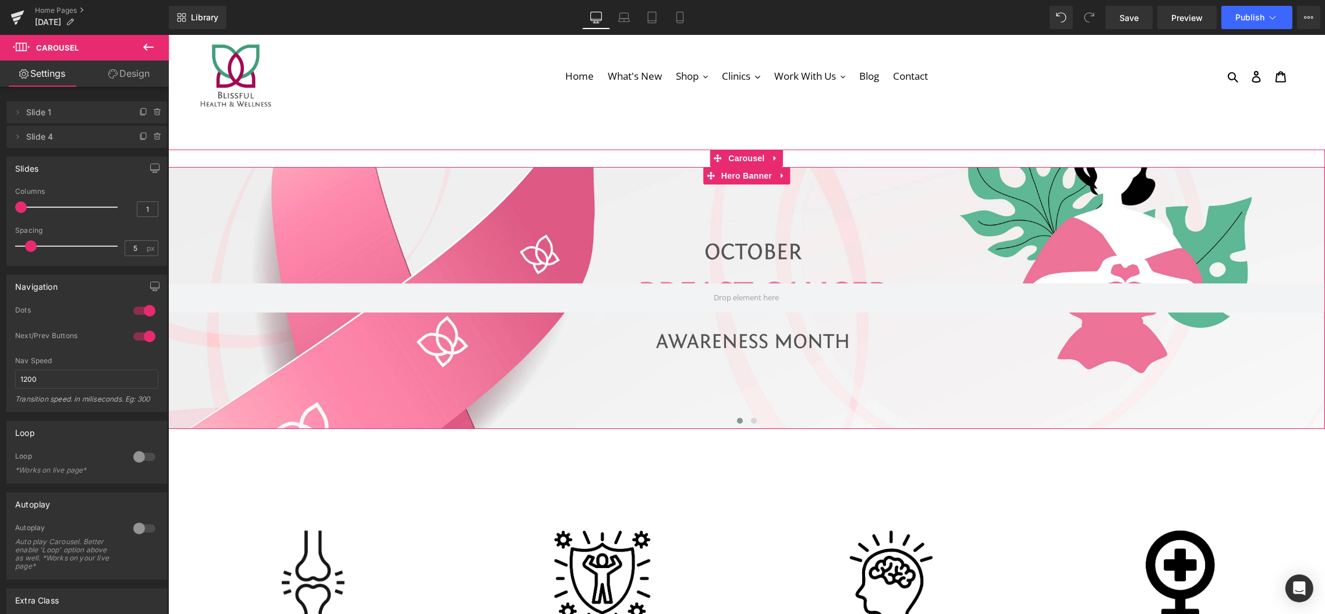
click at [47, 107] on span "Slide 1" at bounding box center [75, 112] width 98 height 22
click at [15, 110] on icon at bounding box center [17, 112] width 9 height 9
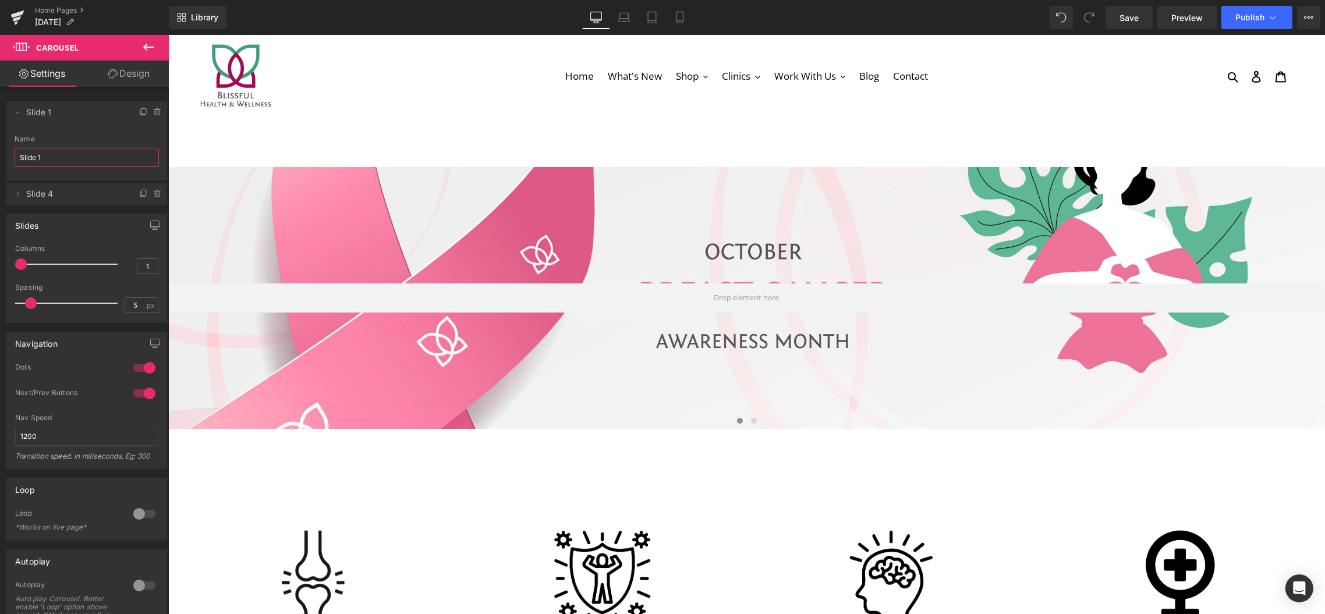
drag, startPoint x: 52, startPoint y: 159, endPoint x: -5, endPoint y: 159, distance: 57.6
click at [0, 159] on html "Carousel You are previewing how the will restyle your page. You can not edit El…" at bounding box center [662, 307] width 1325 height 614
type input "[MEDICAL_DATA] Awareness Month"
click at [14, 191] on icon at bounding box center [17, 193] width 9 height 9
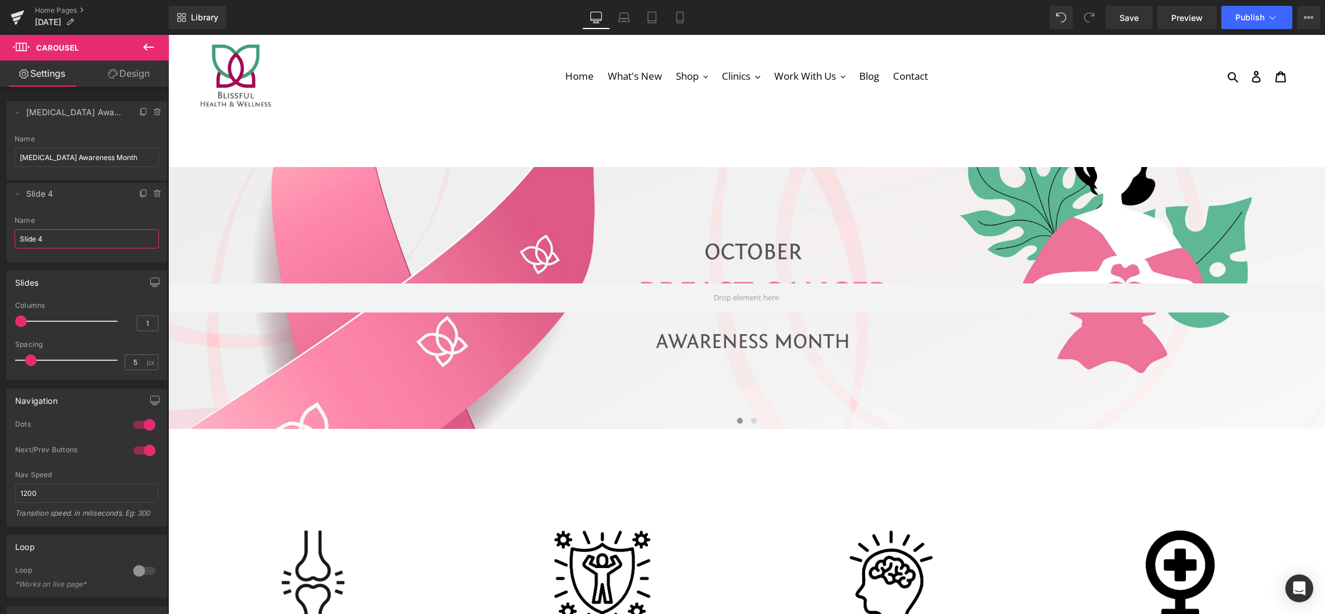
drag, startPoint x: 59, startPoint y: 238, endPoint x: -7, endPoint y: 233, distance: 65.9
click at [0, 233] on html "Carousel You are previewing how the will restyle your page. You can not edit El…" at bounding box center [662, 307] width 1325 height 614
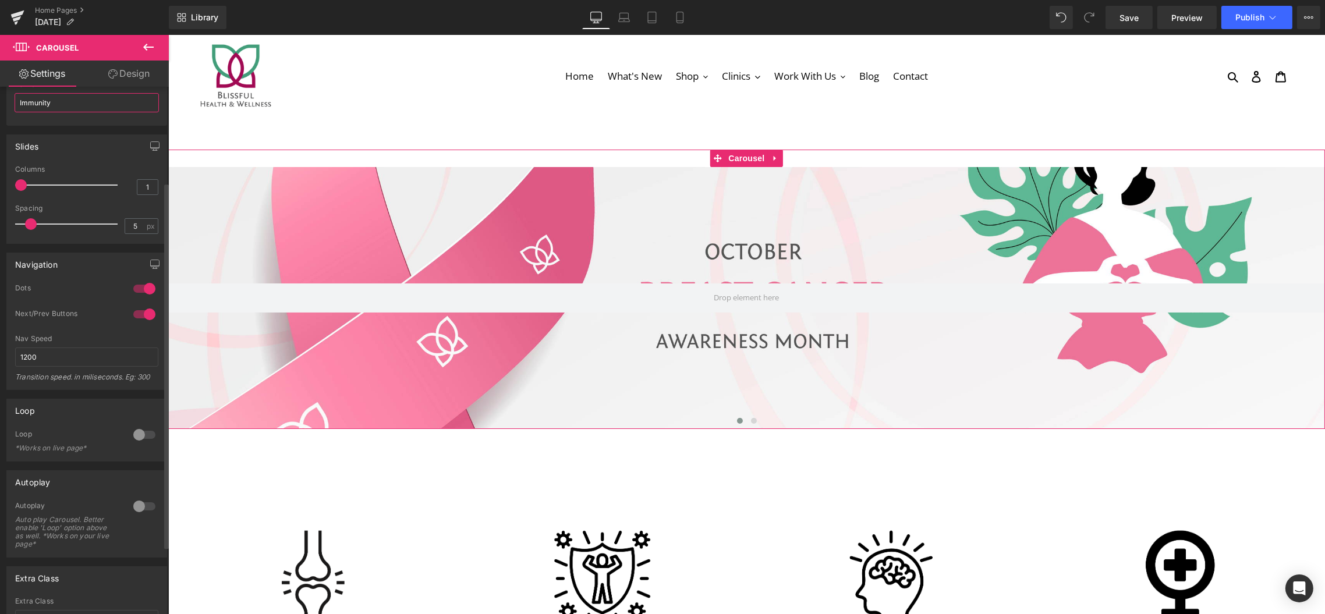
type input "Immunity"
click at [139, 434] on div at bounding box center [144, 434] width 28 height 19
click at [140, 502] on div at bounding box center [144, 506] width 28 height 19
drag, startPoint x: 65, startPoint y: 579, endPoint x: -11, endPoint y: 258, distance: 329.1
click at [0, 258] on html "Carousel You are previewing how the will restyle your page. You can not edit El…" at bounding box center [662, 307] width 1325 height 614
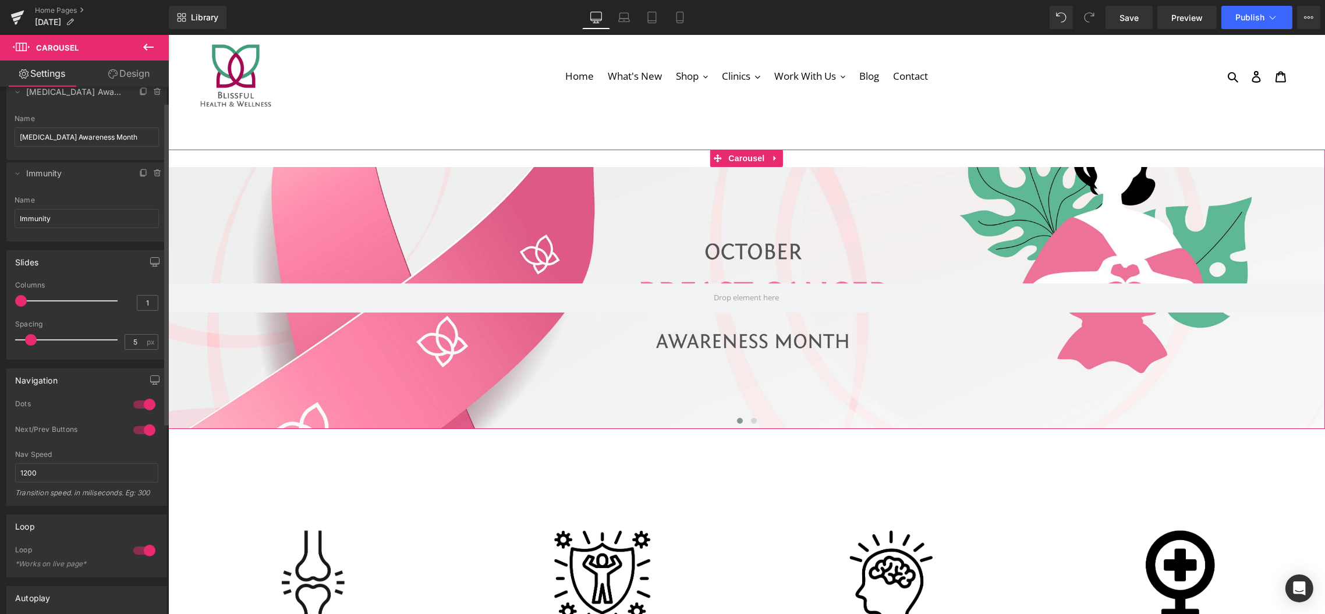
scroll to position [0, 0]
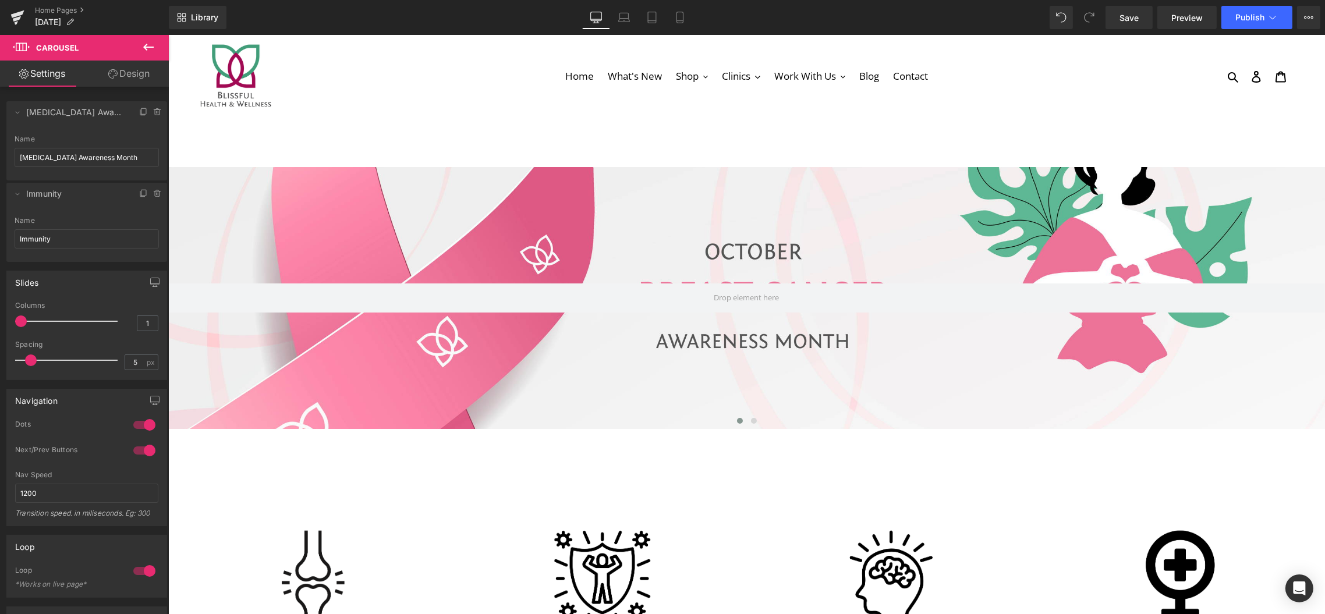
type input "2500"
click at [140, 42] on button at bounding box center [148, 48] width 41 height 26
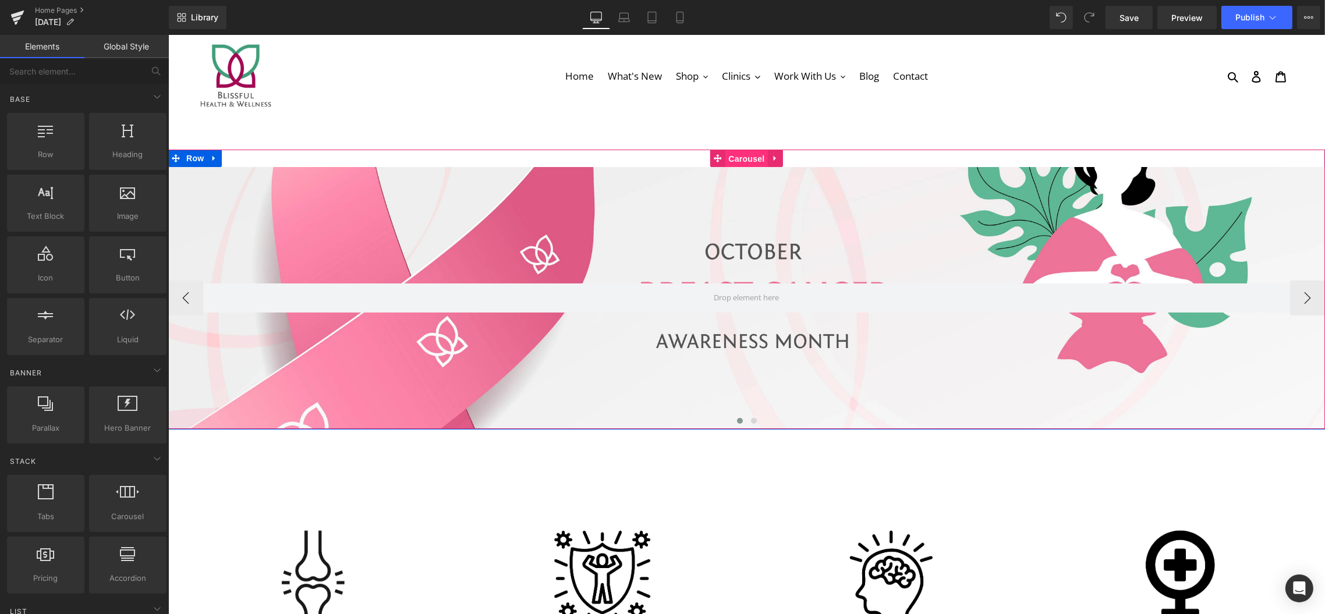
click at [736, 159] on span "Carousel" at bounding box center [746, 158] width 42 height 17
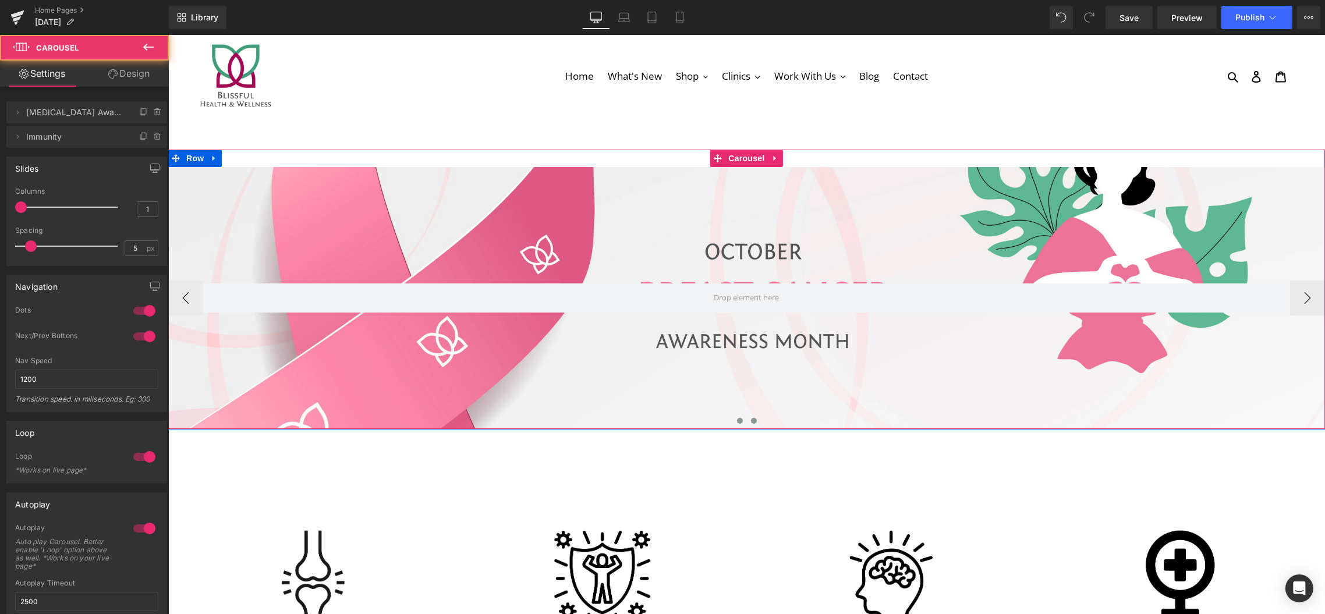
click at [750, 421] on span at bounding box center [753, 421] width 6 height 6
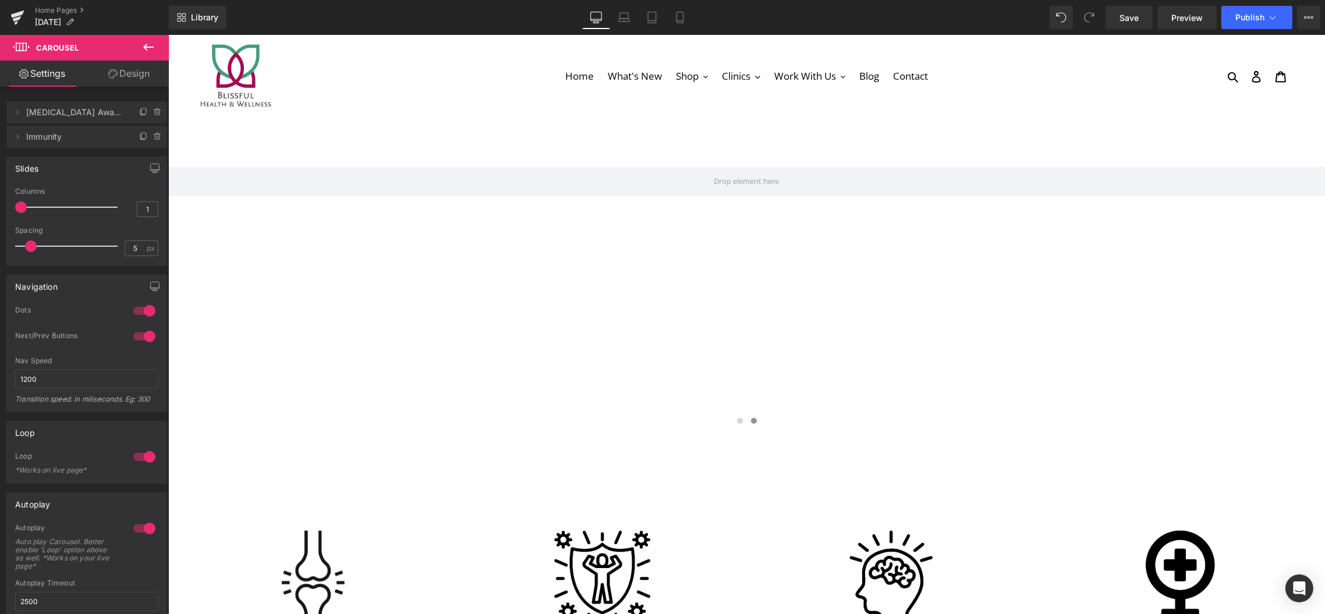
click at [140, 54] on button at bounding box center [148, 48] width 41 height 26
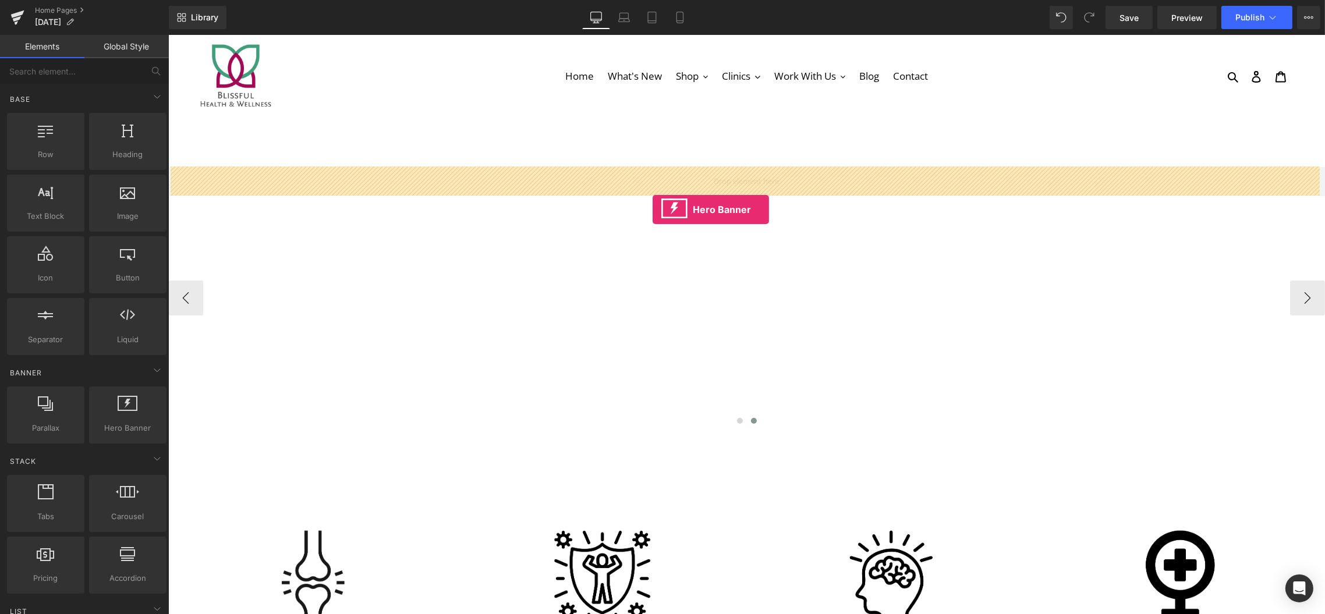
drag, startPoint x: 289, startPoint y: 462, endPoint x: 652, endPoint y: 210, distance: 442.4
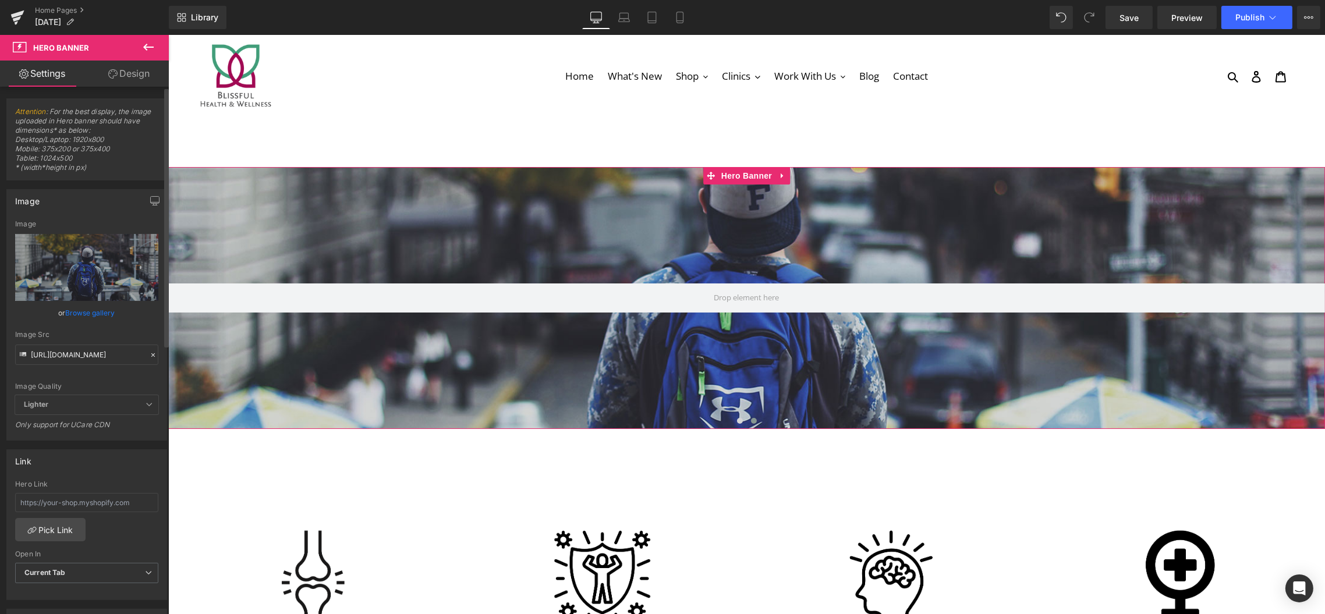
click at [79, 308] on link "Browse gallery" at bounding box center [90, 313] width 49 height 20
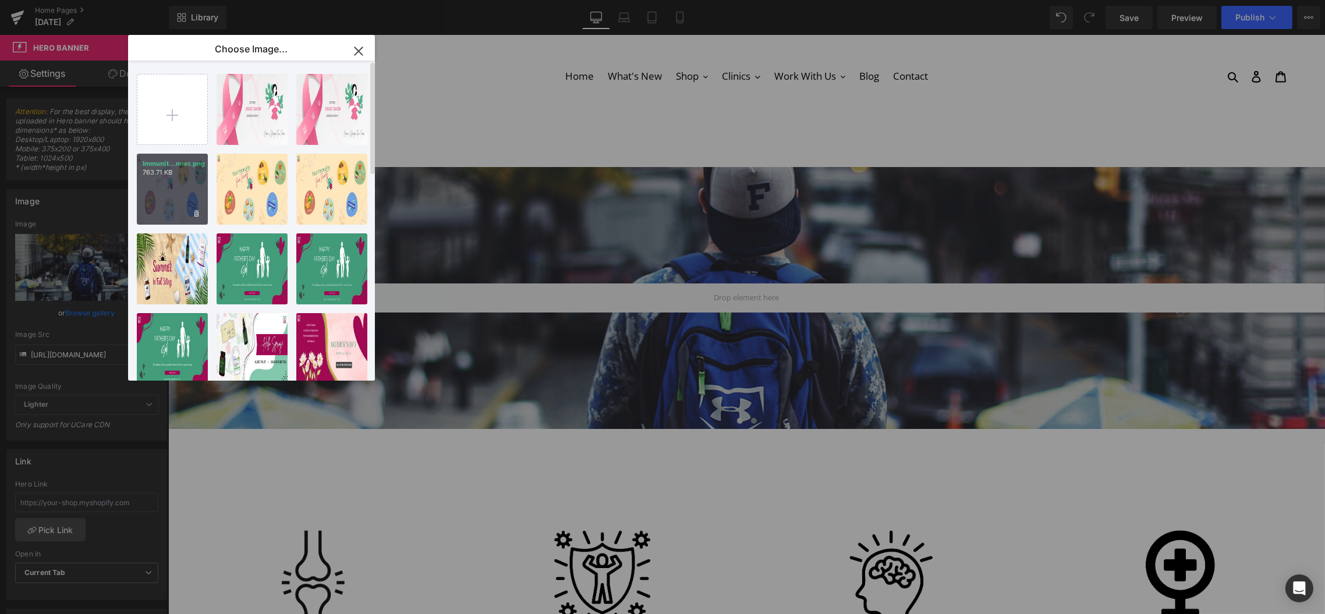
click at [178, 192] on div "Immunit...nner.png 763.71 KB" at bounding box center [172, 189] width 71 height 71
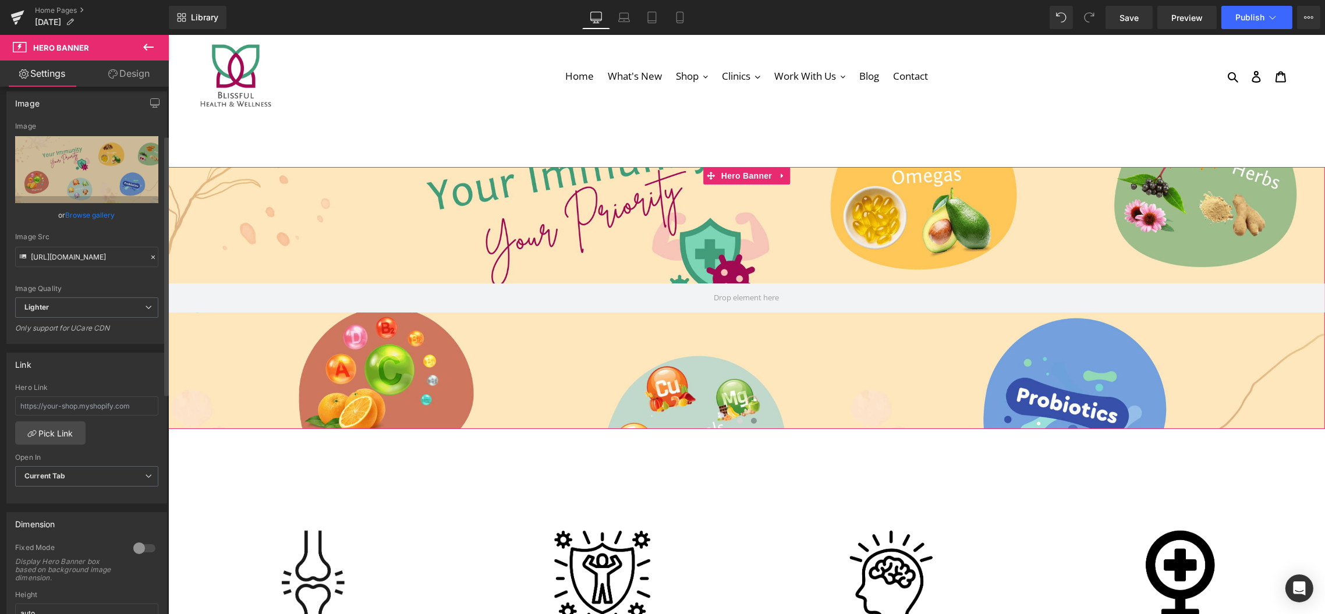
scroll to position [126, 0]
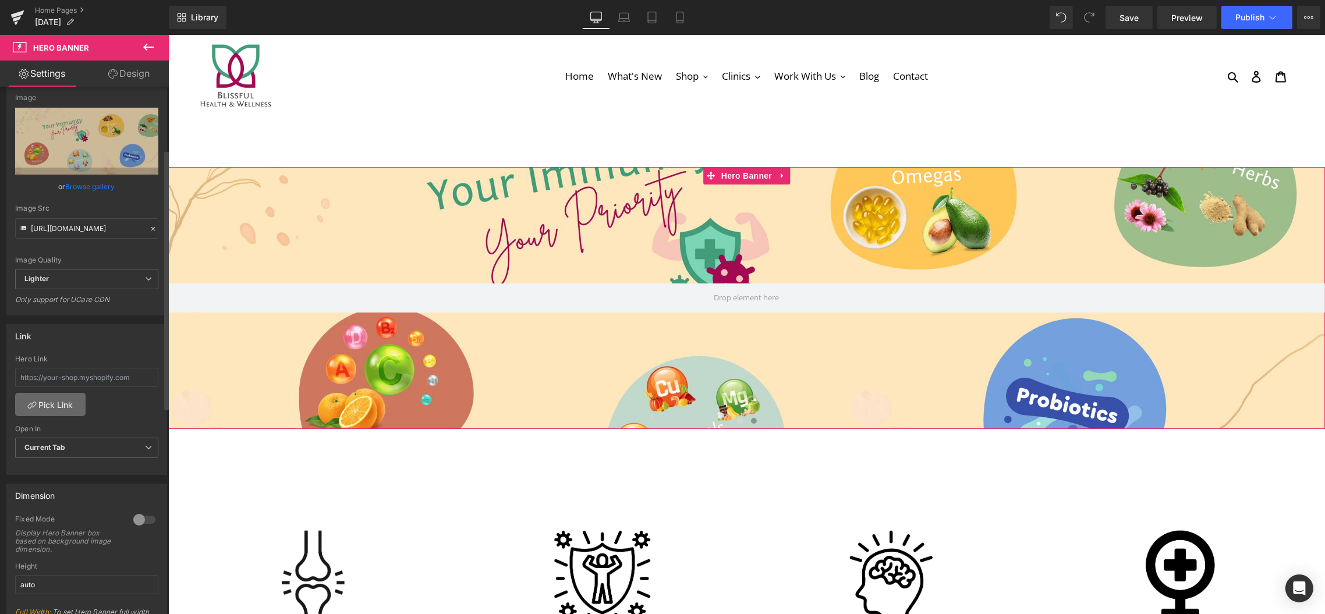
click at [55, 402] on link "Pick Link" at bounding box center [50, 404] width 70 height 23
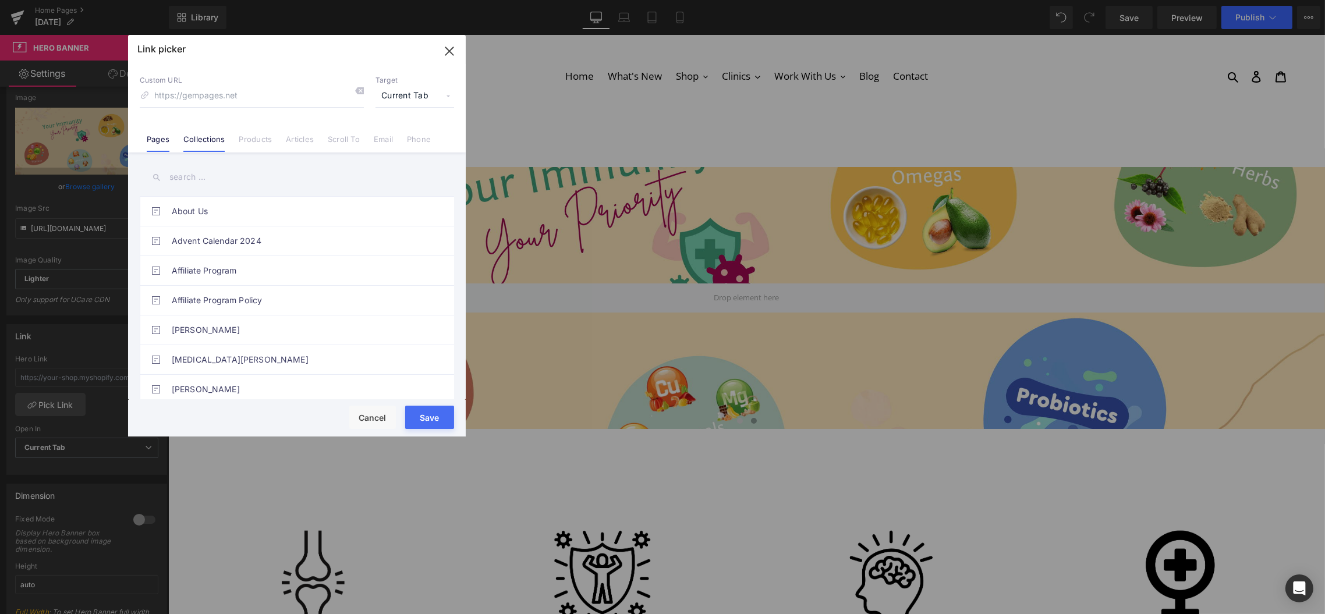
click at [217, 139] on link "Collections" at bounding box center [203, 142] width 41 height 17
click at [234, 182] on input "text" at bounding box center [297, 177] width 314 height 26
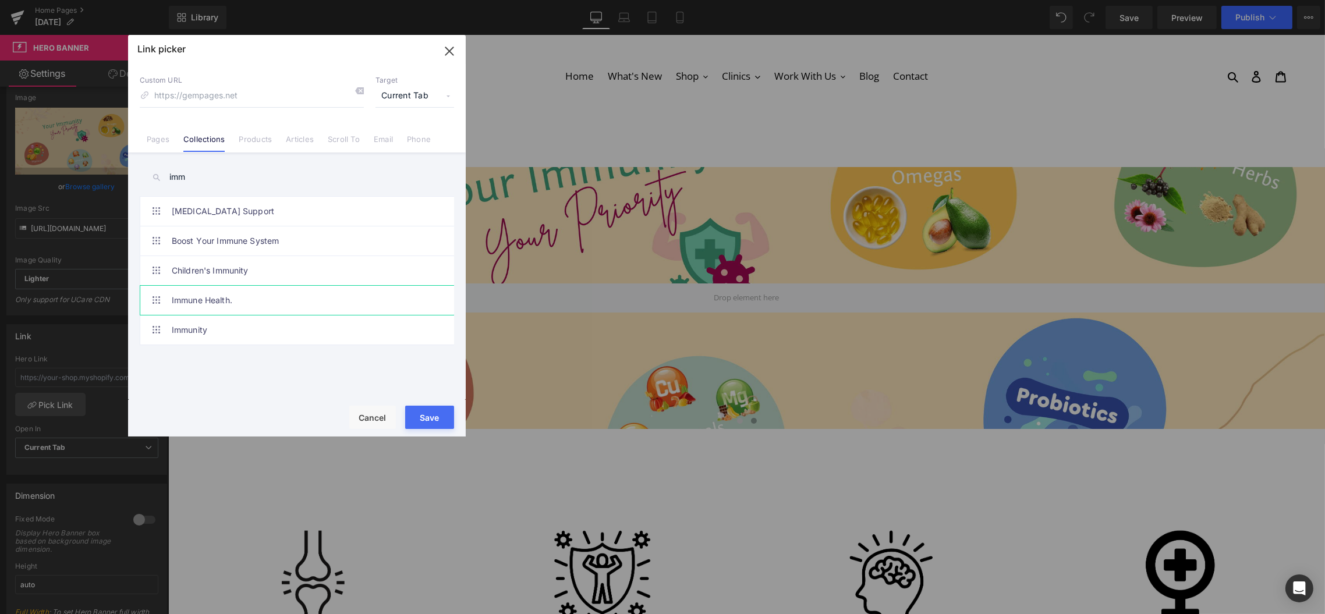
type input "imm"
click at [204, 300] on link "Immune Health." at bounding box center [300, 300] width 256 height 29
click at [442, 416] on button "Save" at bounding box center [429, 417] width 49 height 23
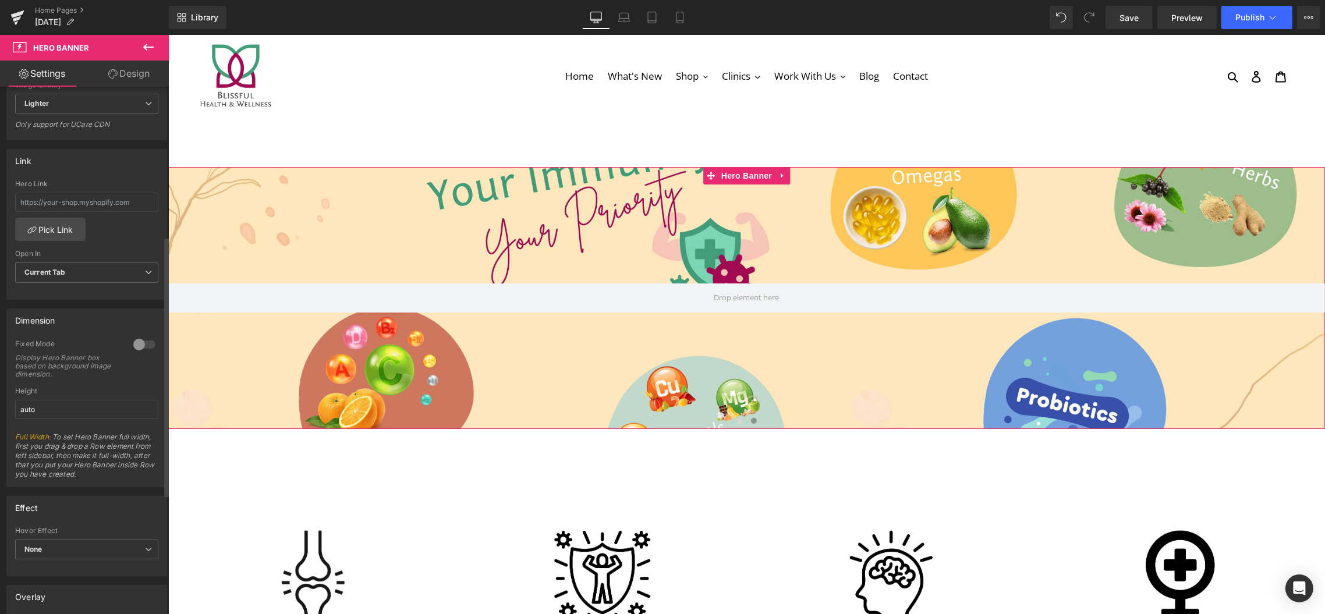
scroll to position [301, 0]
click at [141, 341] on div at bounding box center [144, 345] width 28 height 19
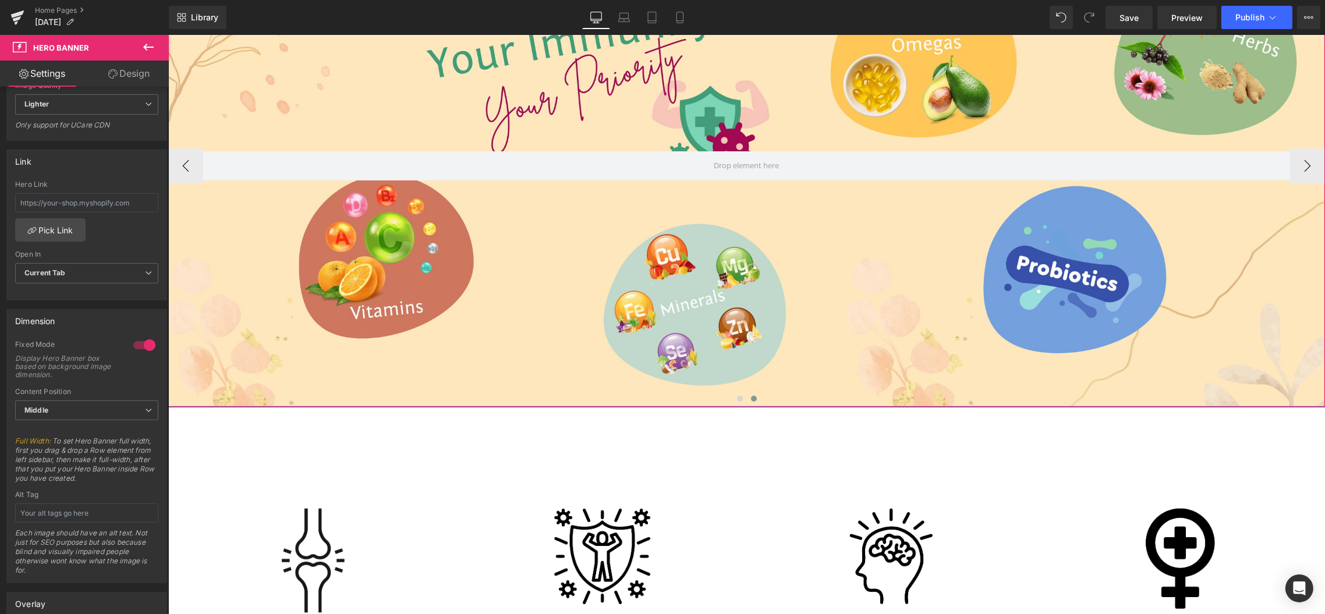
scroll to position [245, 0]
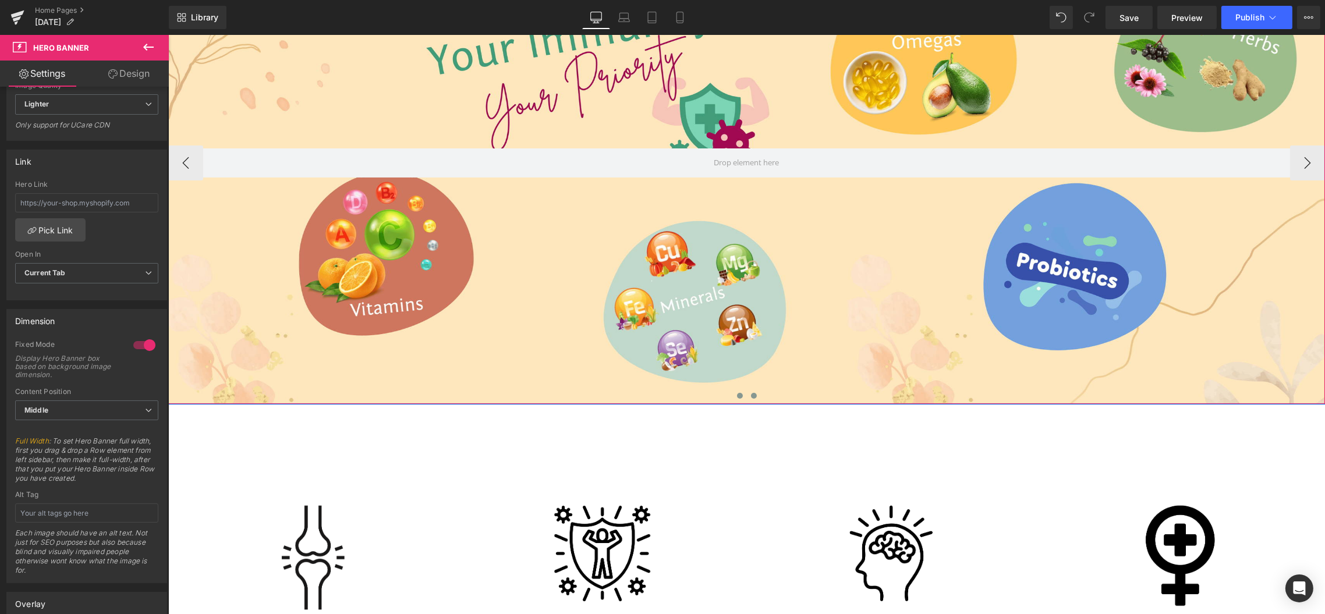
click at [736, 398] on span at bounding box center [739, 396] width 6 height 6
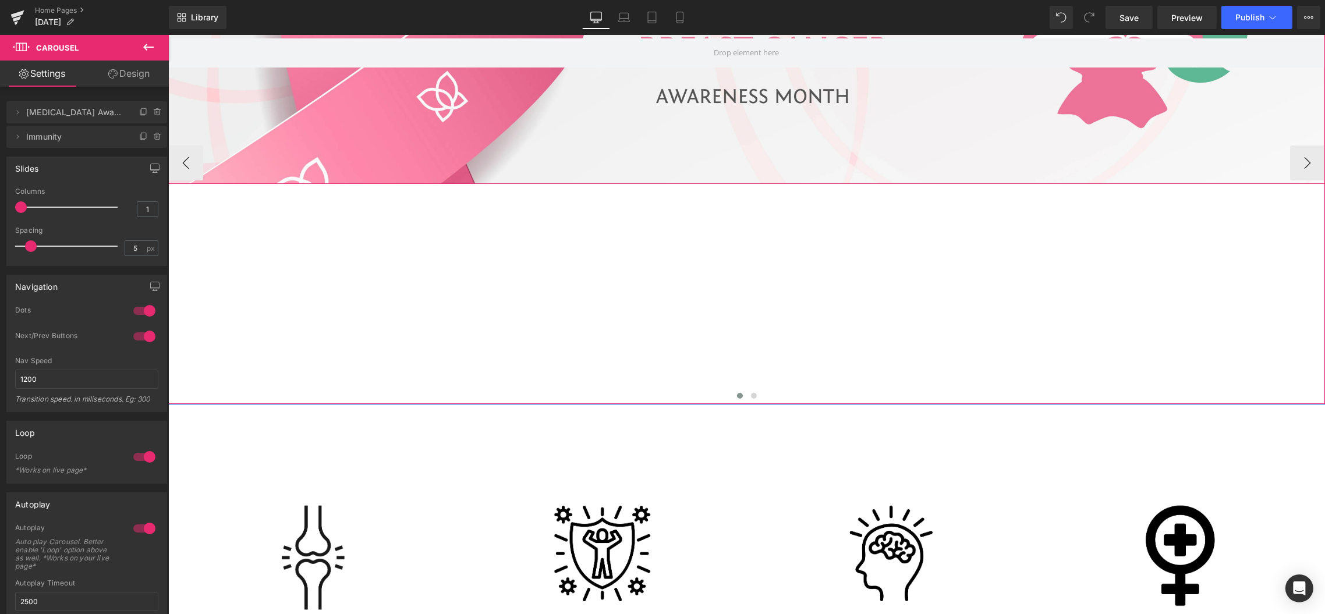
click at [578, 120] on div at bounding box center [746, 53] width 1157 height 262
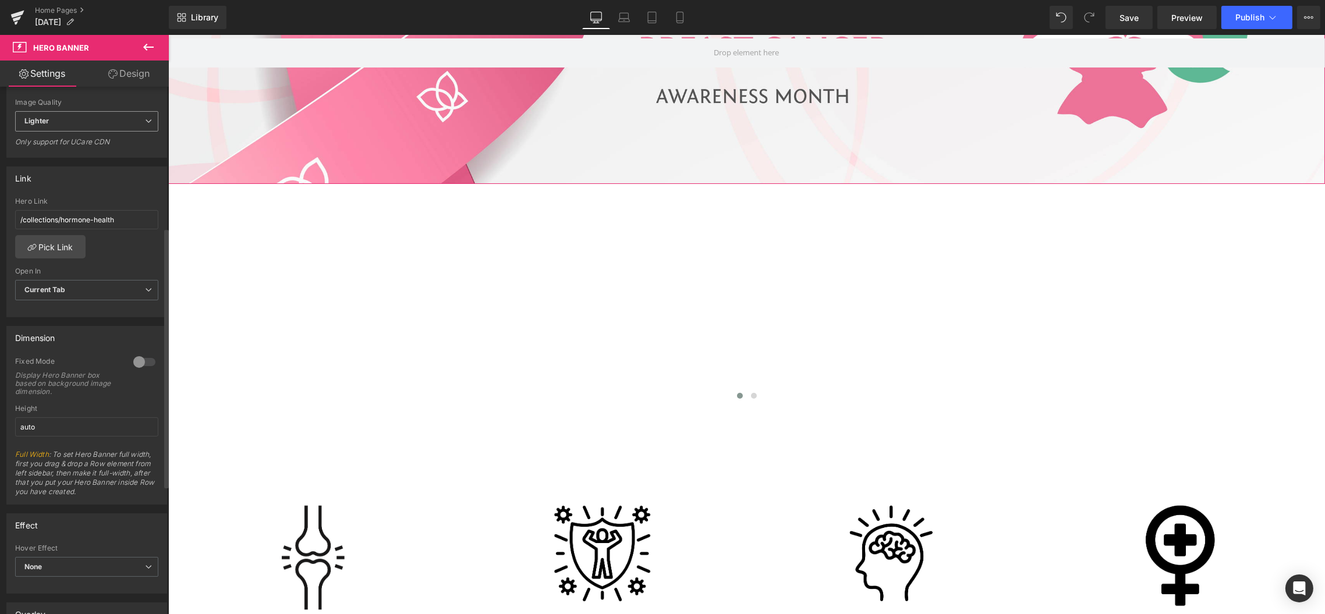
scroll to position [284, 0]
click at [148, 359] on div at bounding box center [144, 362] width 28 height 19
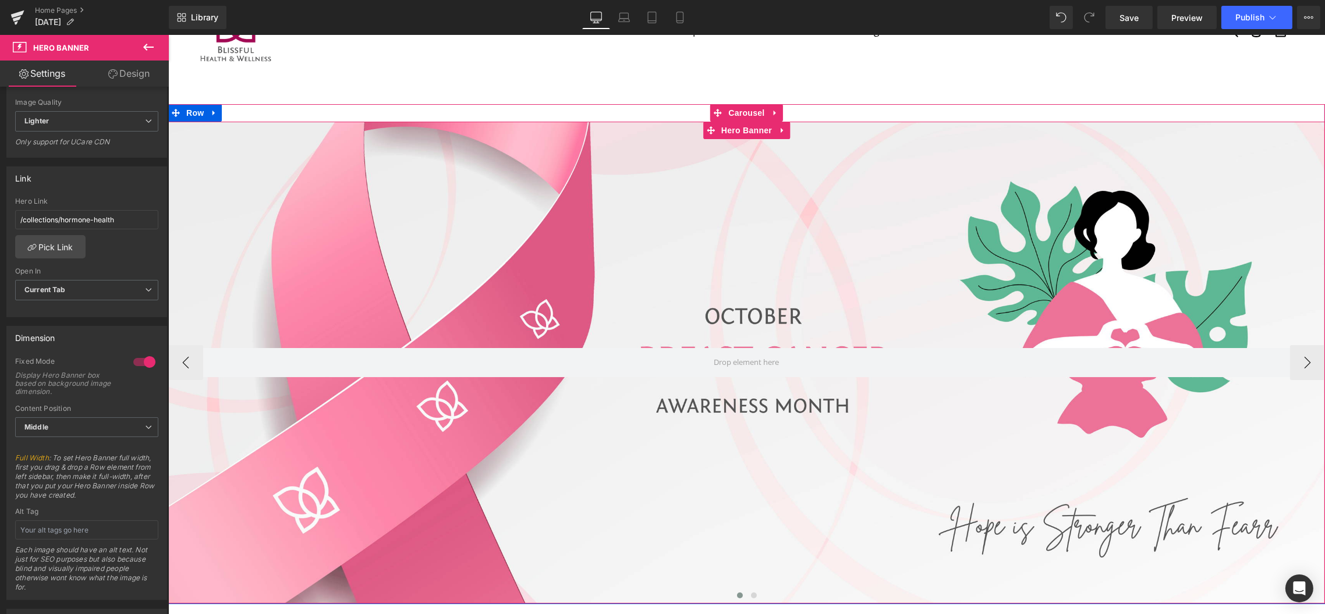
scroll to position [34, 0]
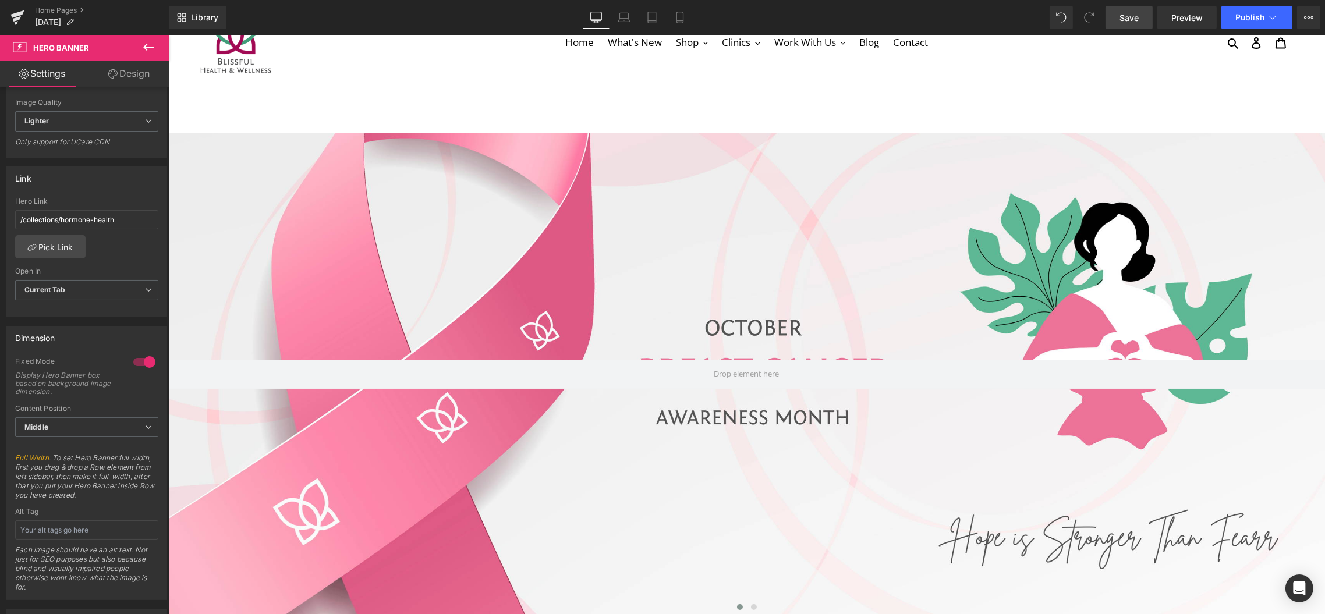
click at [1139, 17] on span "Save" at bounding box center [1128, 18] width 19 height 12
click at [1187, 16] on span "Preview" at bounding box center [1186, 18] width 31 height 12
click at [753, 121] on span "Carousel" at bounding box center [746, 124] width 42 height 17
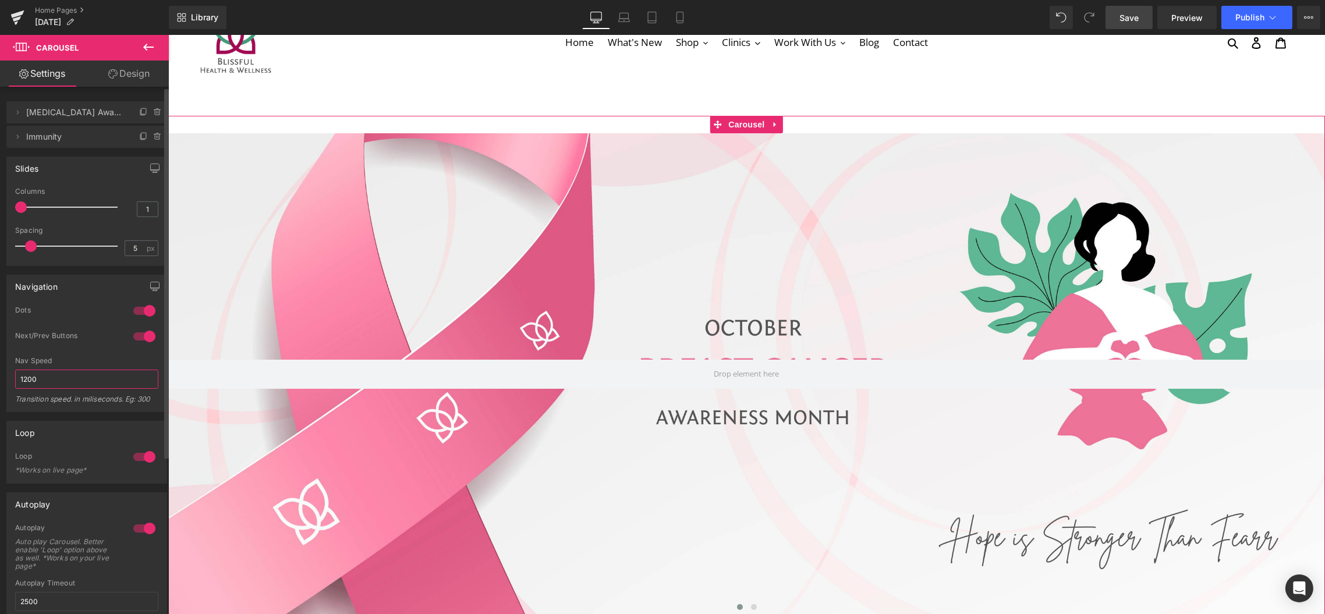
click at [51, 380] on input "1200" at bounding box center [86, 379] width 143 height 19
drag, startPoint x: 48, startPoint y: 597, endPoint x: -1, endPoint y: 258, distance: 341.8
click at [0, 258] on html "Carousel You are previewing how the will restyle your page. You can not edit El…" at bounding box center [662, 307] width 1325 height 614
type input "5000"
click at [49, 379] on input "1200" at bounding box center [86, 379] width 143 height 19
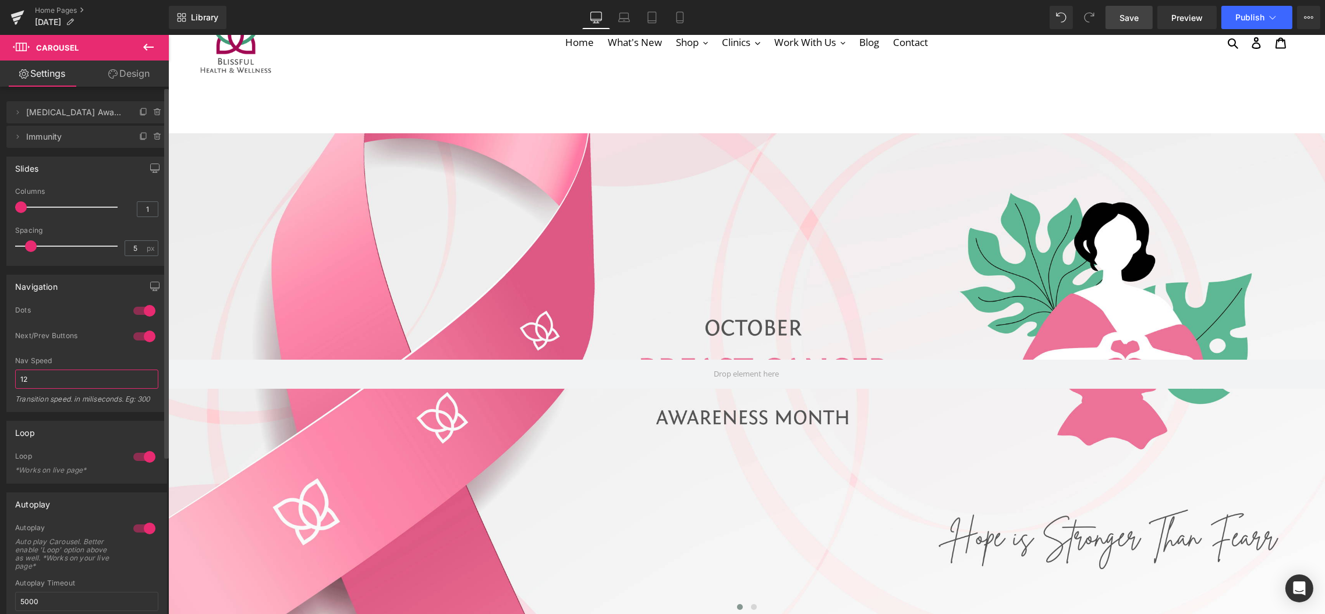
type input "1"
click at [1128, 19] on span "Save" at bounding box center [1128, 18] width 19 height 12
click at [1202, 12] on span "Preview" at bounding box center [1186, 18] width 31 height 12
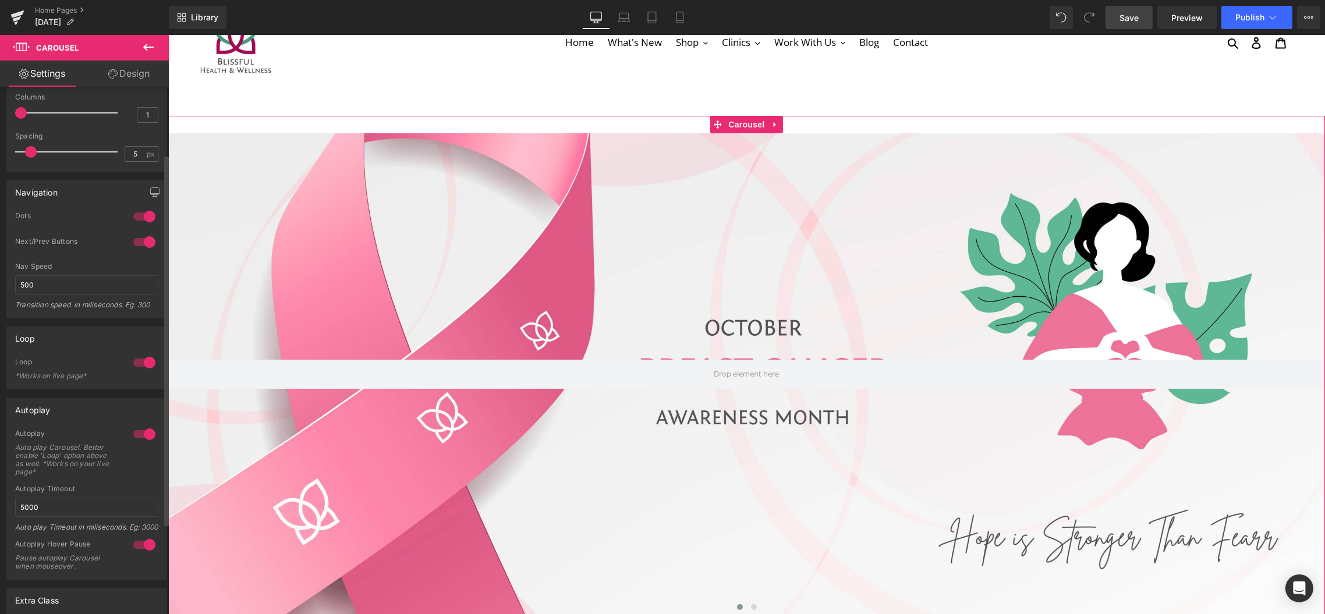
scroll to position [95, 0]
click at [140, 545] on div at bounding box center [144, 543] width 28 height 19
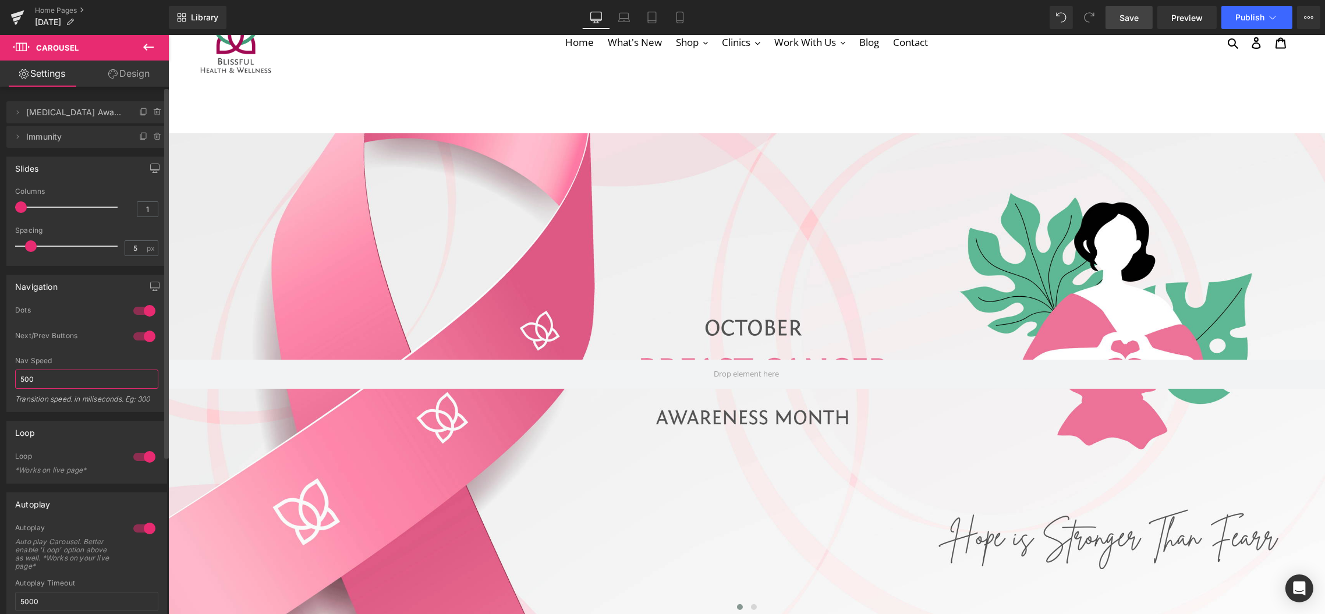
drag, startPoint x: 46, startPoint y: 375, endPoint x: 3, endPoint y: 375, distance: 43.1
click at [3, 375] on div "Navigation 1 Dots 1 Dots 1 Dots 1 Dots 1 Next/Prev Buttons 1 Next/Prev Buttons …" at bounding box center [87, 339] width 174 height 146
click at [1131, 13] on span "Save" at bounding box center [1128, 18] width 19 height 12
click at [1191, 20] on span "Preview" at bounding box center [1186, 18] width 31 height 12
drag, startPoint x: 79, startPoint y: 382, endPoint x: 13, endPoint y: 386, distance: 65.9
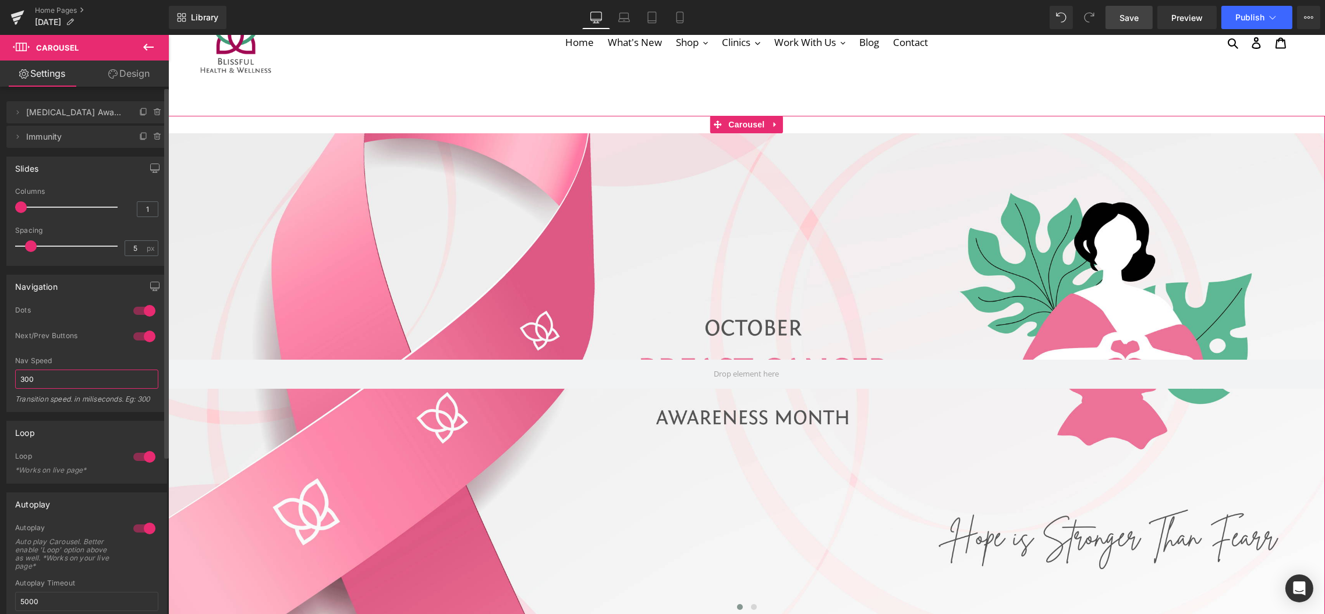
click at [13, 386] on div "1 Dots 1 Dots 1 Dots 1 Dots 1 Next/Prev Buttons 1 Next/Prev Buttons 0 Next/Prev…" at bounding box center [86, 359] width 159 height 106
type input "200"
click at [1113, 30] on div "Library Desktop Desktop Laptop Tablet Mobile Save Preview Publish Scheduled Vie…" at bounding box center [747, 17] width 1156 height 35
click at [1116, 17] on link "Save" at bounding box center [1128, 17] width 47 height 23
click at [1196, 22] on span "Preview" at bounding box center [1186, 18] width 31 height 12
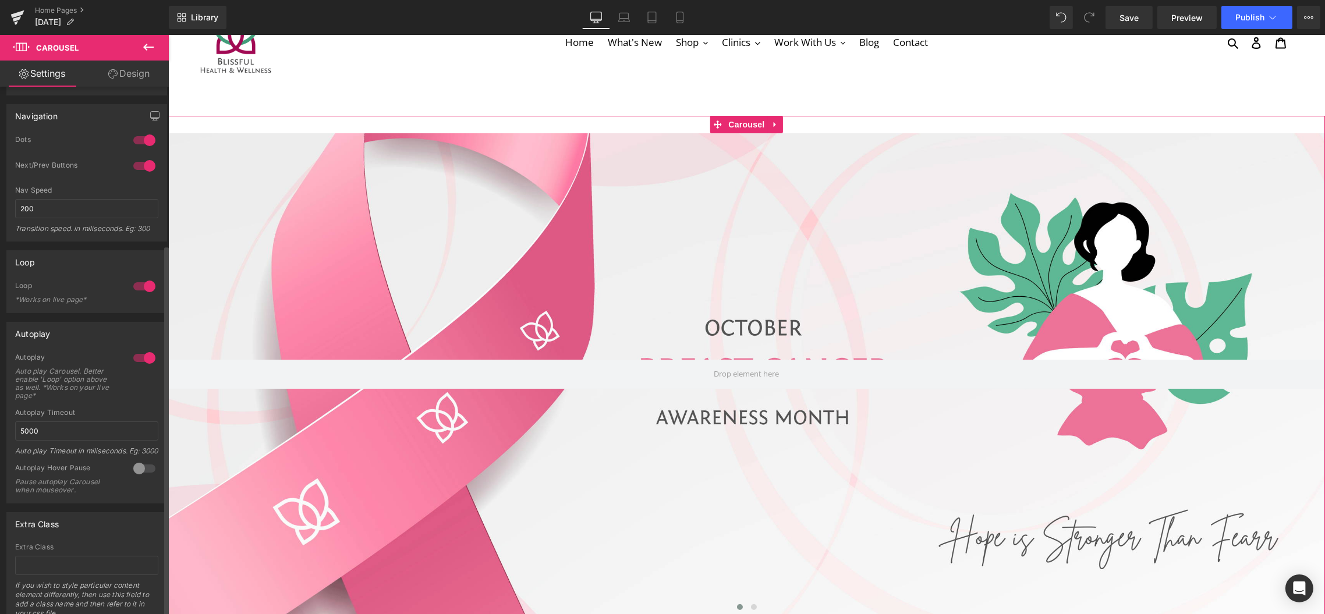
scroll to position [224, 0]
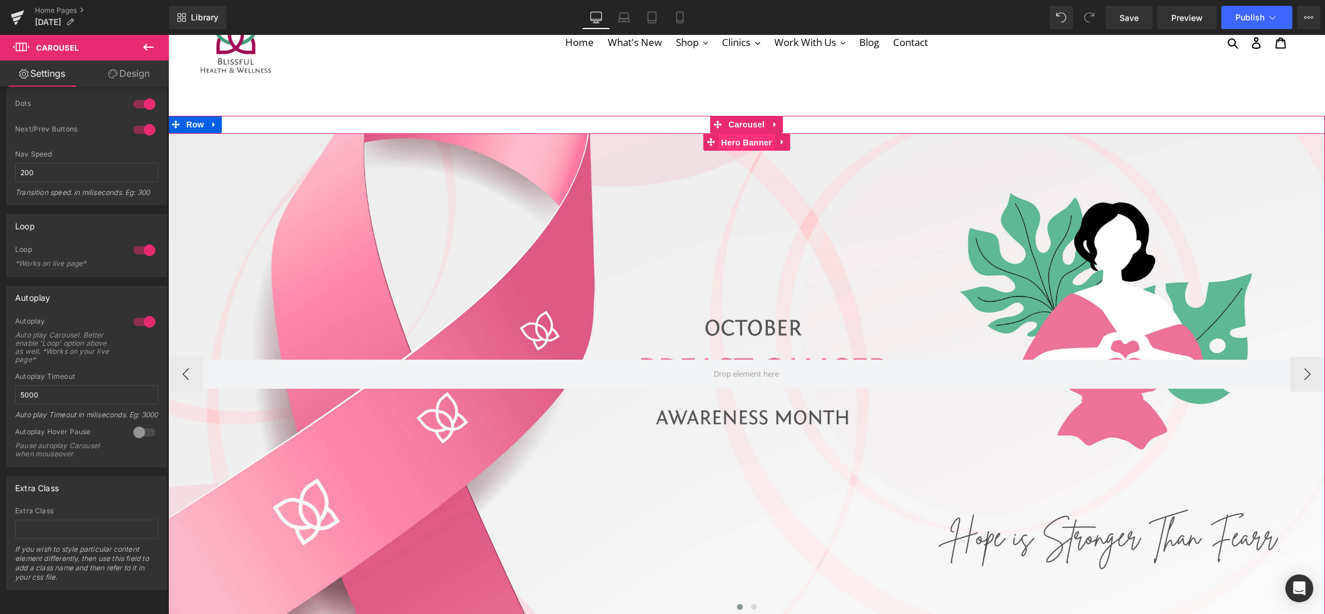
click at [750, 142] on span "Hero Banner" at bounding box center [746, 142] width 56 height 17
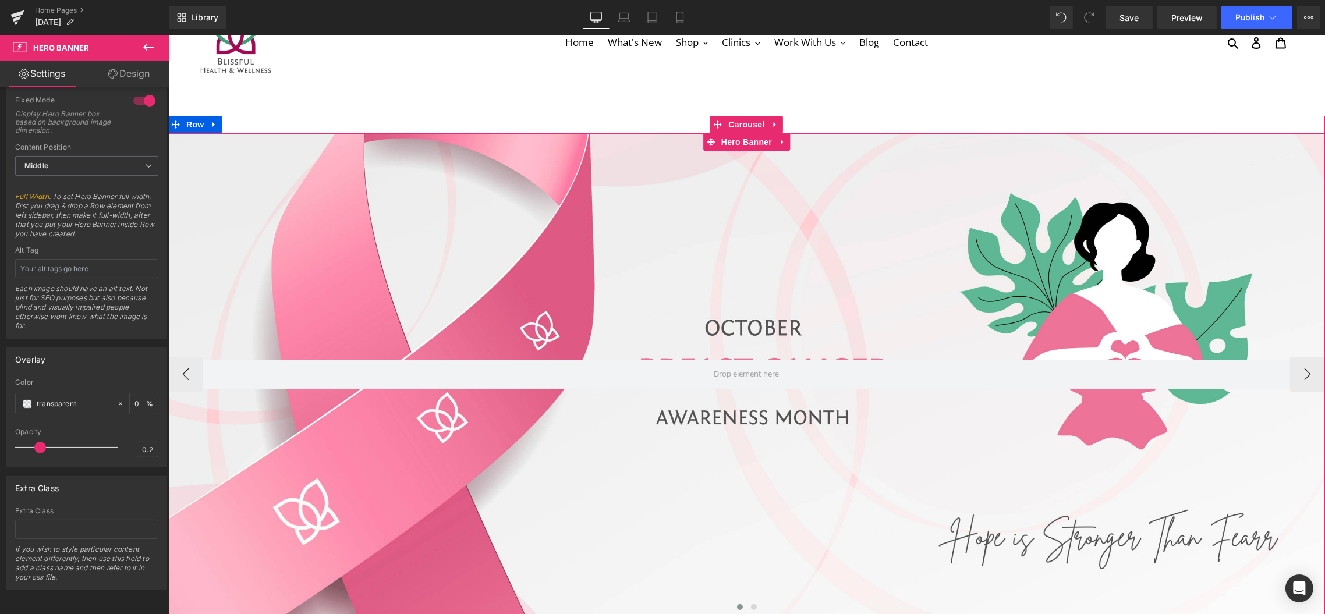
scroll to position [0, 0]
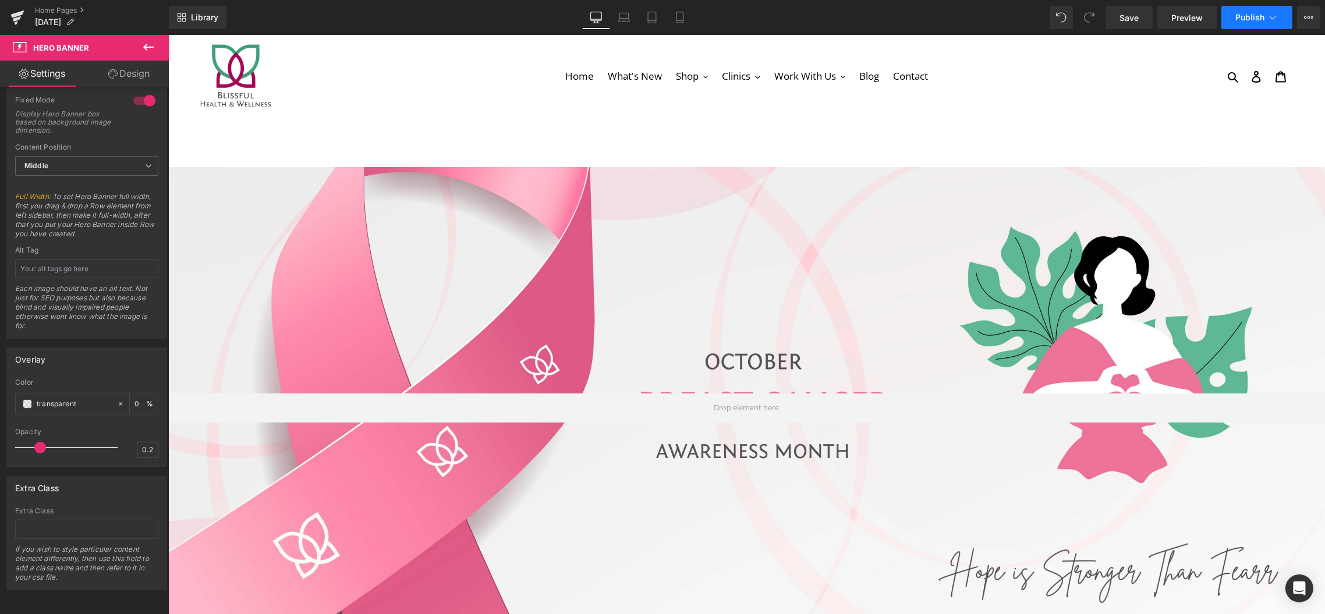
click at [1275, 16] on icon at bounding box center [1272, 17] width 6 height 3
click at [1314, 12] on button "View Live Page View with current Template Save Template to Library Schedule Pub…" at bounding box center [1308, 17] width 23 height 23
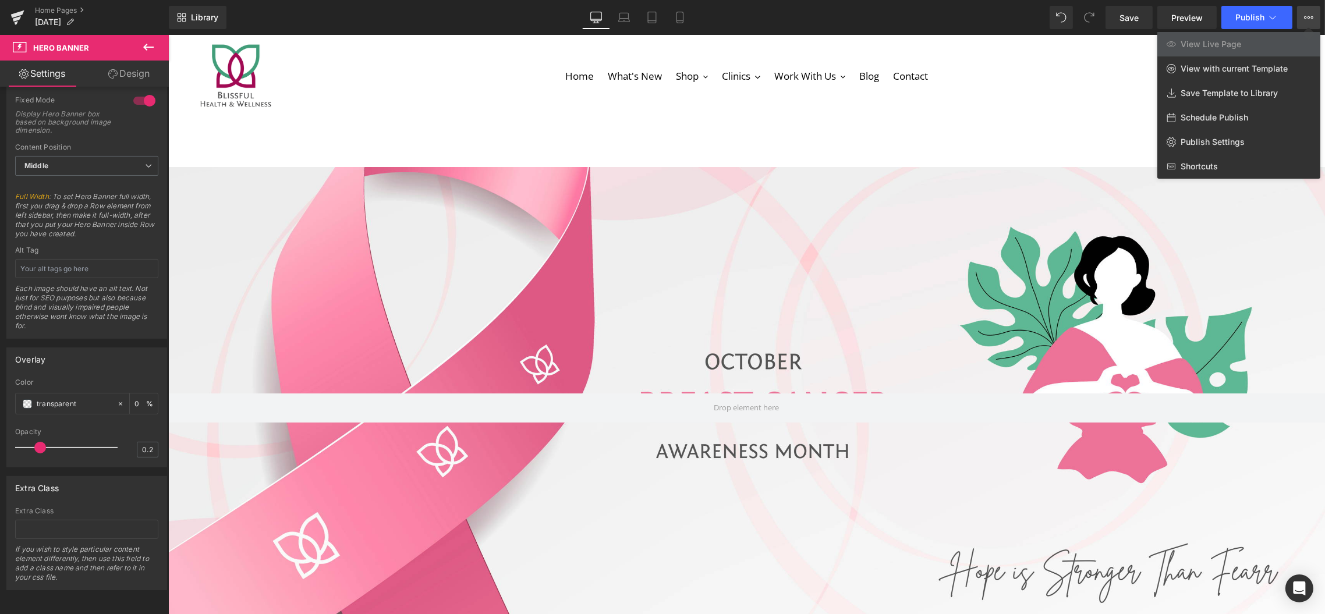
click at [1233, 120] on span "Schedule Publish" at bounding box center [1214, 117] width 68 height 10
select select
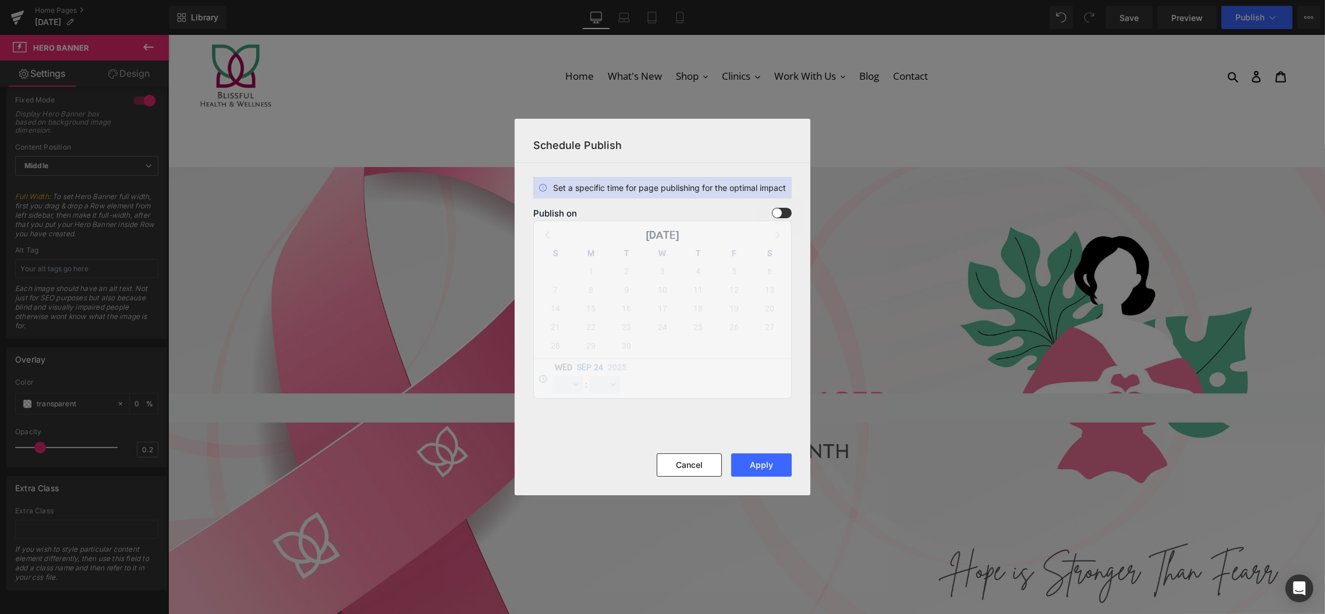
click at [780, 211] on span at bounding box center [782, 213] width 20 height 10
click at [0, 0] on input "checkbox" at bounding box center [0, 0] width 0 height 0
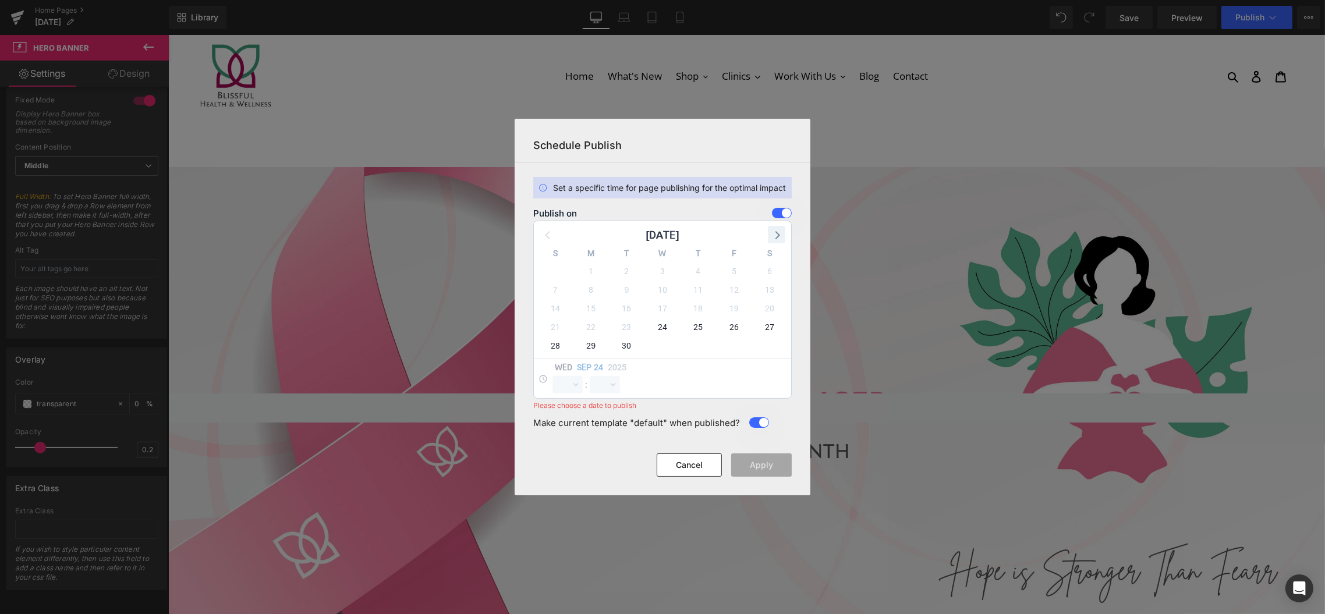
click at [779, 236] on icon at bounding box center [777, 235] width 5 height 8
click at [660, 274] on span "1" at bounding box center [662, 271] width 16 height 16
click at [566, 384] on select "00 01 02 03 04 05 06 07 08 09 10 11 12 13 14 15 16 17 18 19 20 21 22 23" at bounding box center [567, 384] width 30 height 17
select select "0"
click at [552, 376] on select "00 01 02 03 04 05 06 07 08 09 10 11 12 13 14 15 16 17 18 19 20 21 22 23" at bounding box center [567, 384] width 30 height 17
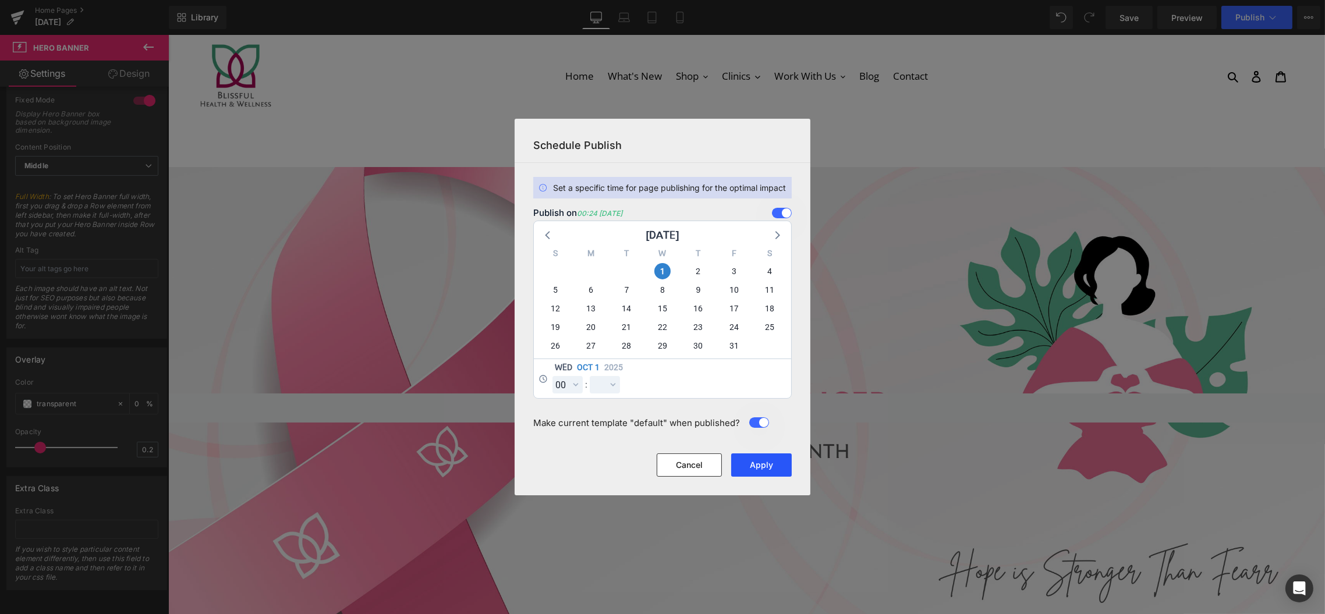
click at [750, 470] on button "Apply" at bounding box center [761, 464] width 61 height 23
